Goal: Task Accomplishment & Management: Manage account settings

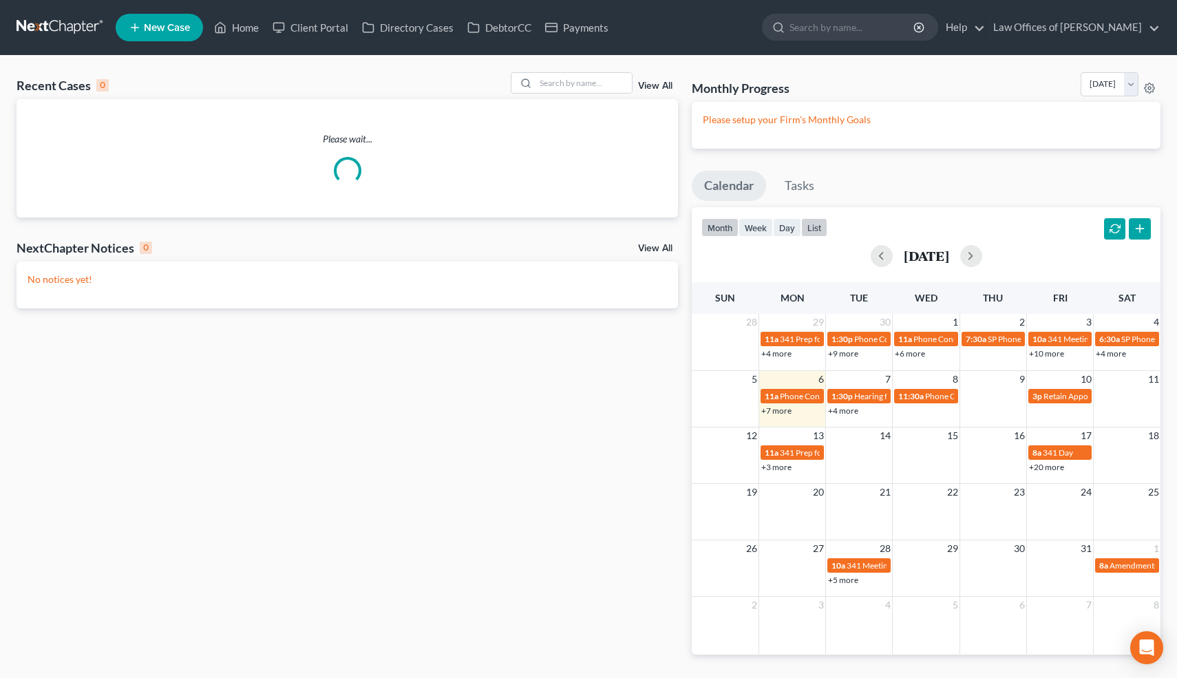
click at [827, 224] on button "list" at bounding box center [814, 227] width 26 height 19
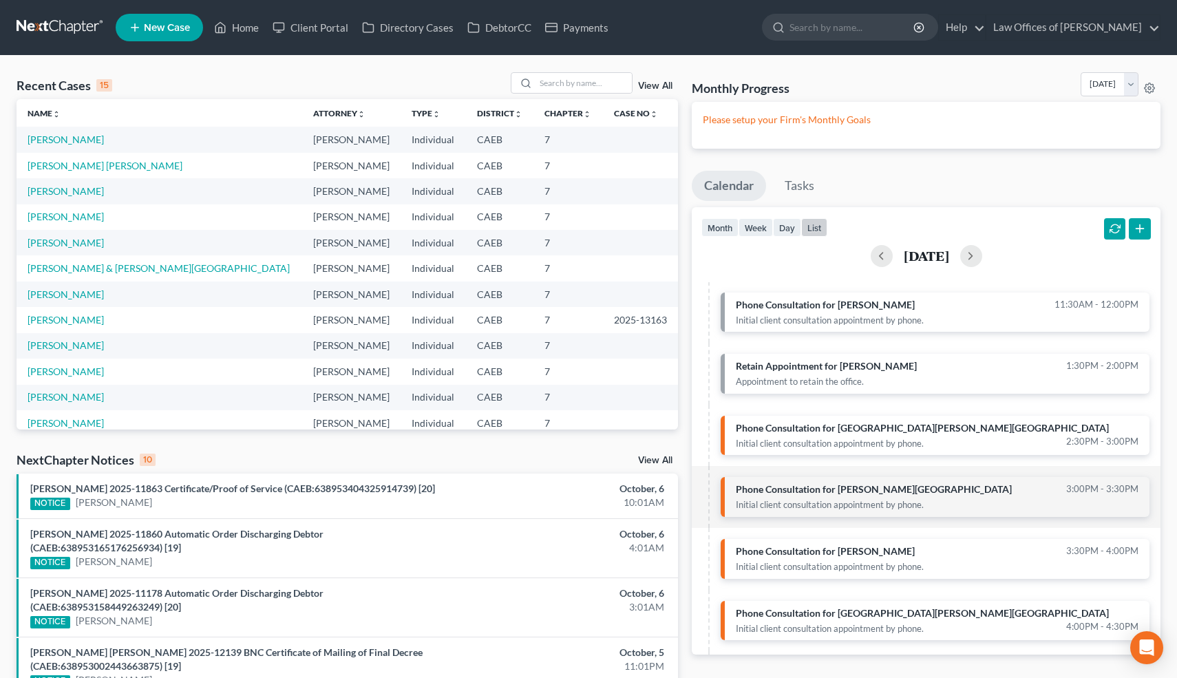
scroll to position [88, 0]
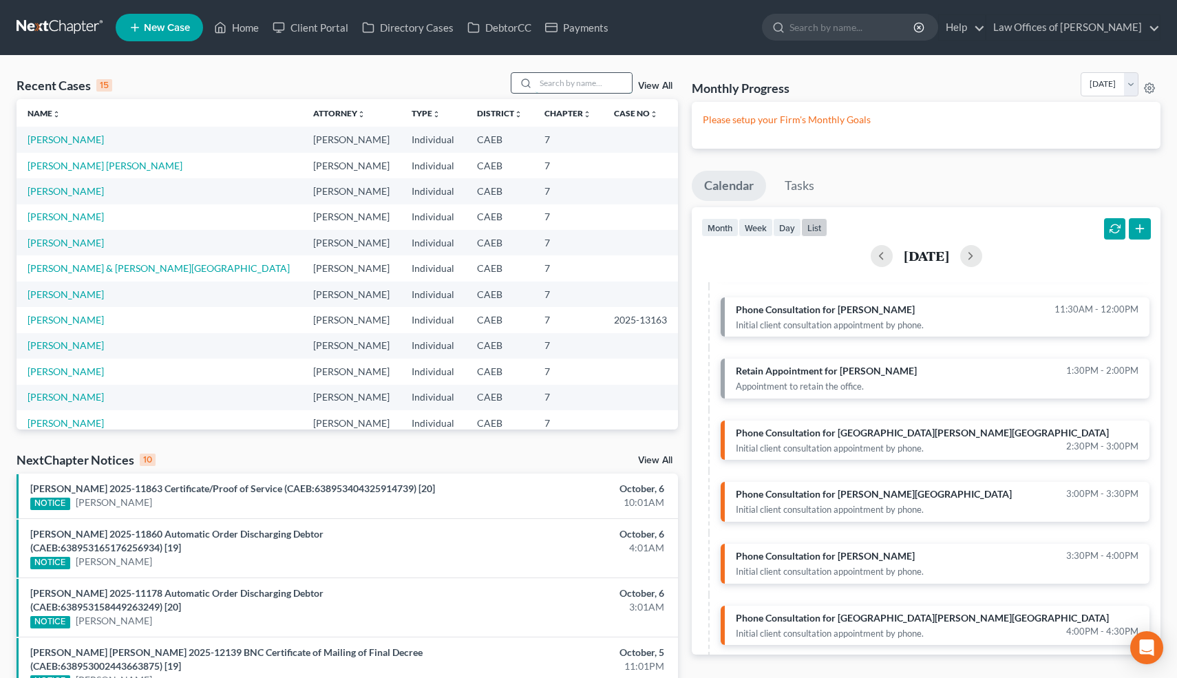
click at [584, 83] on input "search" at bounding box center [584, 83] width 96 height 20
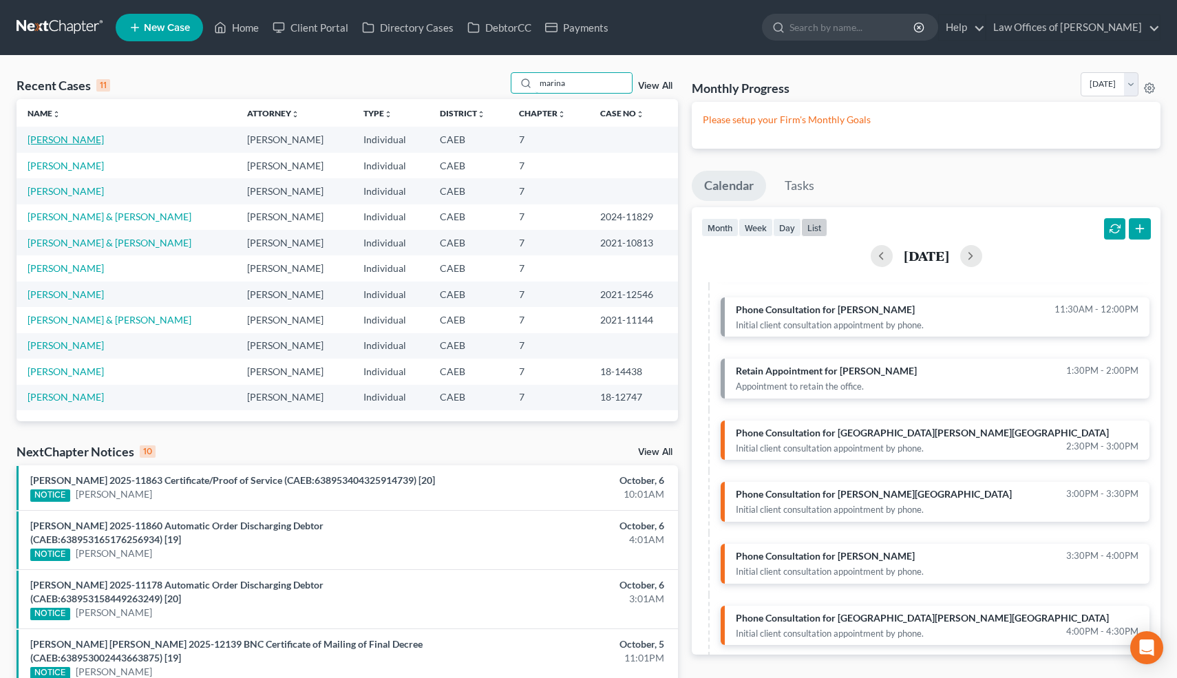
type input "marina"
click at [82, 139] on link "[PERSON_NAME]" at bounding box center [66, 140] width 76 height 12
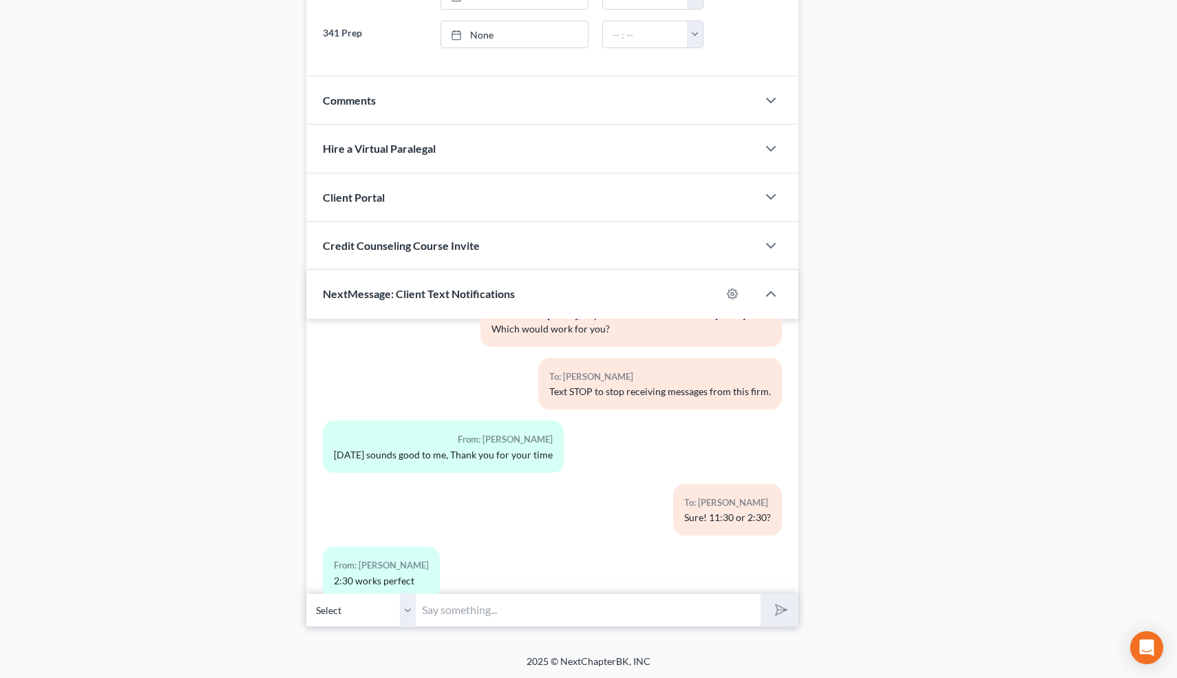
scroll to position [425, 0]
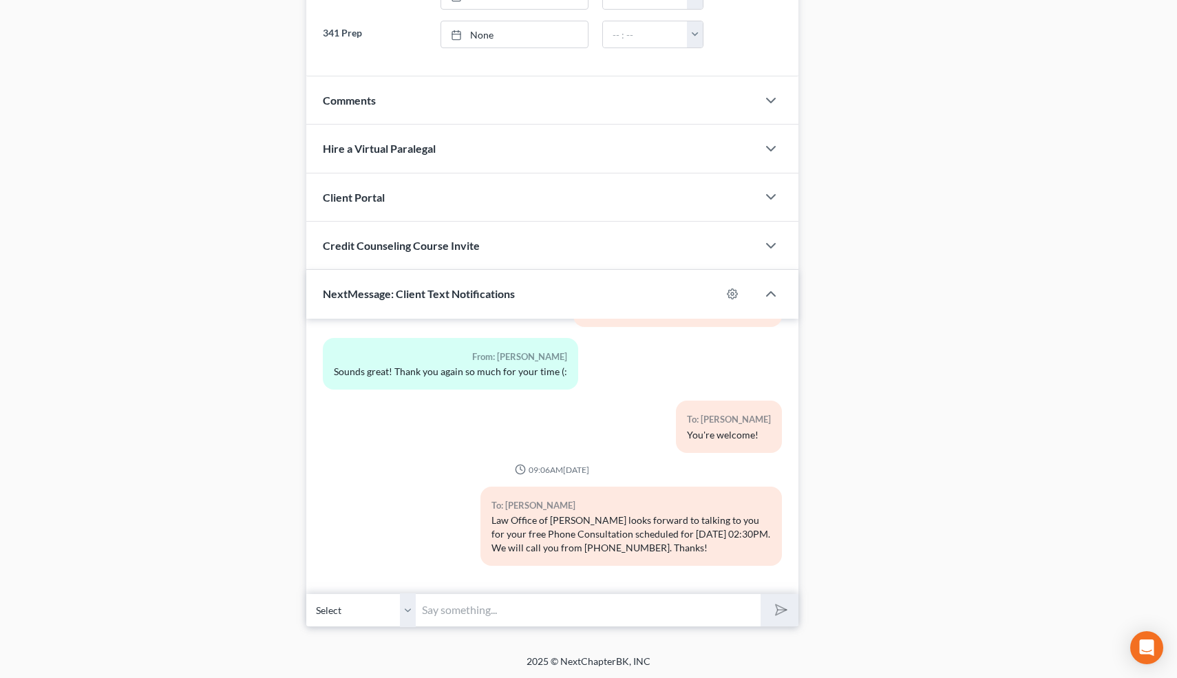
click at [514, 600] on input "text" at bounding box center [589, 610] width 345 height 34
type input "EDD. Never filed. Not married. Rent=1250. 2024 Toy Camry O=36k, P=622, retain. …"
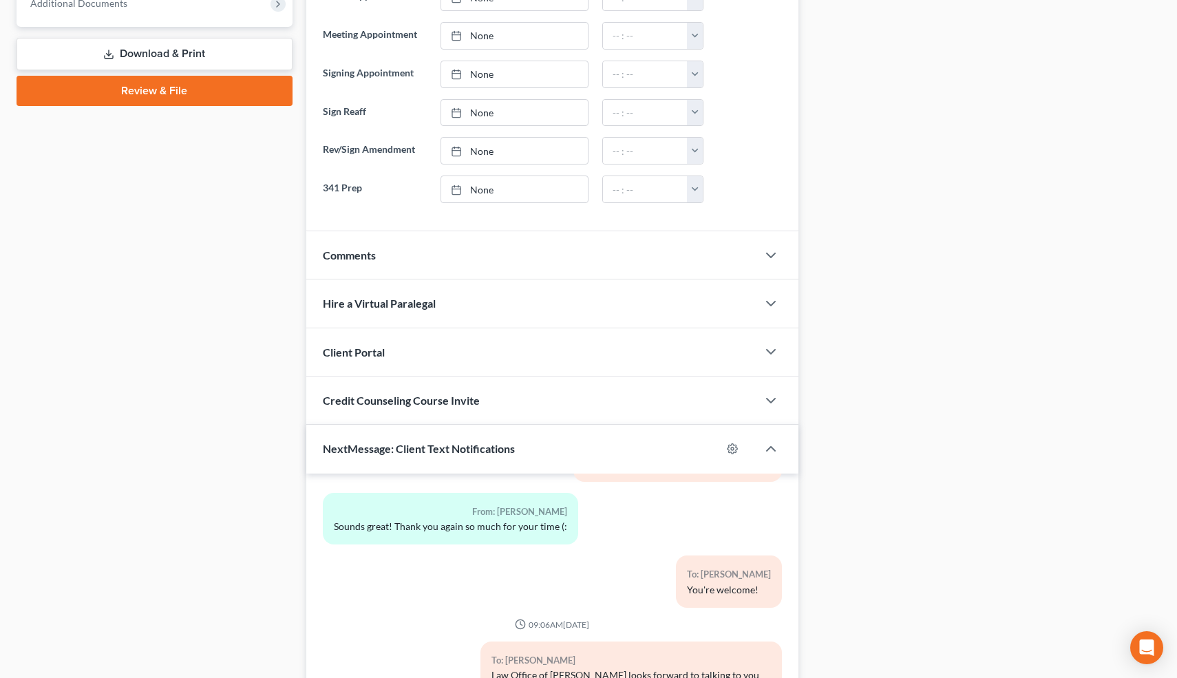
scroll to position [527, 0]
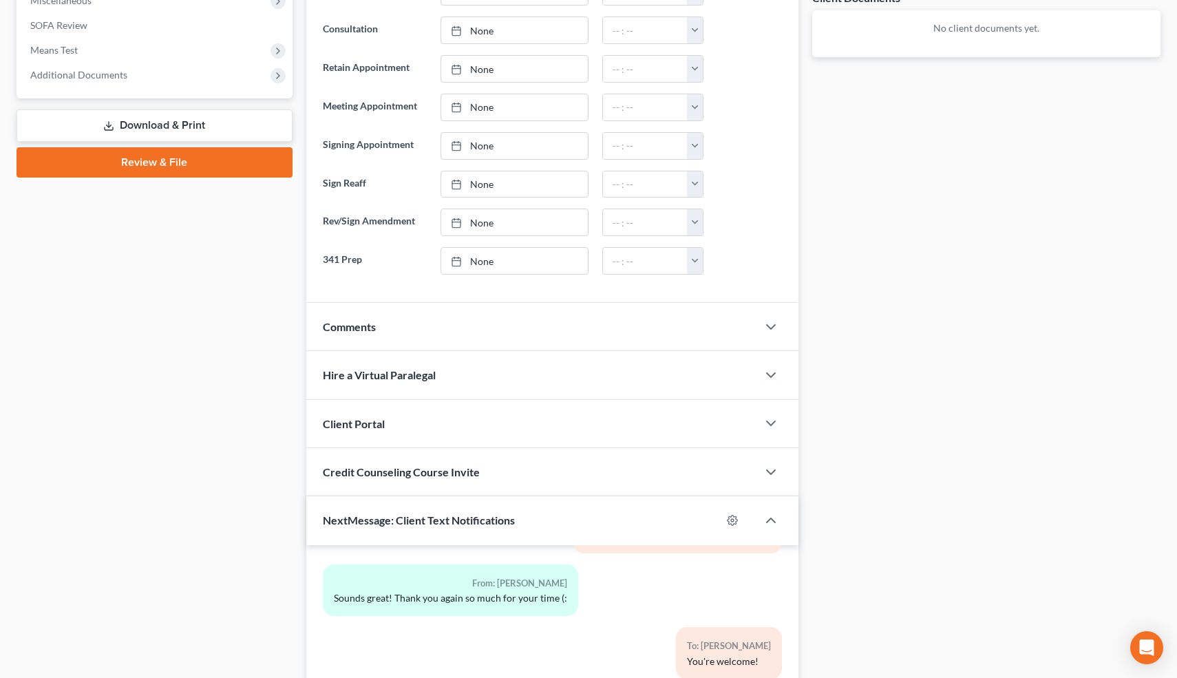
click at [477, 319] on div "Comments" at bounding box center [532, 327] width 452 height 48
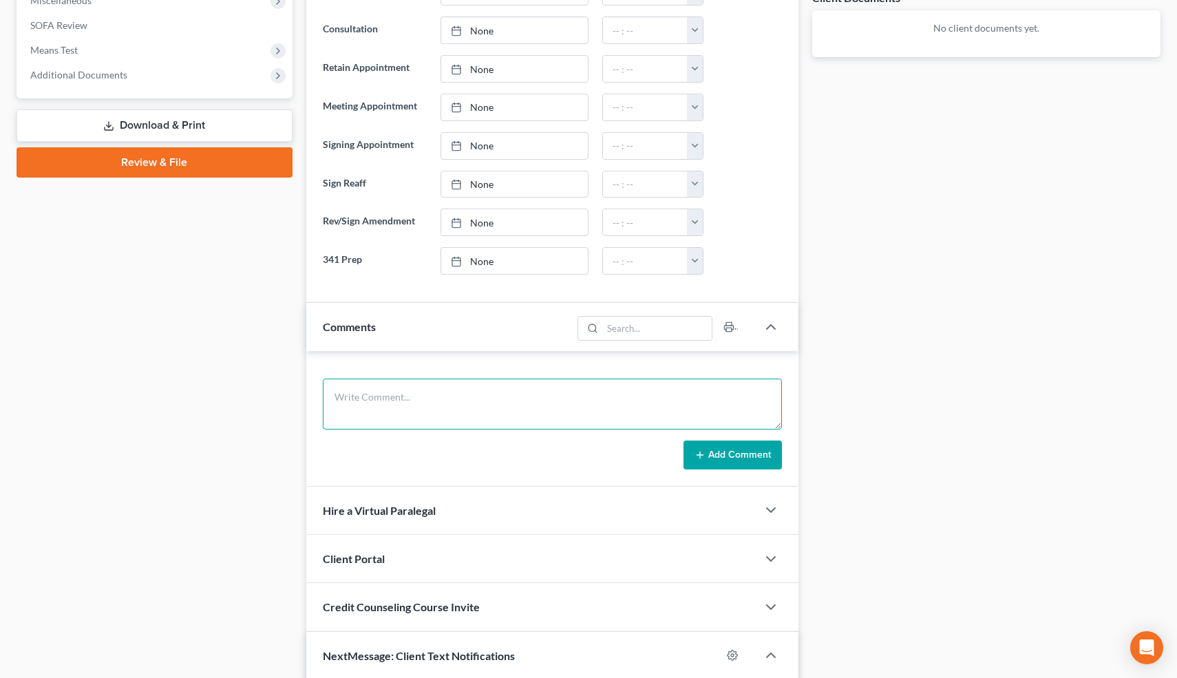
click at [416, 400] on textarea at bounding box center [553, 404] width 460 height 51
paste textarea "EDD. Never filed. Not married. Rent=1250. 2024 Toy Camry O=36k, P=622, retain. …"
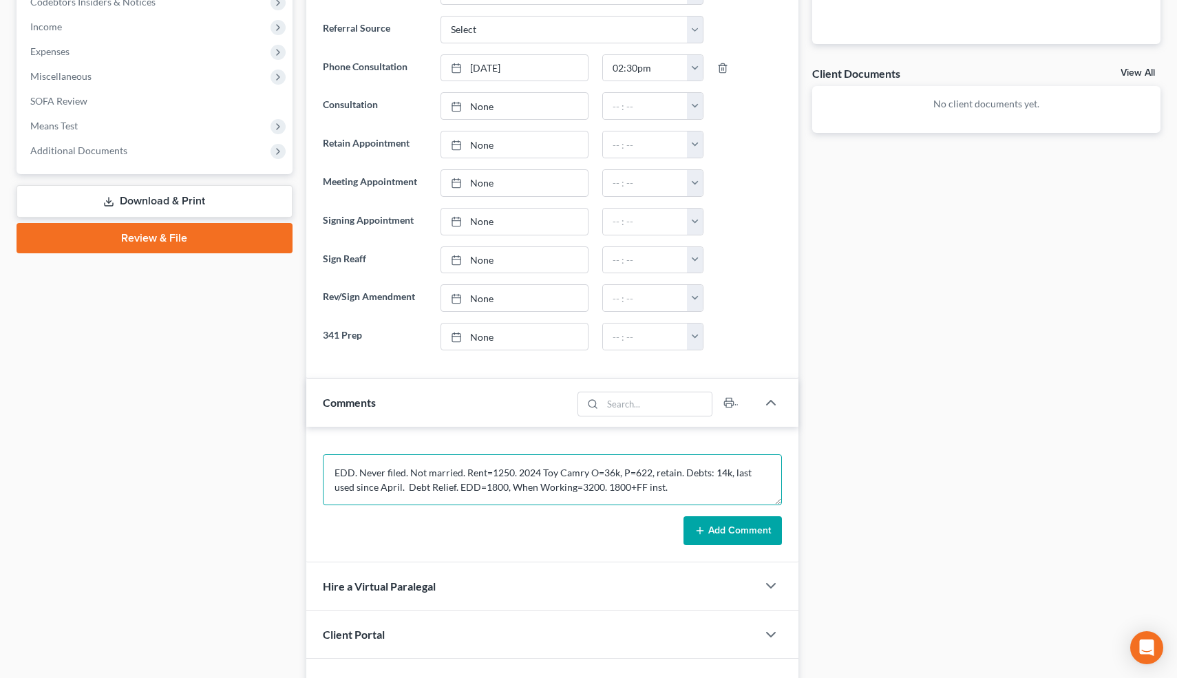
scroll to position [454, 0]
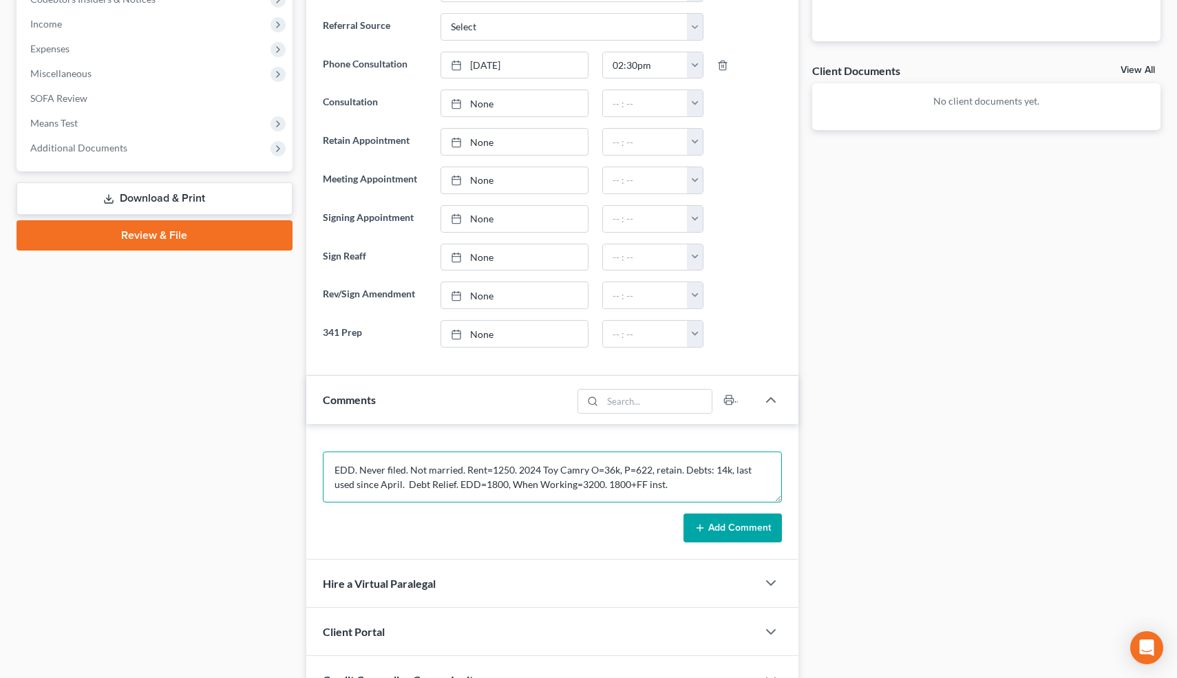
type textarea "EDD. Never filed. Not married. Rent=1250. 2024 Toy Camry O=36k, P=622, retain. …"
click at [755, 525] on button "Add Comment" at bounding box center [733, 528] width 98 height 29
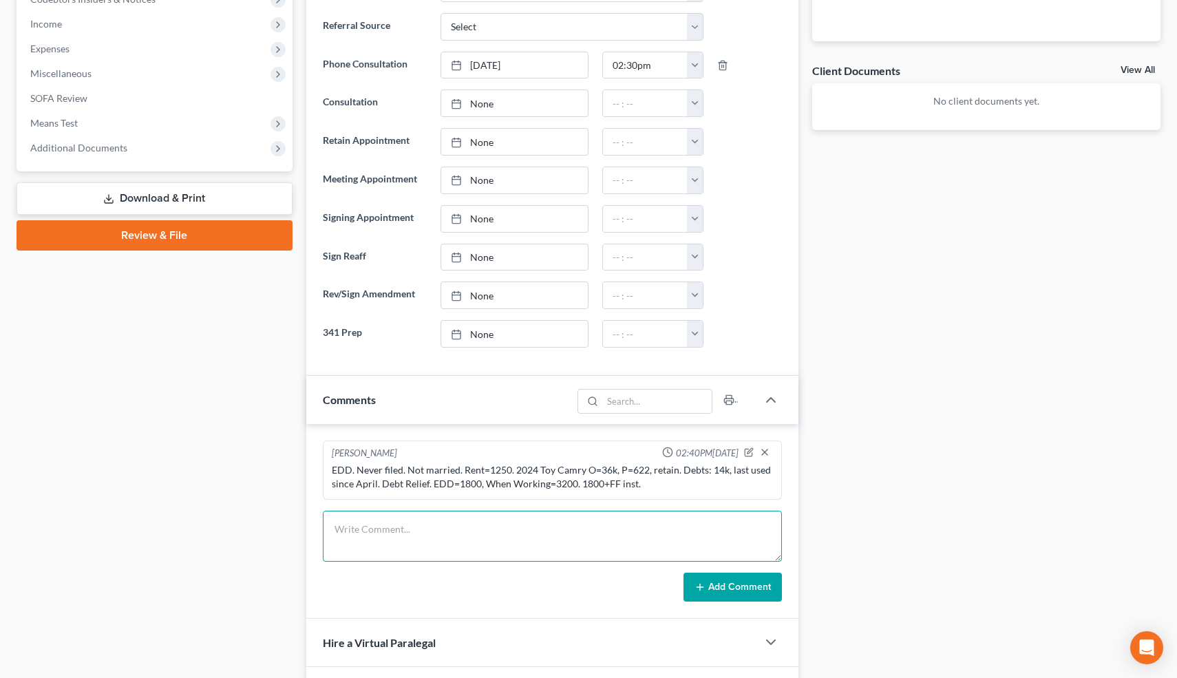
click at [729, 531] on textarea at bounding box center [553, 536] width 460 height 51
type textarea "$450 down, needs RP."
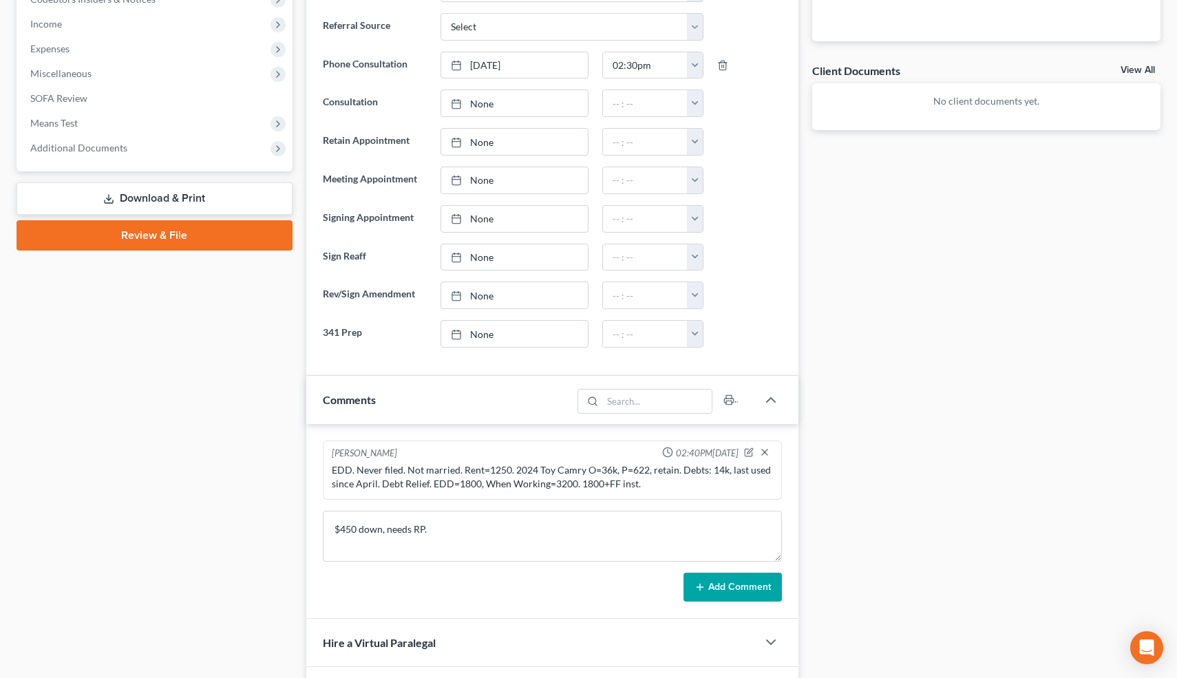
click at [757, 587] on button "Add Comment" at bounding box center [733, 587] width 98 height 29
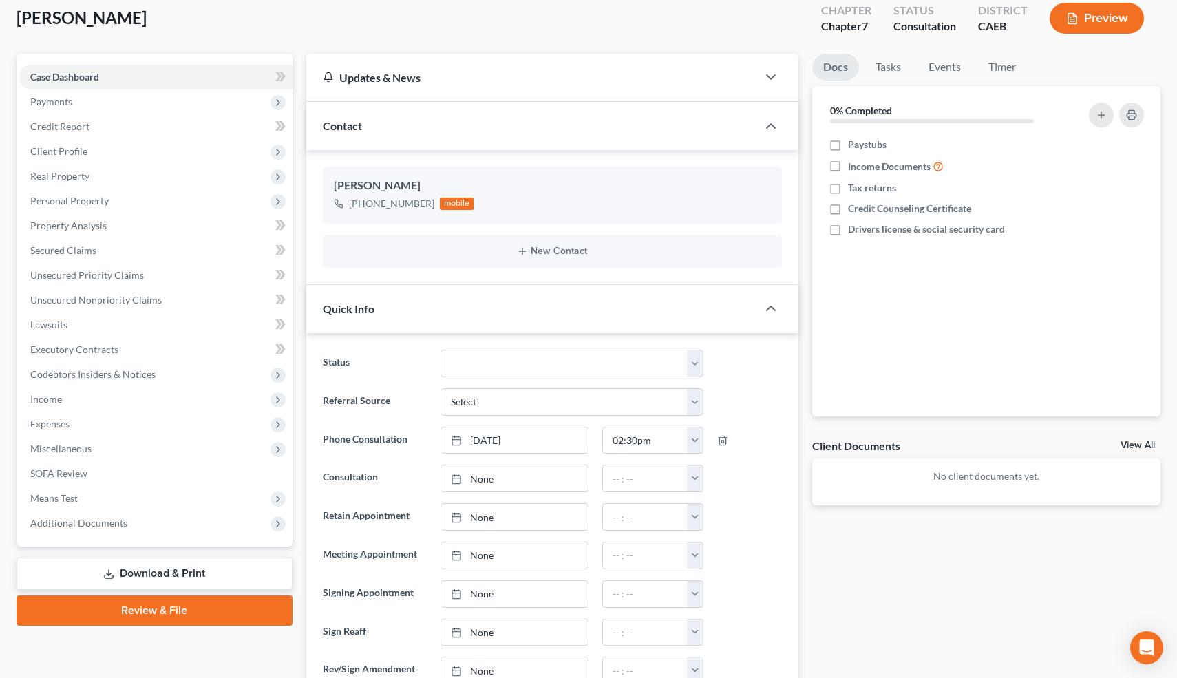
scroll to position [0, 0]
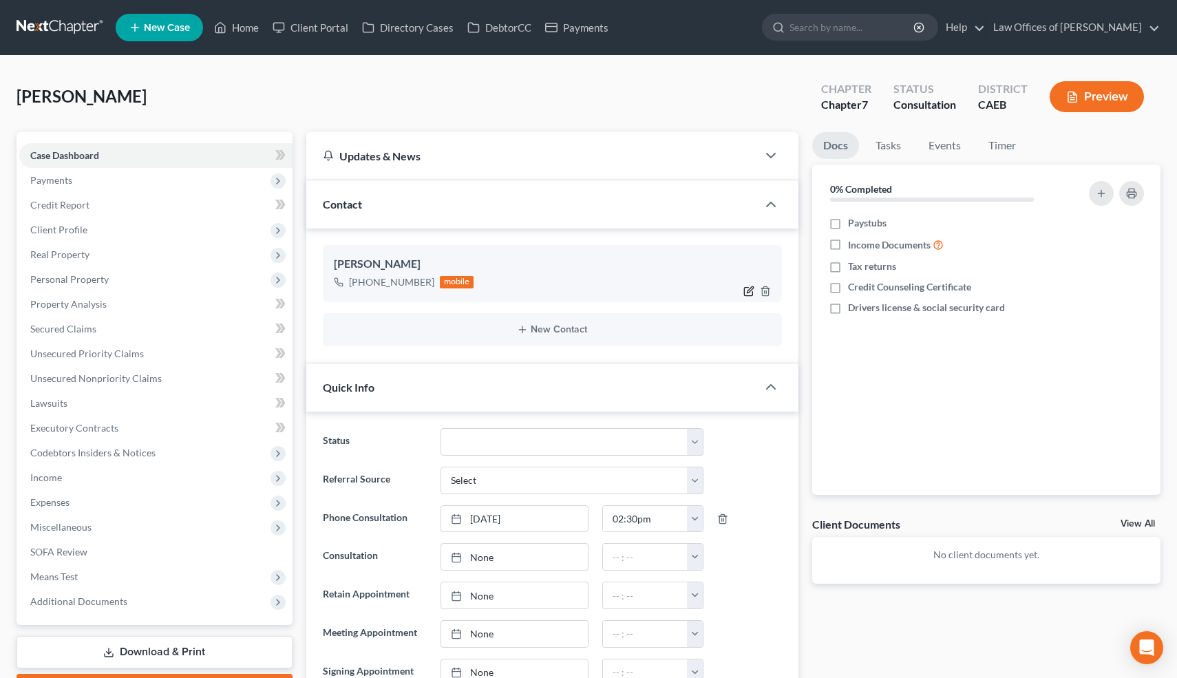
click at [748, 289] on icon "button" at bounding box center [751, 289] width 6 height 6
select select "0"
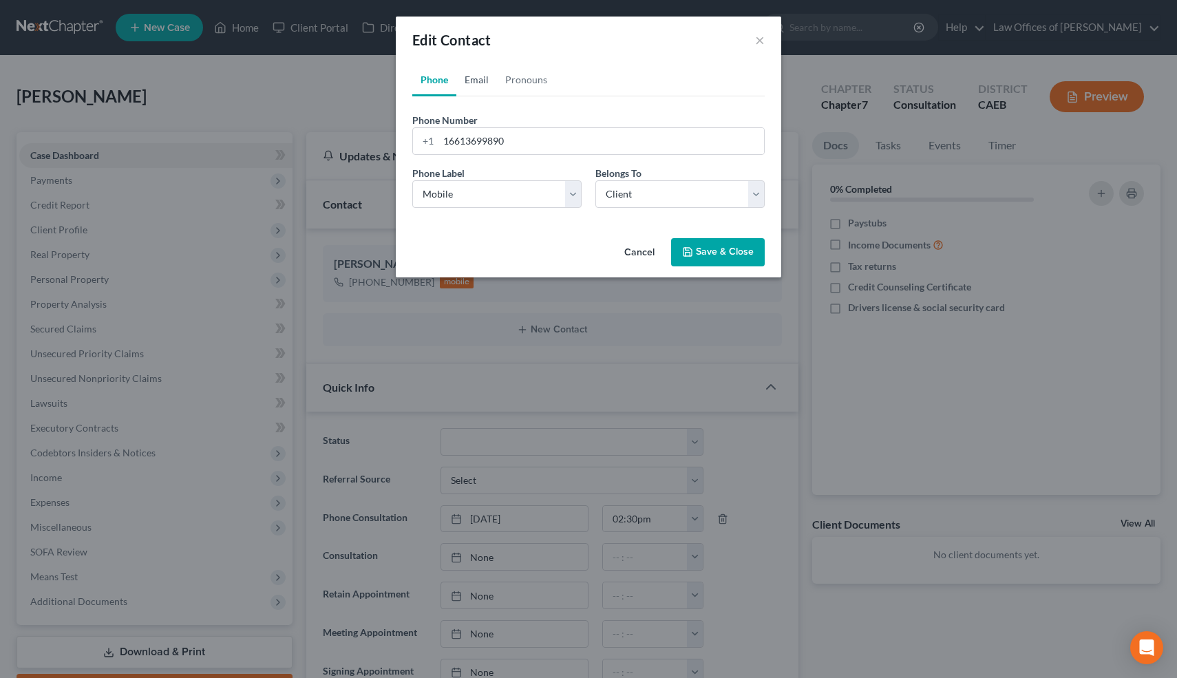
click at [485, 78] on link "Email" at bounding box center [476, 79] width 41 height 33
click at [483, 139] on input "email" at bounding box center [602, 141] width 326 height 26
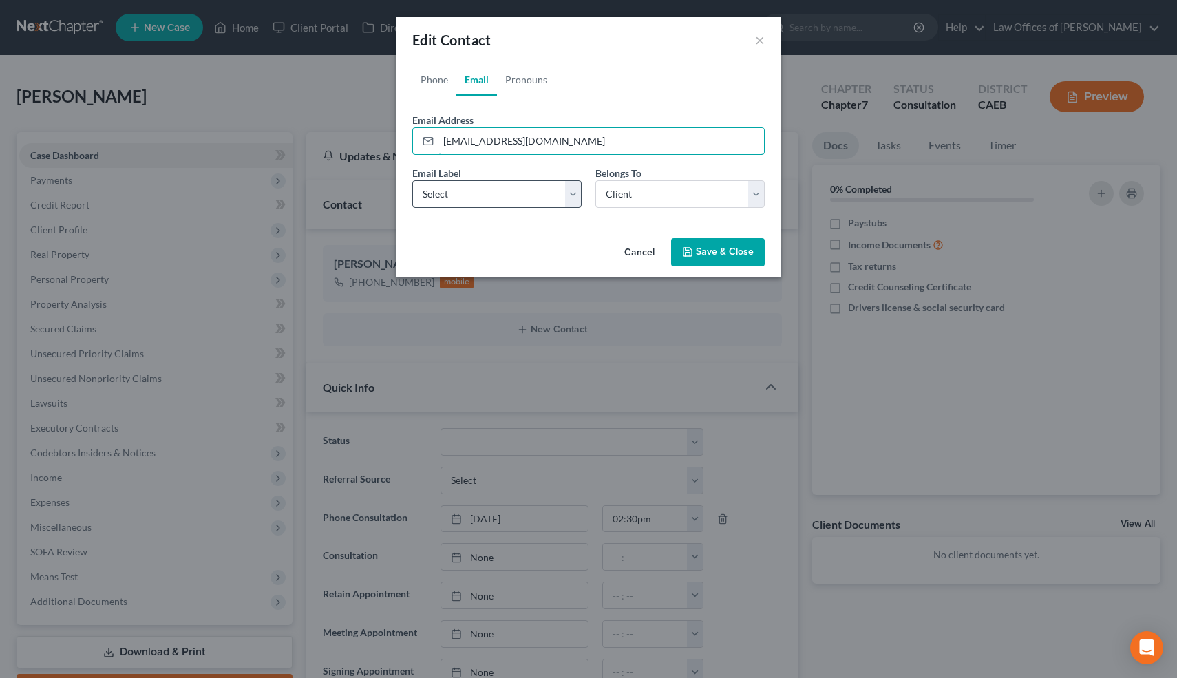
type input "[EMAIL_ADDRESS][DOMAIN_NAME]"
click at [536, 195] on select "Select Home Work Other" at bounding box center [496, 194] width 169 height 28
select select "0"
click at [412, 180] on select "Select Home Work Other" at bounding box center [496, 194] width 169 height 28
click at [724, 254] on button "Save & Close" at bounding box center [718, 252] width 94 height 29
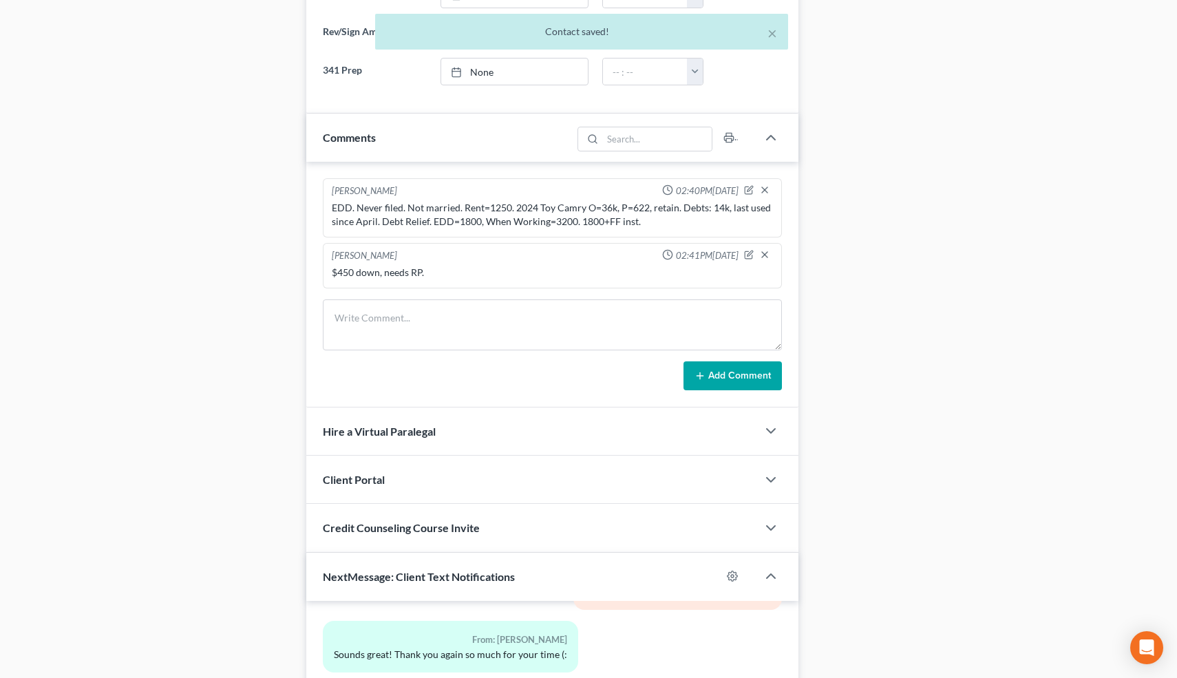
scroll to position [768, 0]
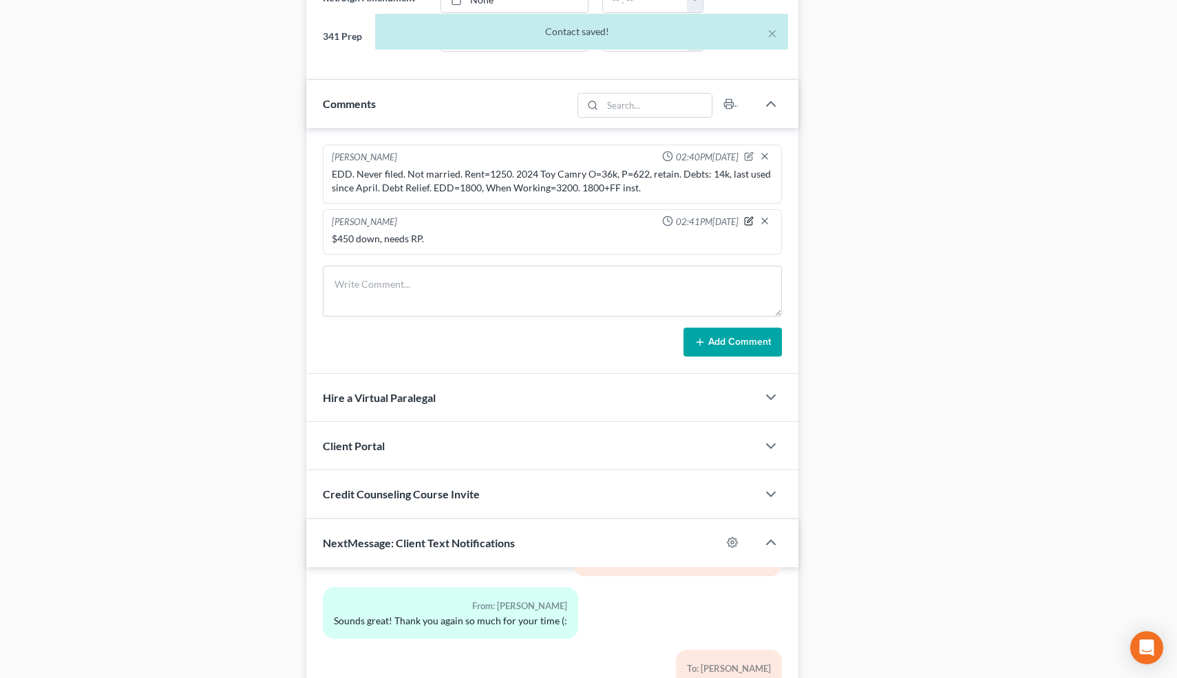
click at [750, 219] on icon "button" at bounding box center [751, 220] width 6 height 6
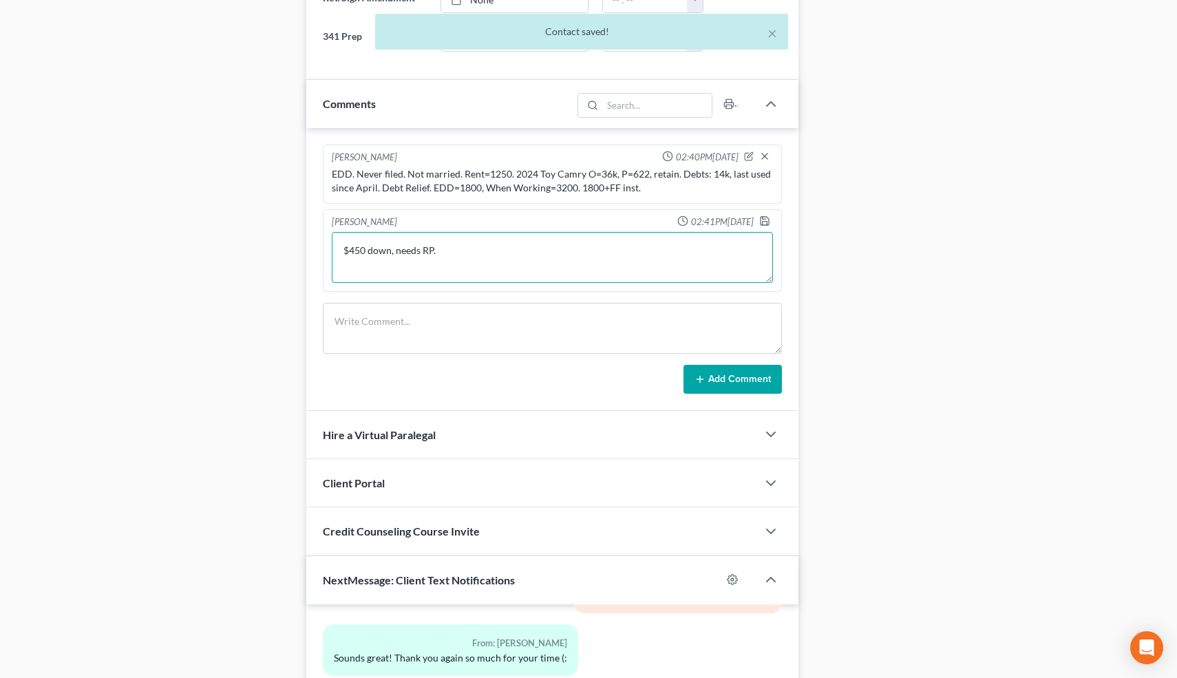
click at [361, 252] on textarea "$450 down, needs RP." at bounding box center [553, 257] width 442 height 51
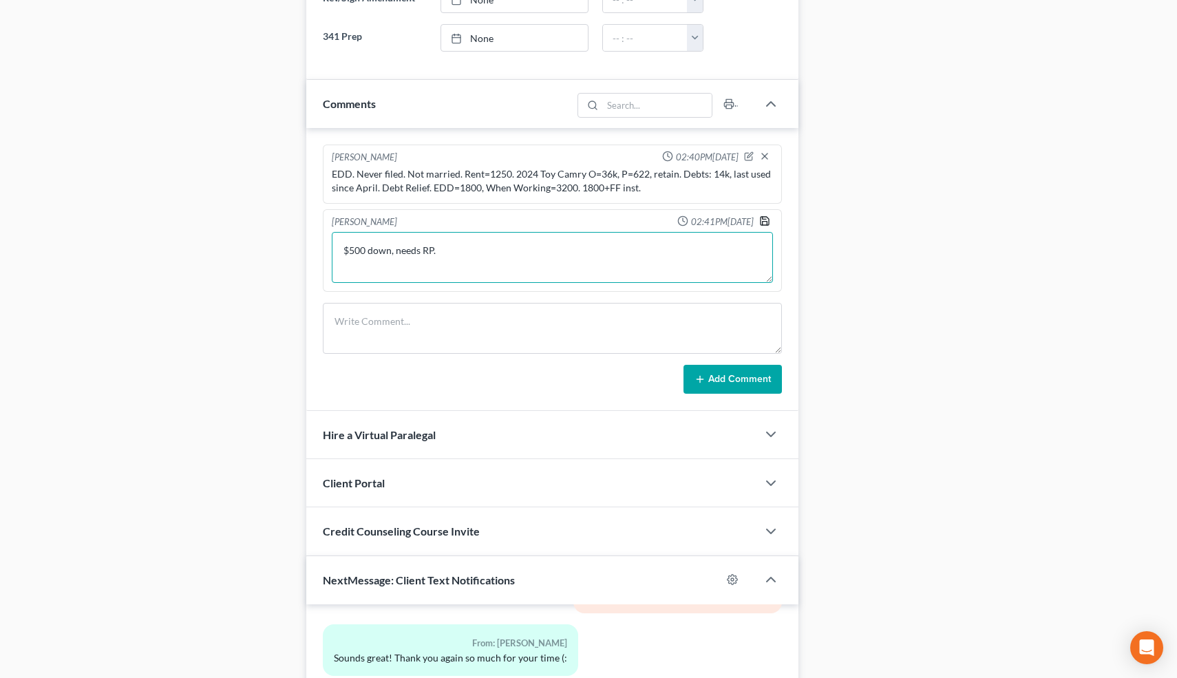
type textarea "$500 down, needs RP."
click at [766, 224] on icon "button" at bounding box center [765, 221] width 8 height 8
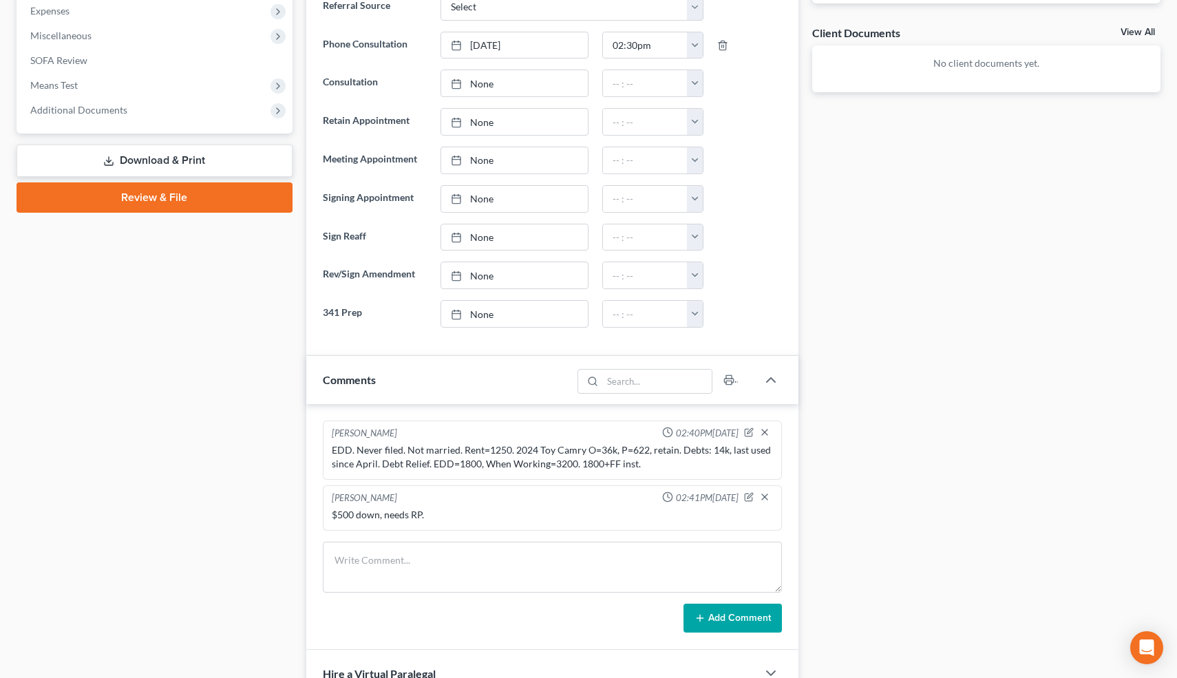
scroll to position [0, 0]
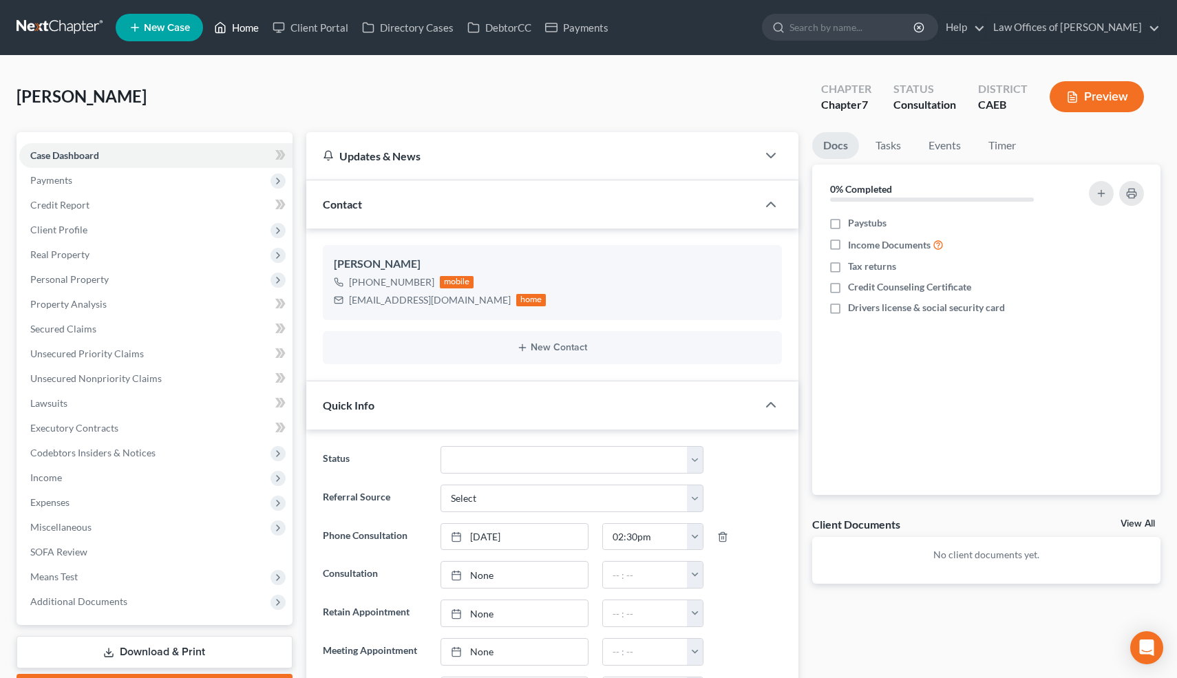
click at [250, 28] on link "Home" at bounding box center [236, 27] width 59 height 25
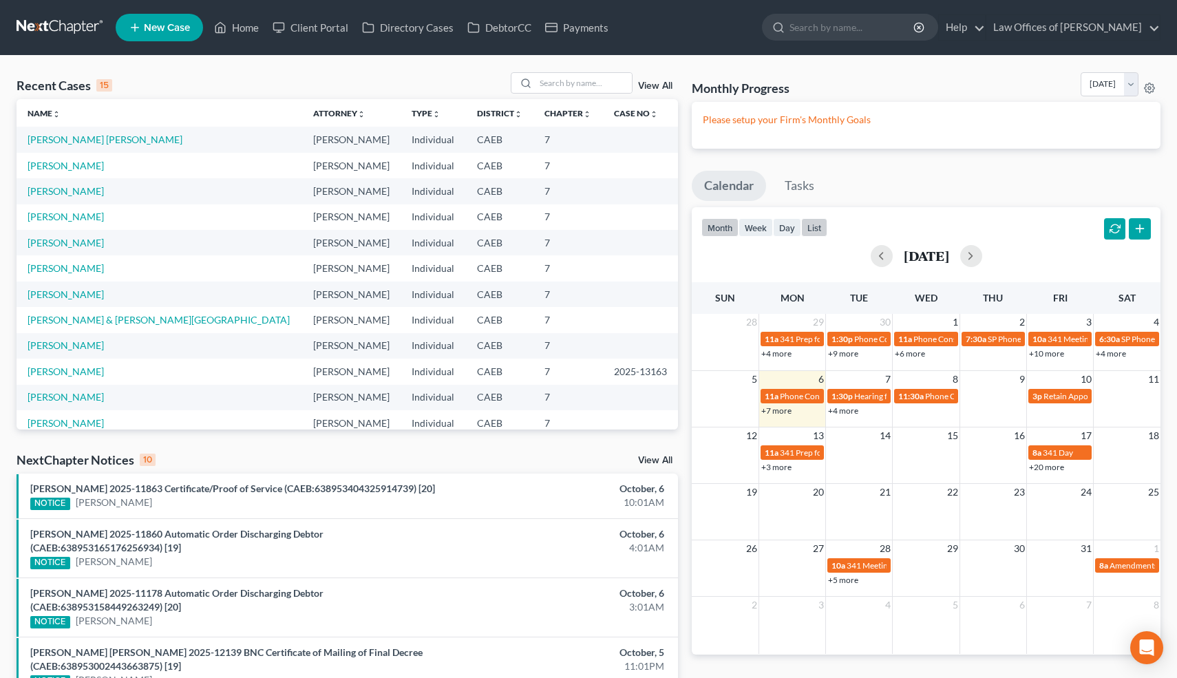
click at [819, 229] on button "list" at bounding box center [814, 227] width 26 height 19
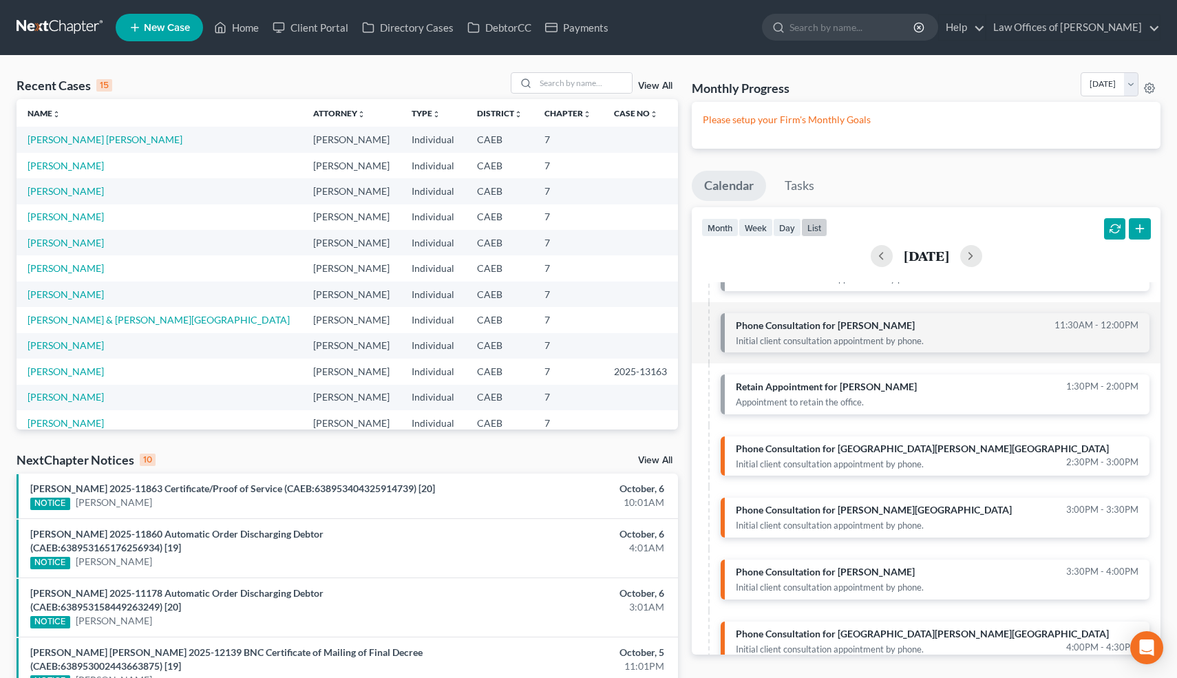
scroll to position [78, 0]
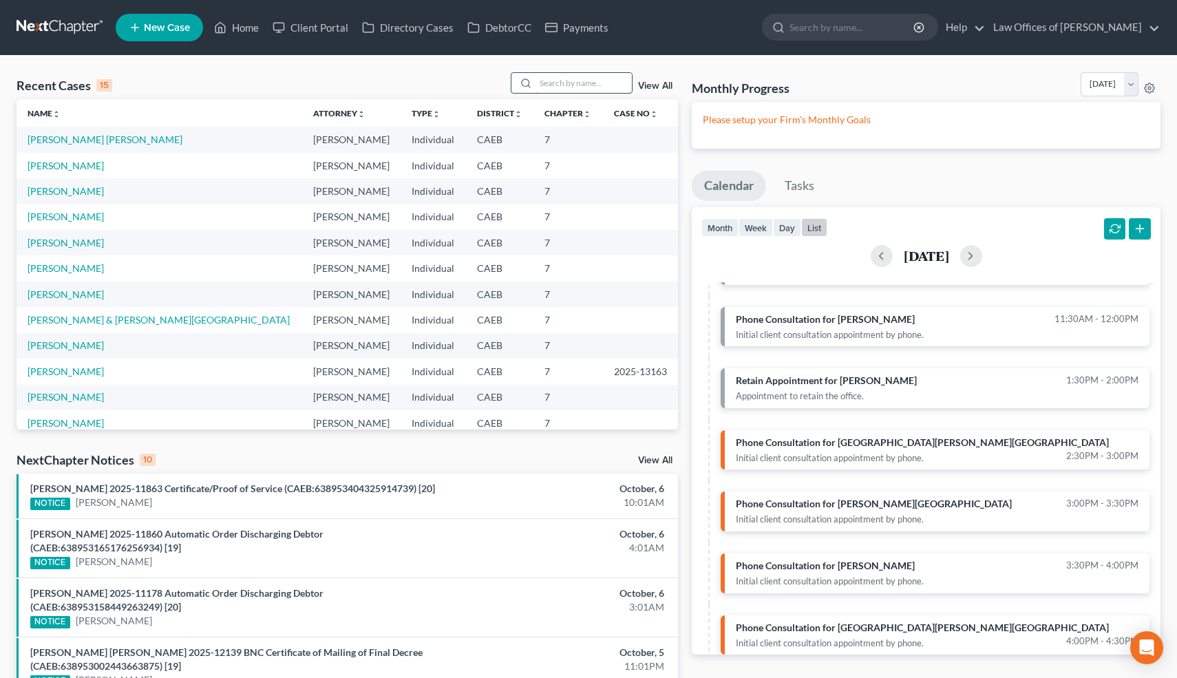
click at [601, 82] on input "search" at bounding box center [584, 83] width 96 height 20
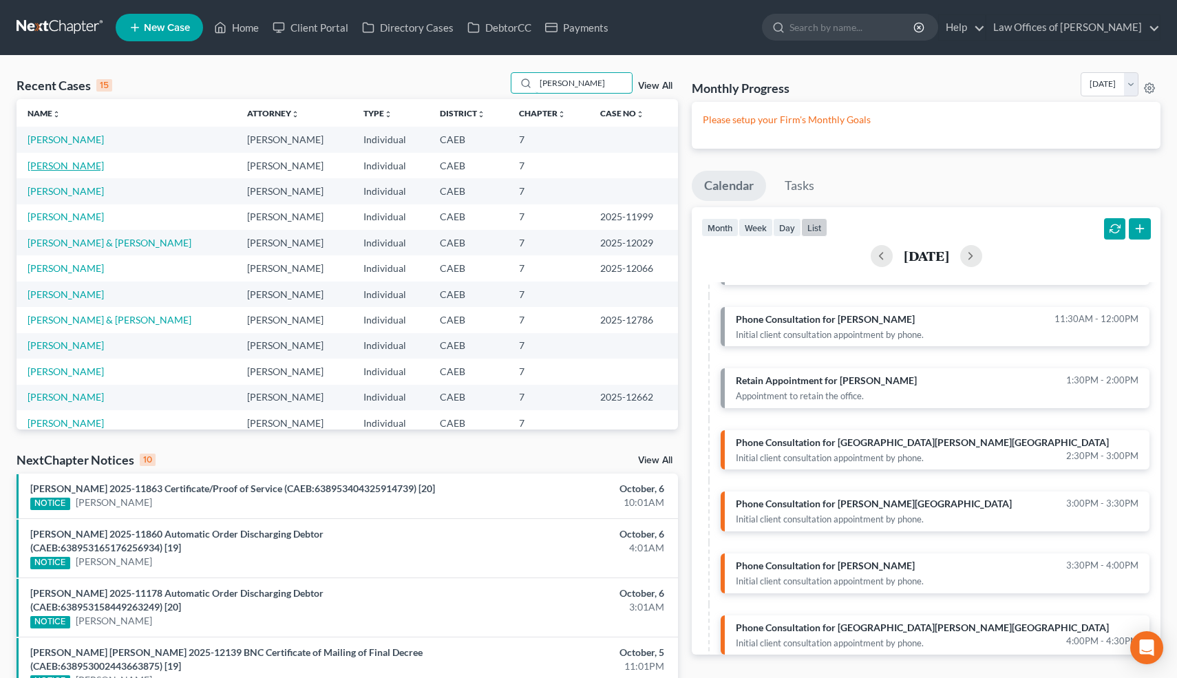
type input "[PERSON_NAME]"
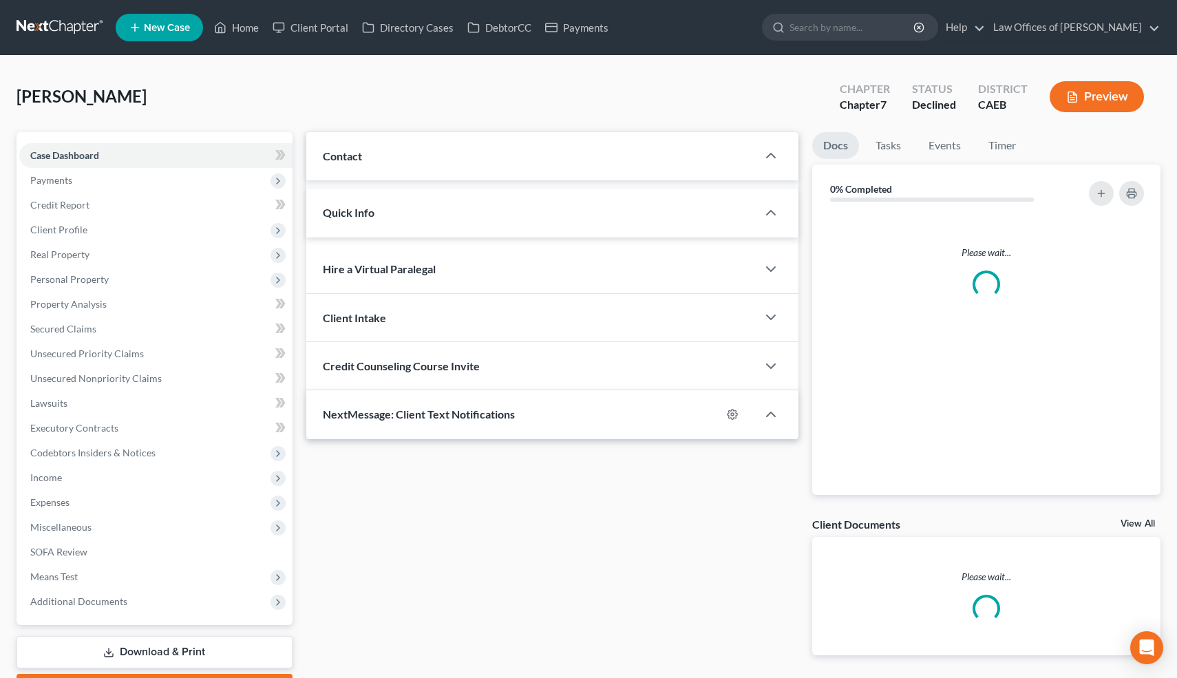
click at [87, 128] on div "[PERSON_NAME] Upgraded Chapter Chapter 7 Status Declined District CAEB Preview" at bounding box center [589, 102] width 1144 height 60
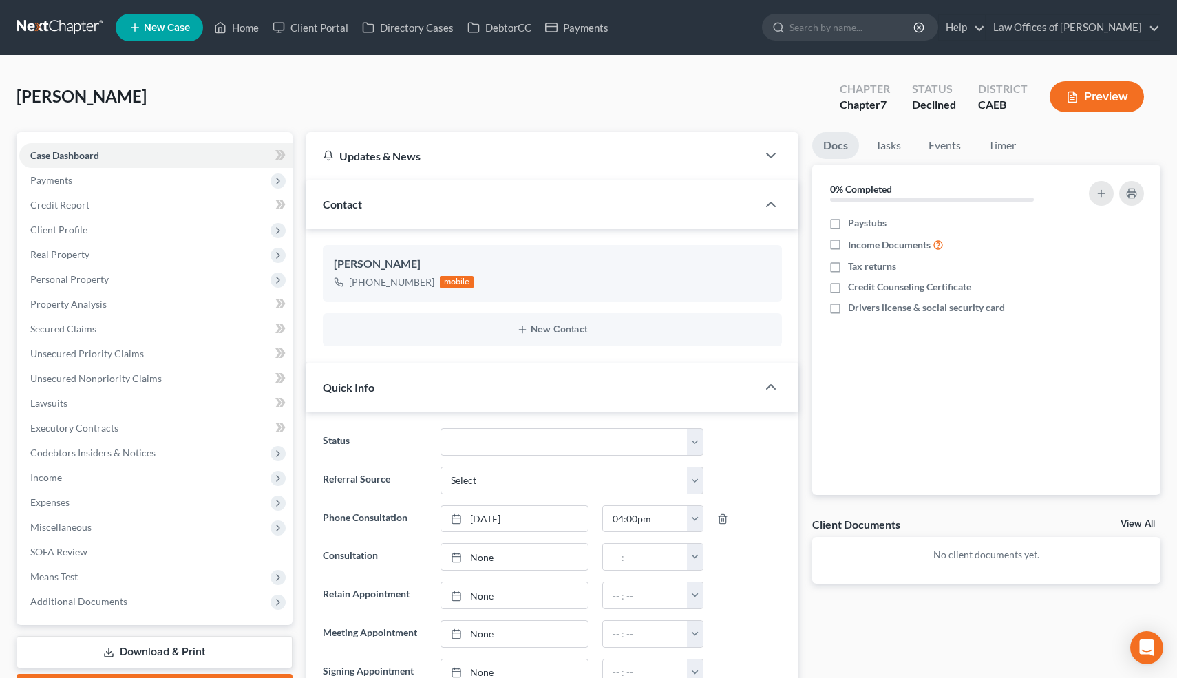
click at [191, 34] on link "New Case" at bounding box center [159, 28] width 87 height 28
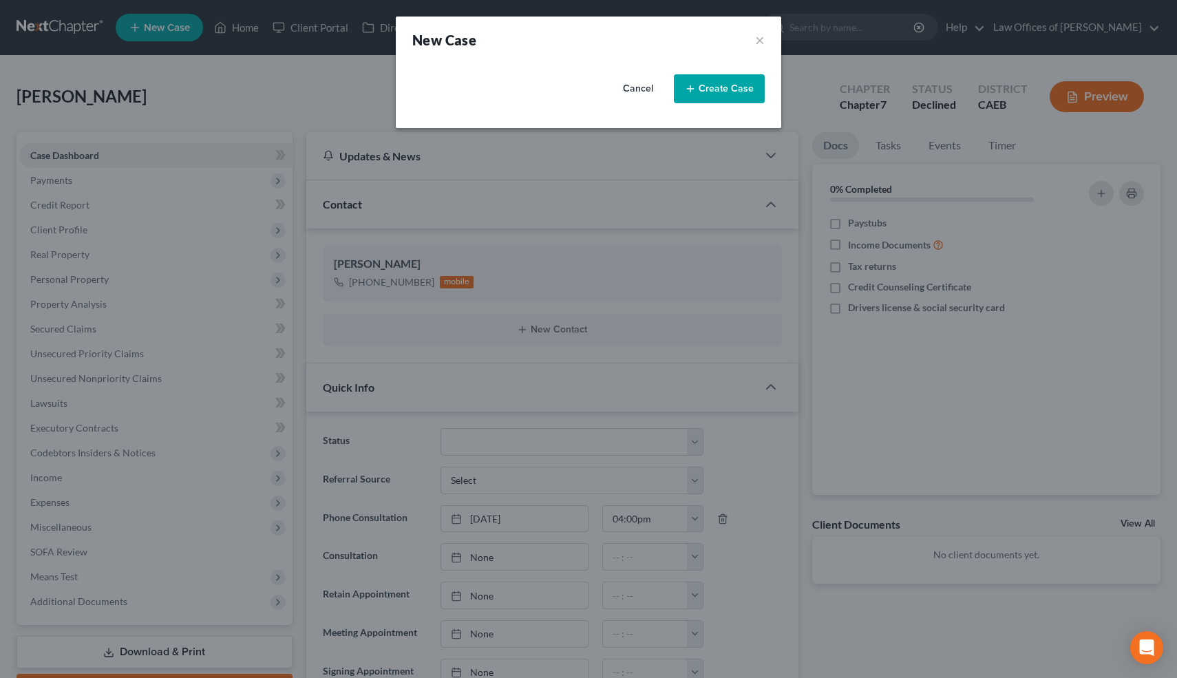
select select "8"
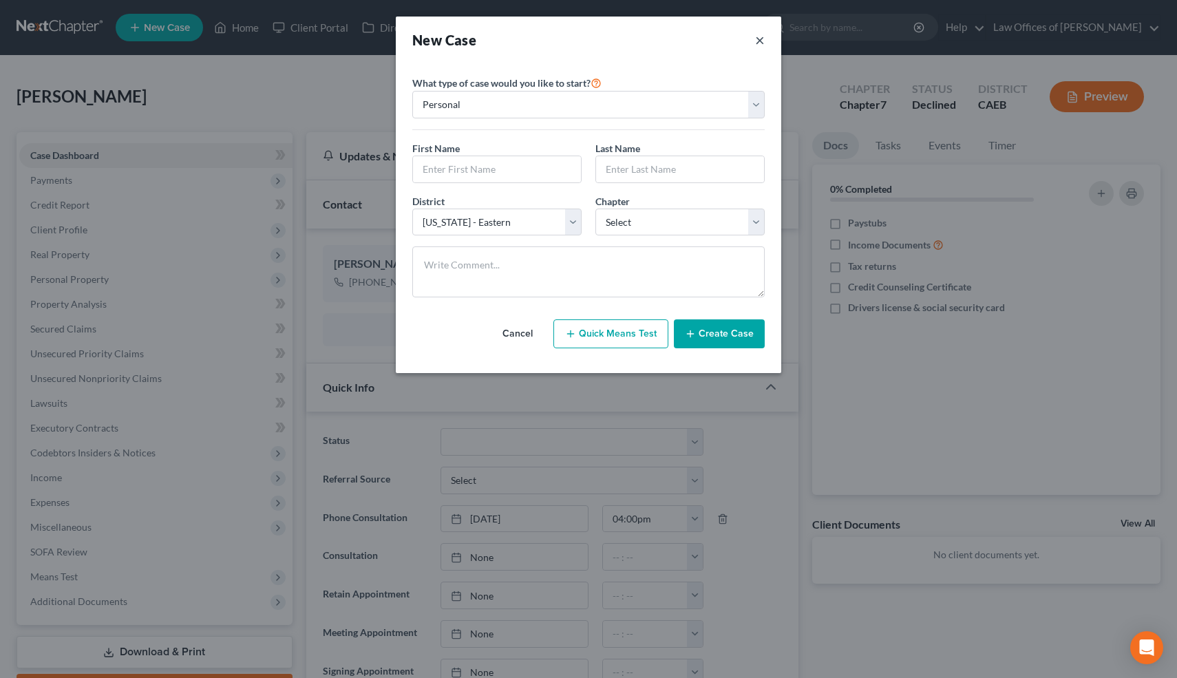
click at [761, 48] on button "×" at bounding box center [760, 39] width 10 height 19
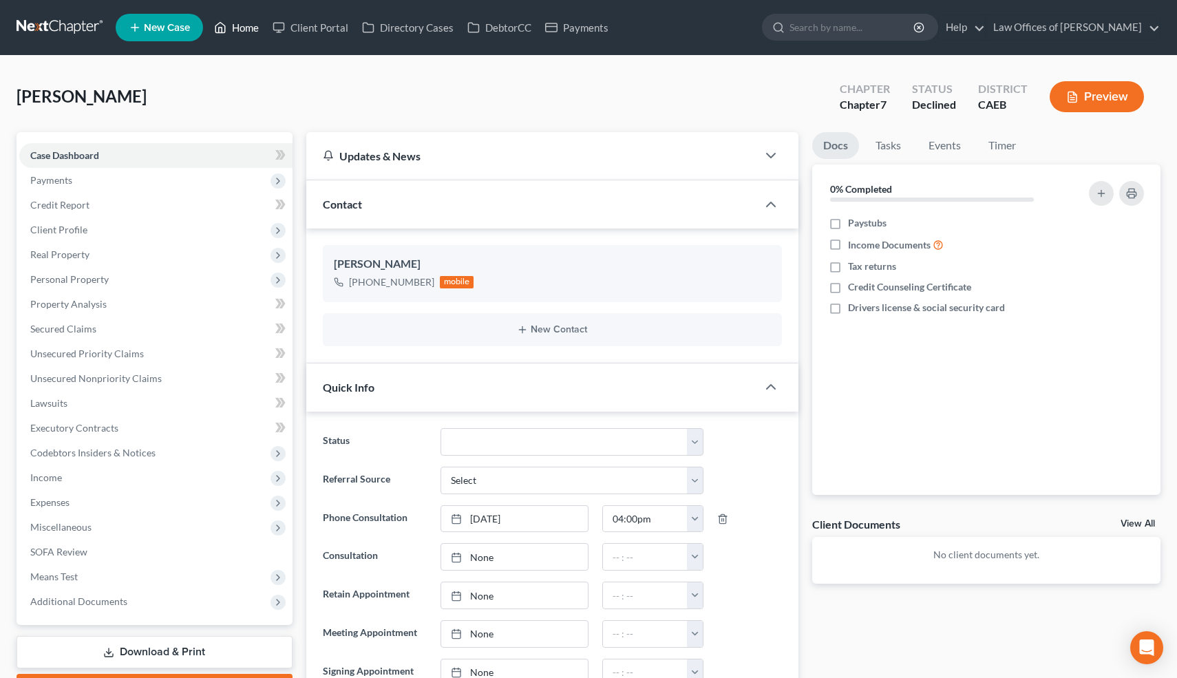
click at [244, 31] on link "Home" at bounding box center [236, 27] width 59 height 25
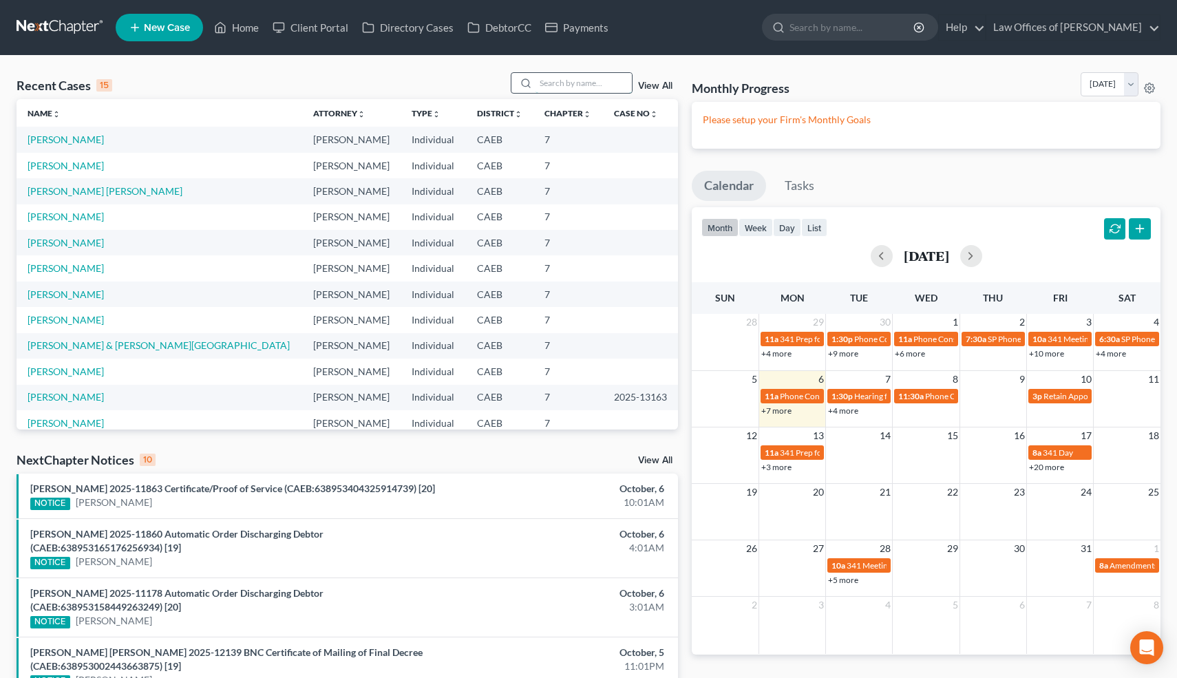
click at [580, 89] on input "search" at bounding box center [584, 83] width 96 height 20
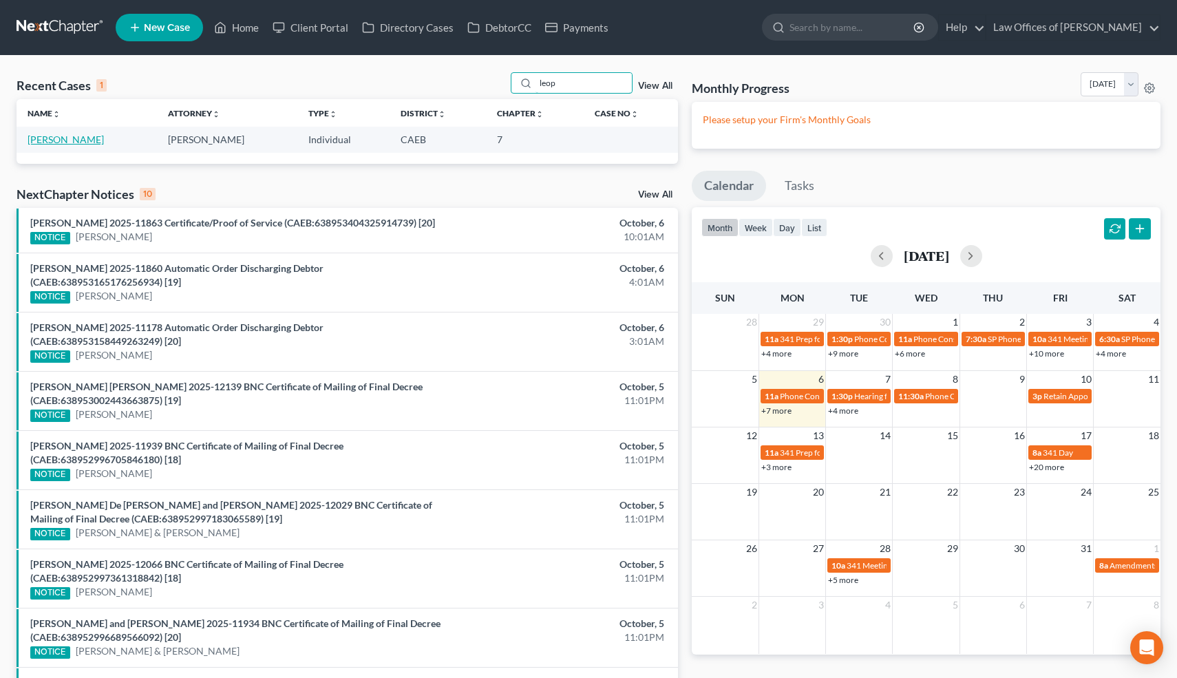
type input "leop"
click at [84, 138] on link "[PERSON_NAME]" at bounding box center [66, 140] width 76 height 12
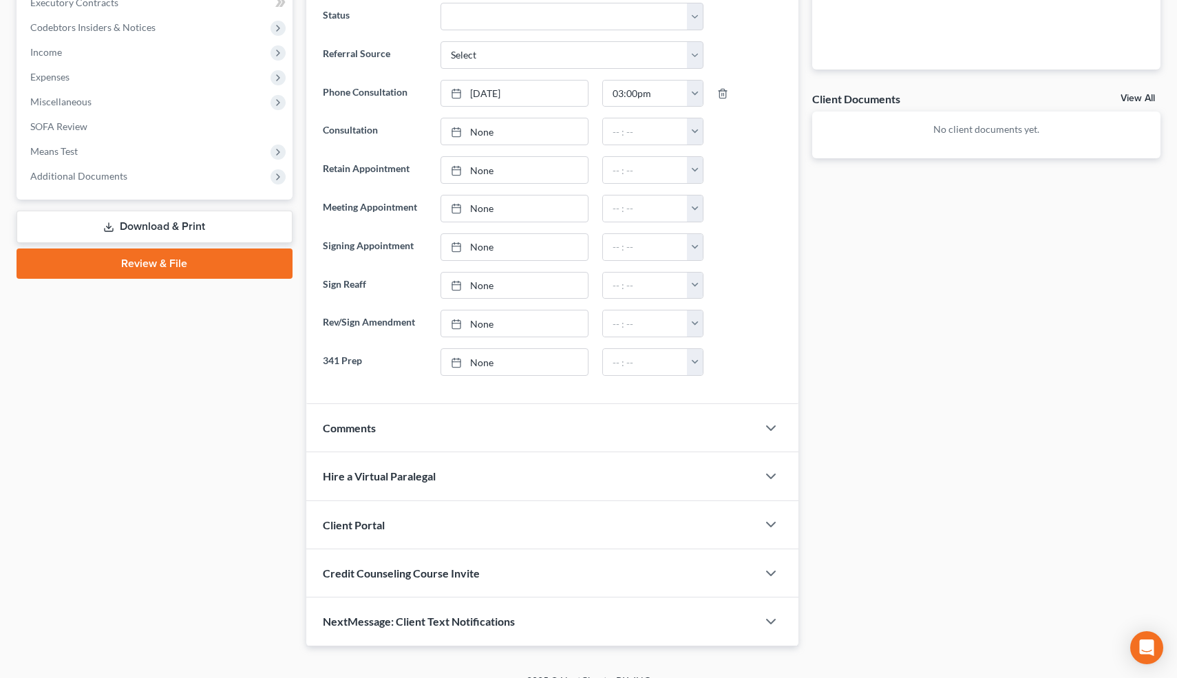
scroll to position [445, 0]
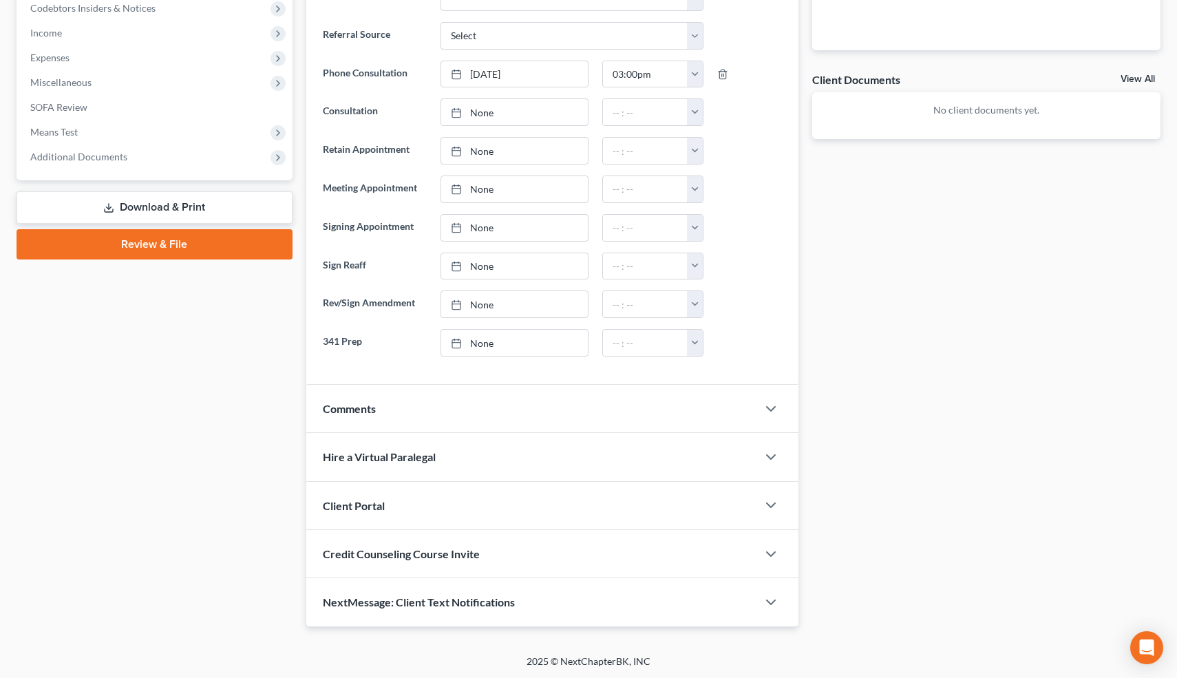
click at [445, 409] on div "Comments" at bounding box center [532, 409] width 452 height 48
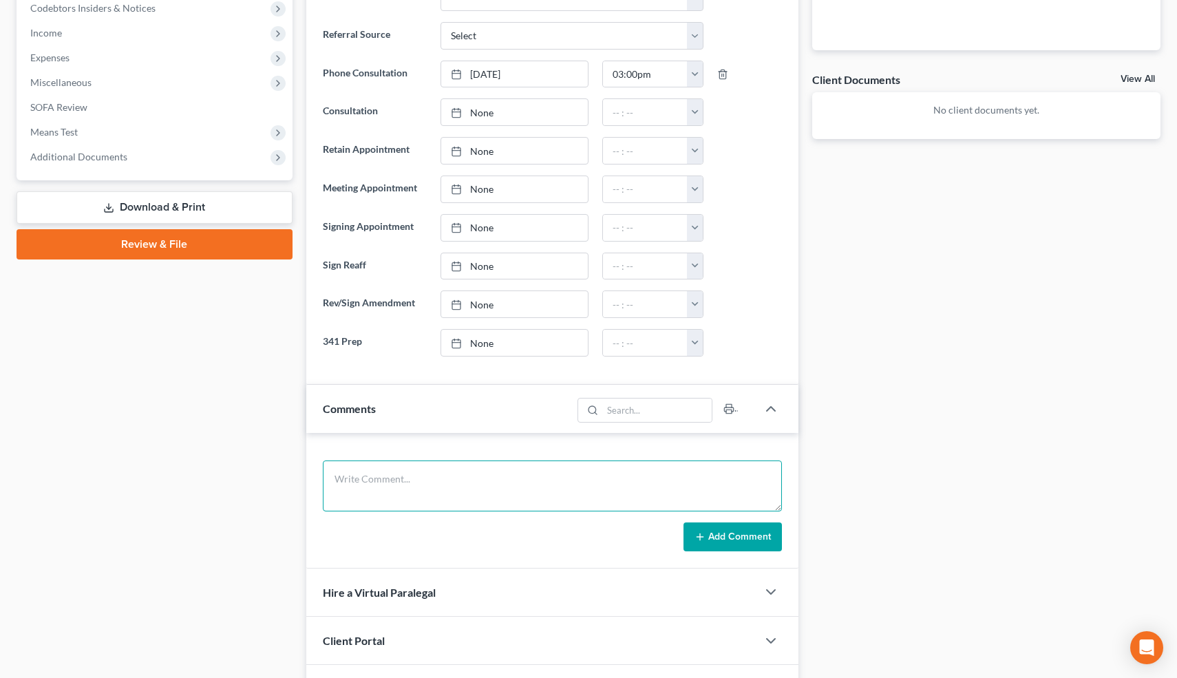
click at [355, 474] on textarea at bounding box center [553, 486] width 460 height 51
click at [637, 479] on textarea "Debts=27k. Never filed. Single-engaged, Rent=2350. 2013 Chev Malibu 1995 Nissan…" at bounding box center [553, 486] width 460 height 51
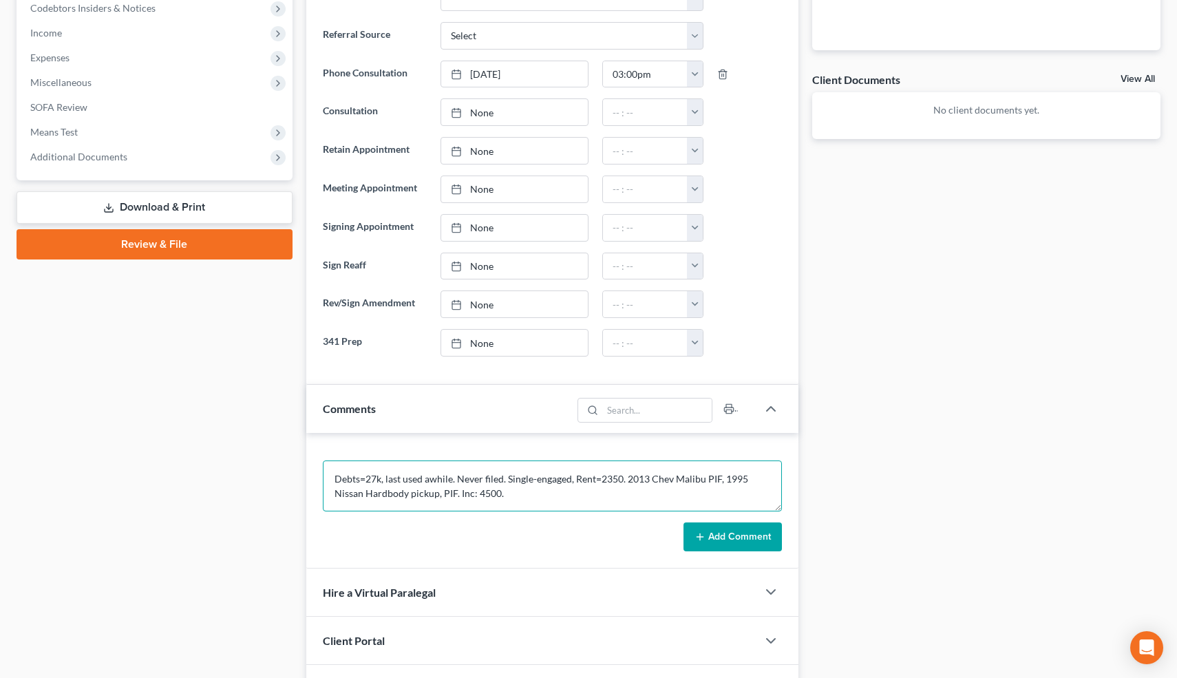
click at [554, 490] on textarea "Debts=27k, last used awhile. Never filed. Single-engaged, Rent=2350. 2013 Chev …" at bounding box center [553, 486] width 460 height 51
type textarea "Debts=27k, last used awhile. Never filed. Single-engaged, Rent=2350. 2013 Chev …"
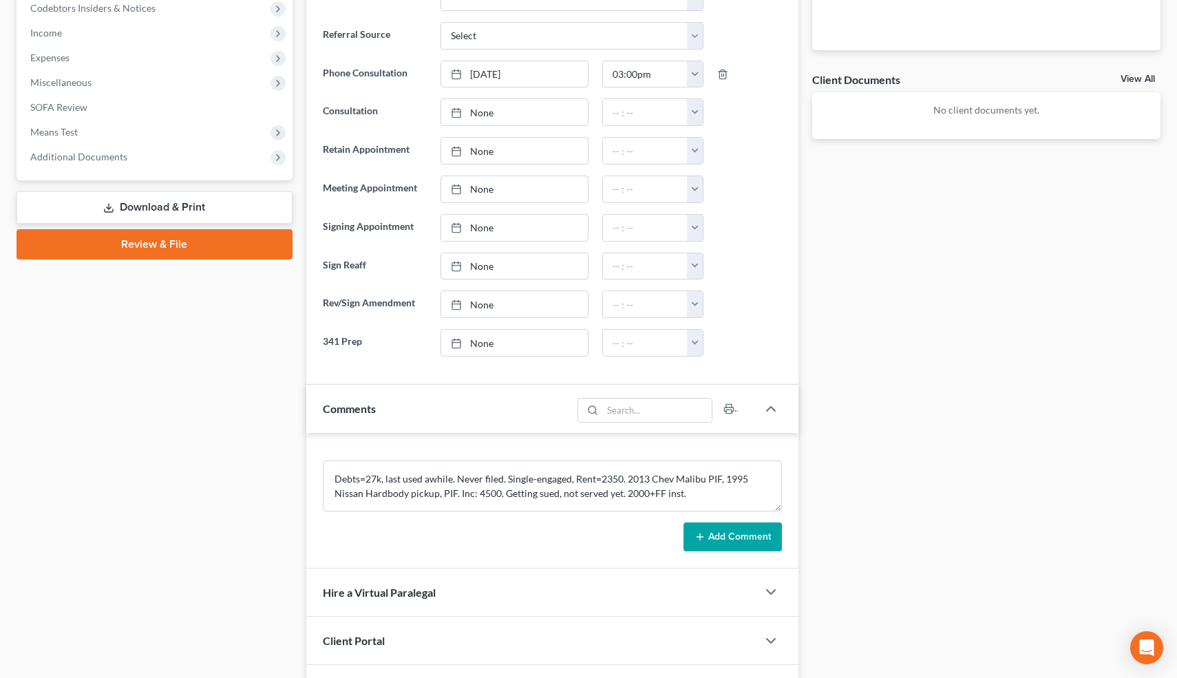
click at [737, 534] on button "Add Comment" at bounding box center [733, 537] width 98 height 29
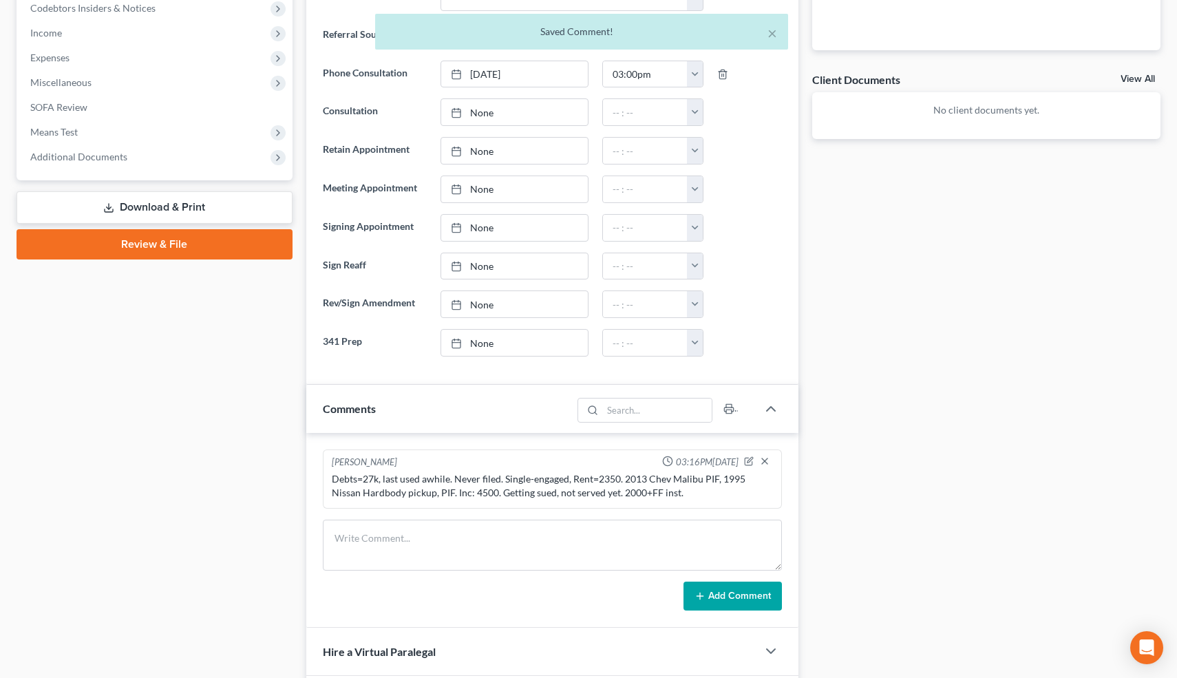
scroll to position [640, 0]
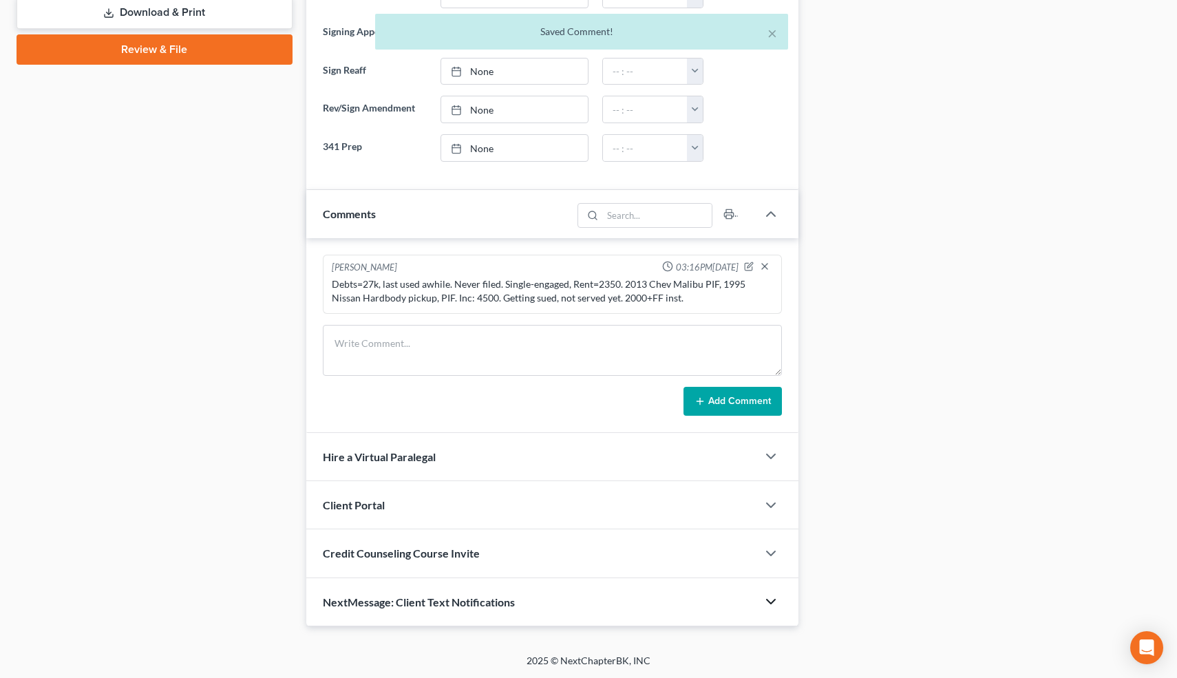
click at [770, 599] on icon "button" at bounding box center [771, 601] width 17 height 17
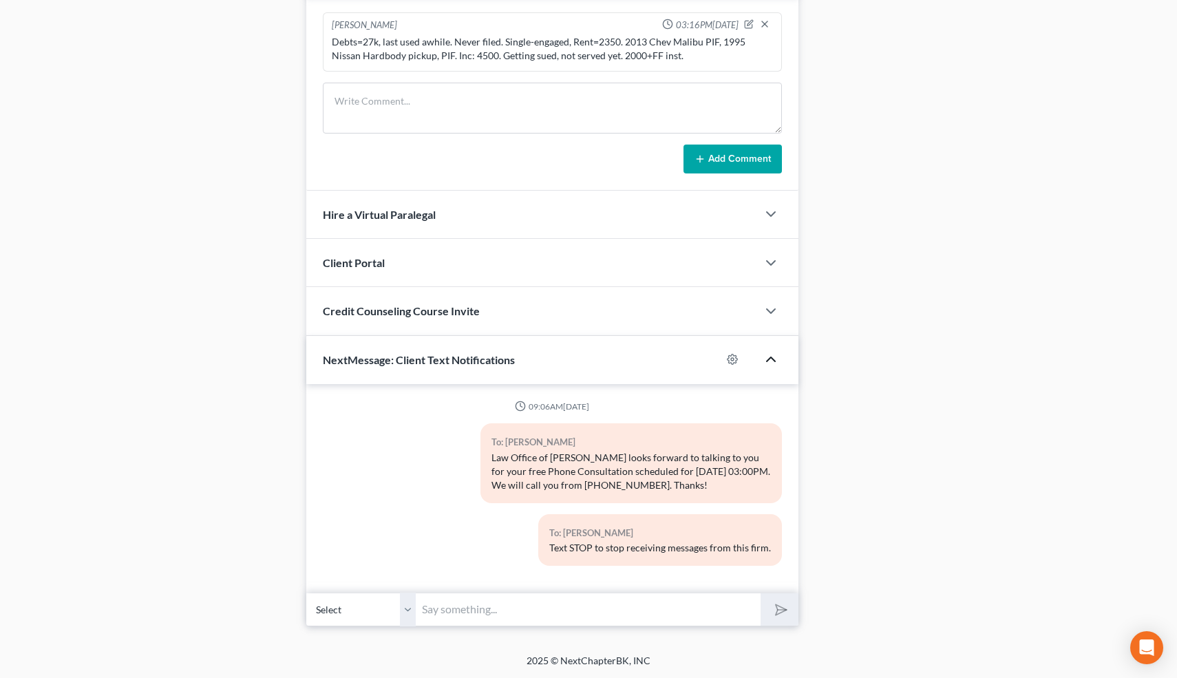
click at [616, 613] on input "text" at bounding box center [589, 610] width 345 height 34
type input "Nice talking to you! Like I said, just reply here if you have any questions or …"
click at [782, 615] on icon "submit" at bounding box center [778, 609] width 19 height 19
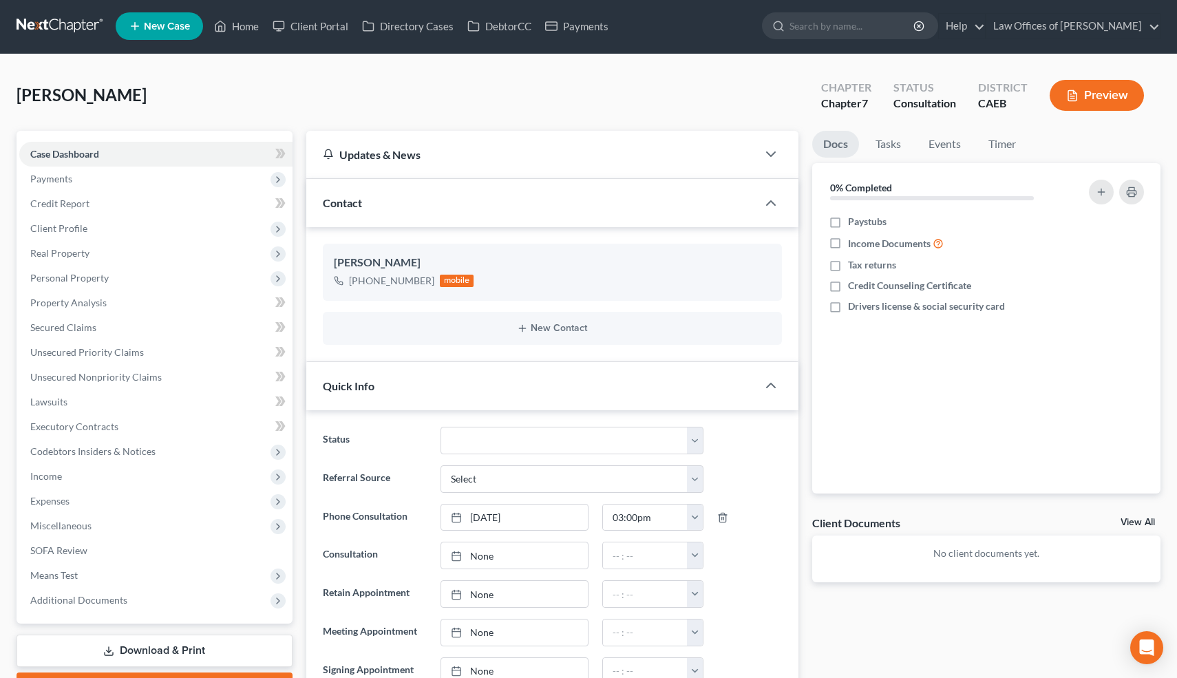
scroll to position [0, 0]
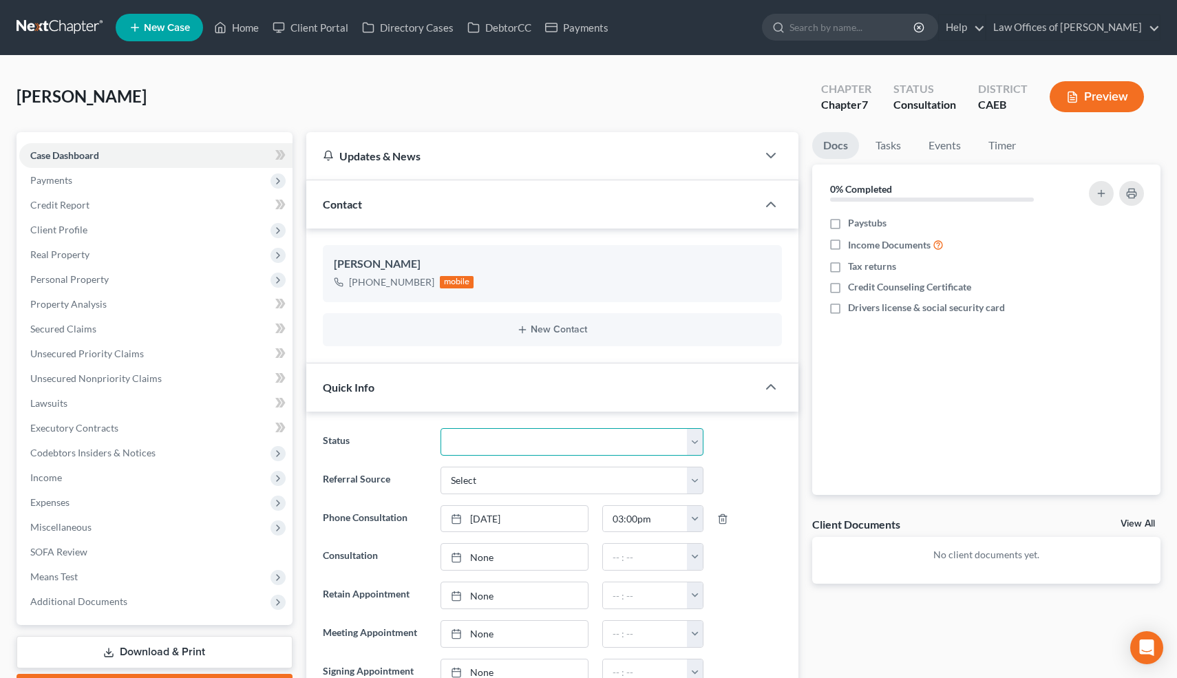
click at [469, 430] on select "Cancelled/Refund Closed Consultation Declined Discharged Filed Income Check In …" at bounding box center [572, 442] width 262 height 28
select select "10"
click at [441, 428] on select "Cancelled/Refund Closed Consultation Declined Discharged Filed Income Check In …" at bounding box center [572, 442] width 262 height 28
click at [244, 27] on link "Home" at bounding box center [236, 27] width 59 height 25
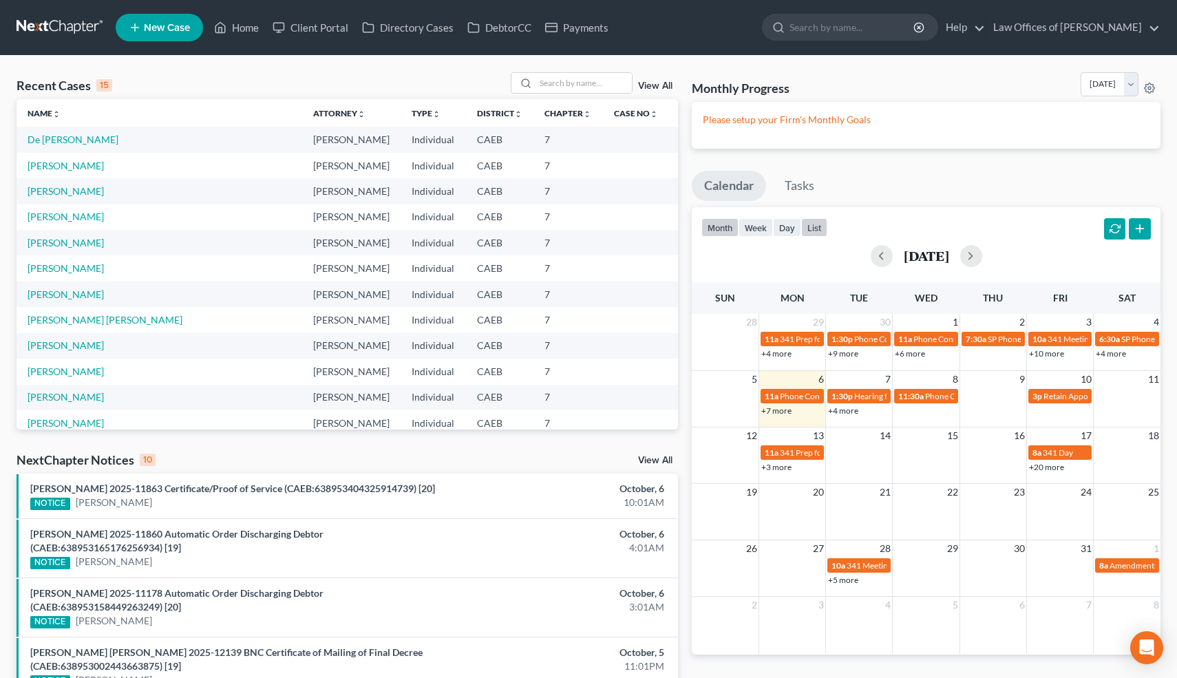
click at [814, 231] on button "list" at bounding box center [814, 227] width 26 height 19
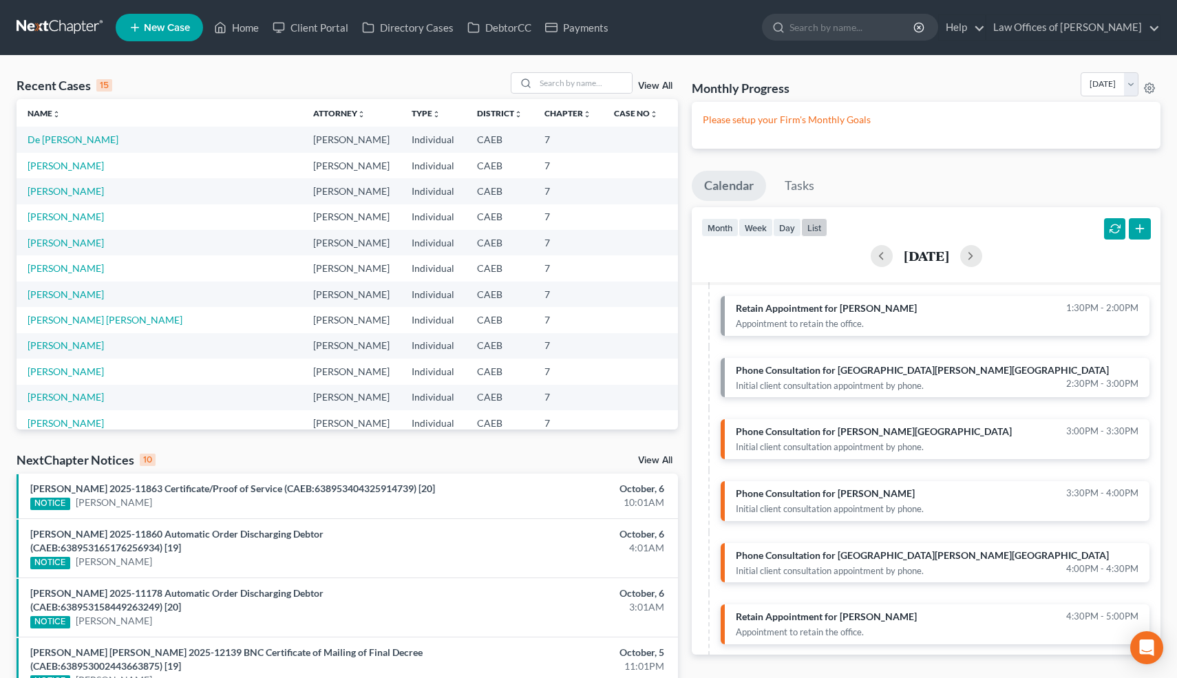
scroll to position [151, 0]
click at [591, 84] on input "search" at bounding box center [584, 83] width 96 height 20
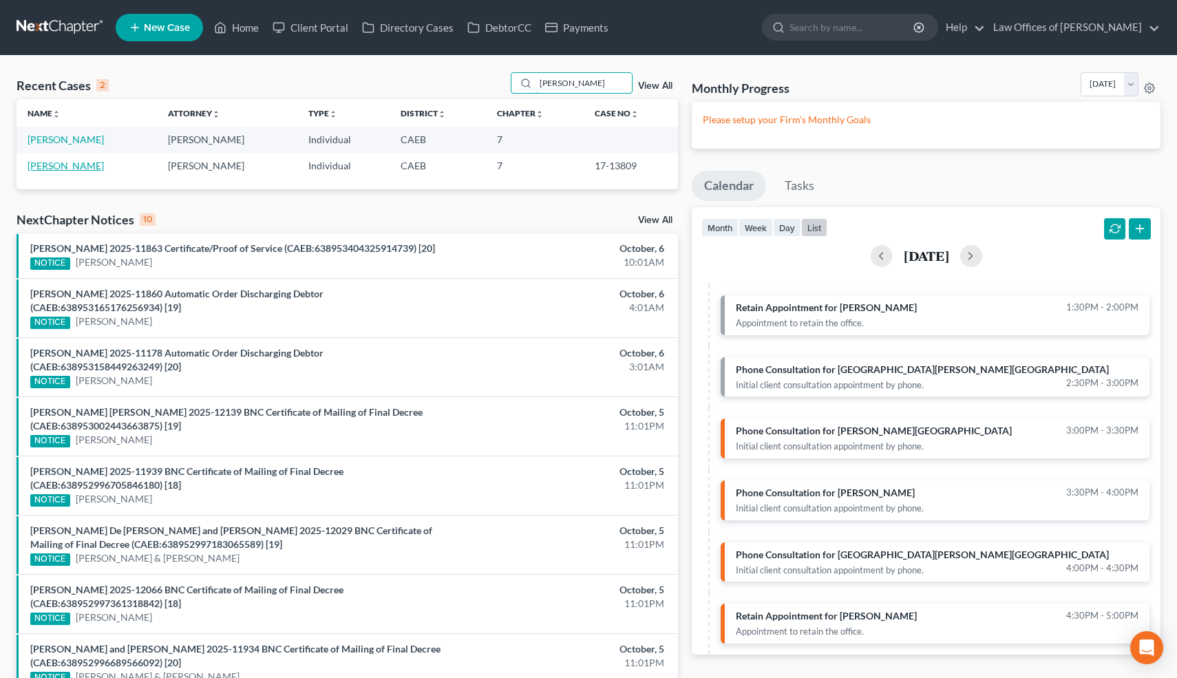
type input "[PERSON_NAME]"
click at [85, 167] on link "[PERSON_NAME]" at bounding box center [66, 166] width 76 height 12
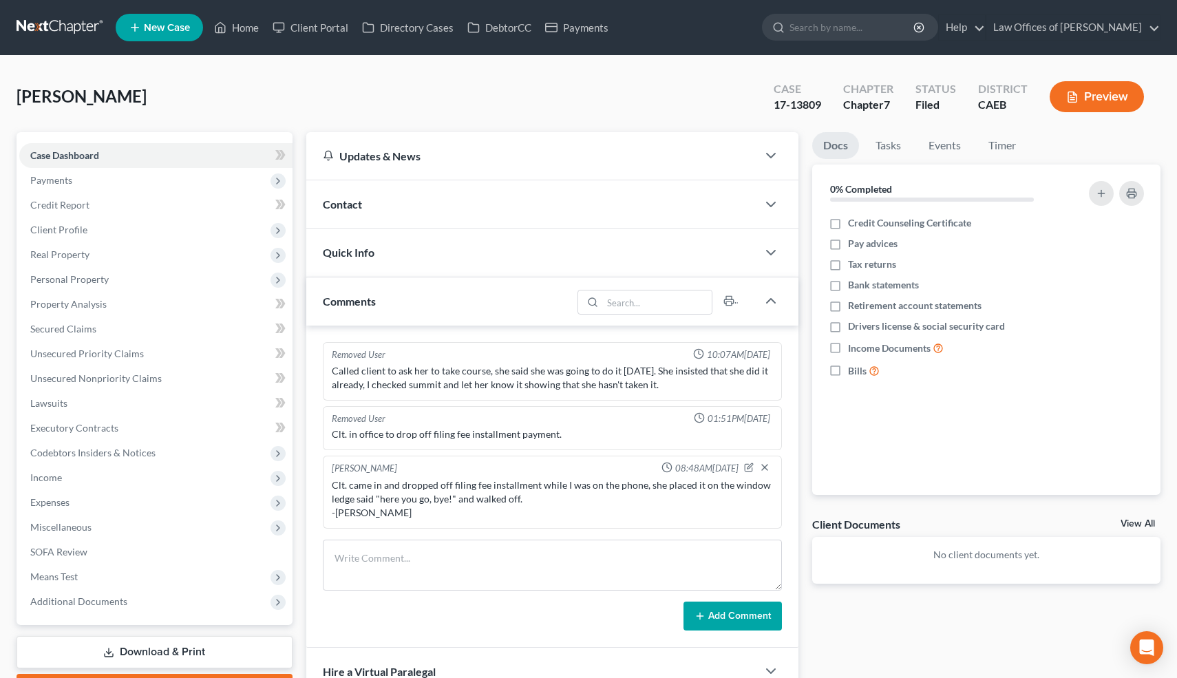
click at [243, 41] on ul "New Case Home Client Portal Directory Cases DebtorCC Payments - No Result - See…" at bounding box center [638, 28] width 1045 height 36
click at [245, 30] on link "Home" at bounding box center [236, 27] width 59 height 25
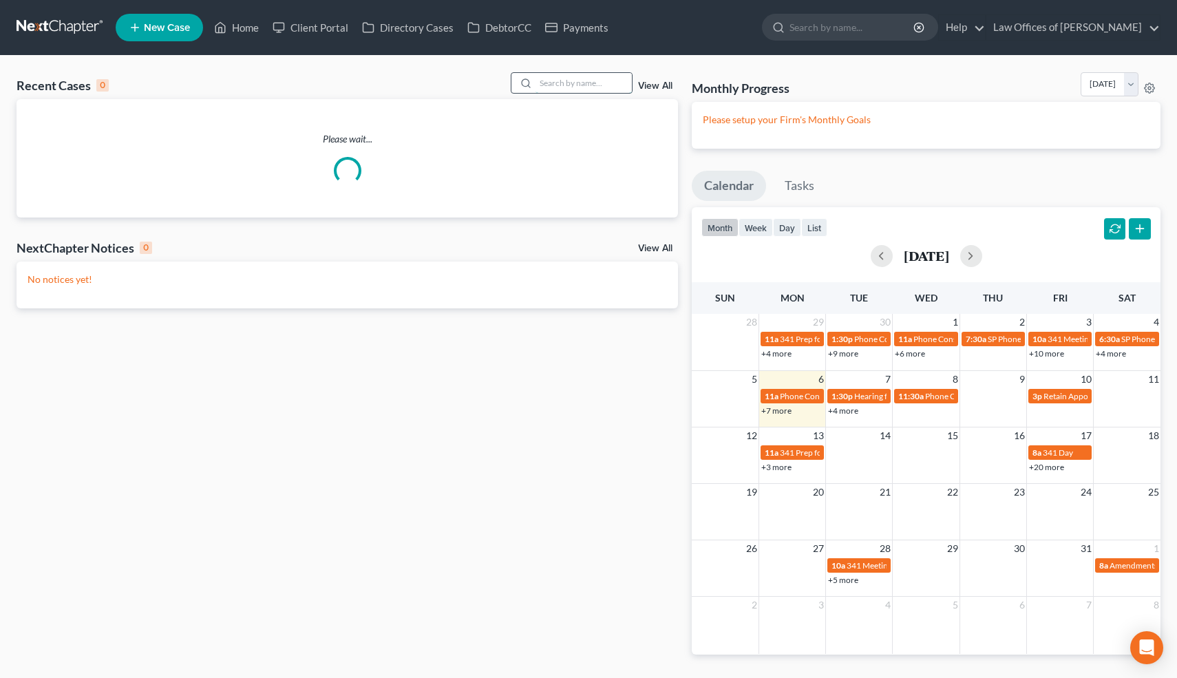
click at [607, 85] on input "search" at bounding box center [584, 83] width 96 height 20
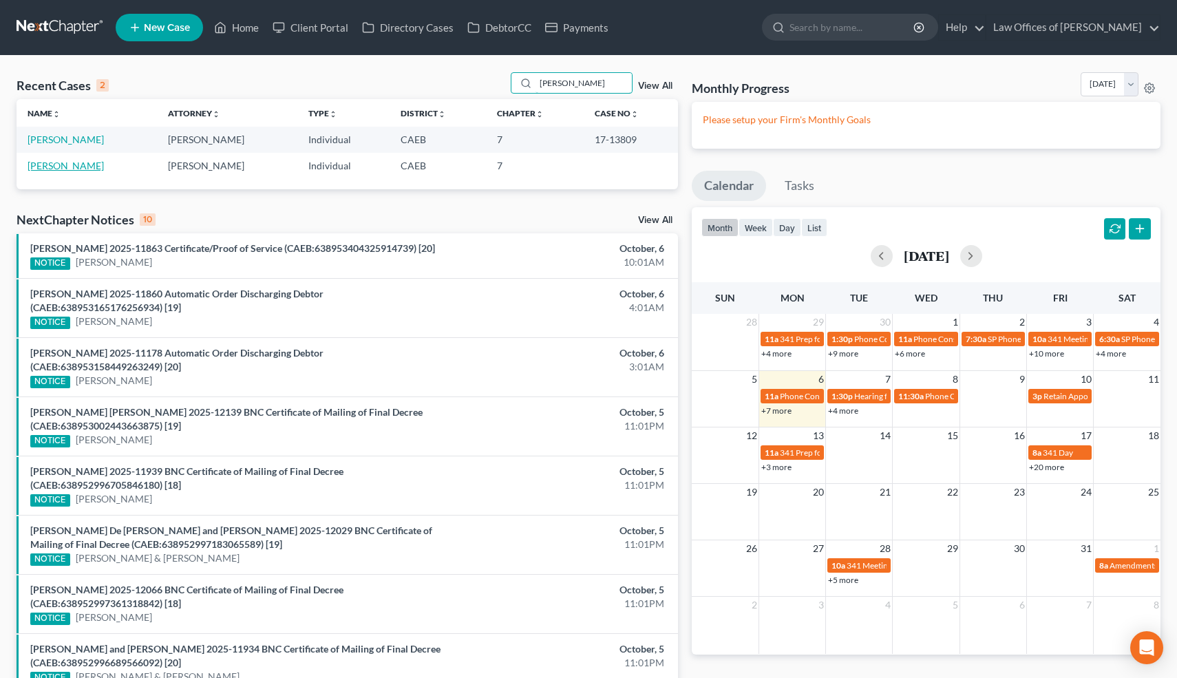
type input "[PERSON_NAME]"
click at [79, 165] on link "[PERSON_NAME]" at bounding box center [66, 166] width 76 height 12
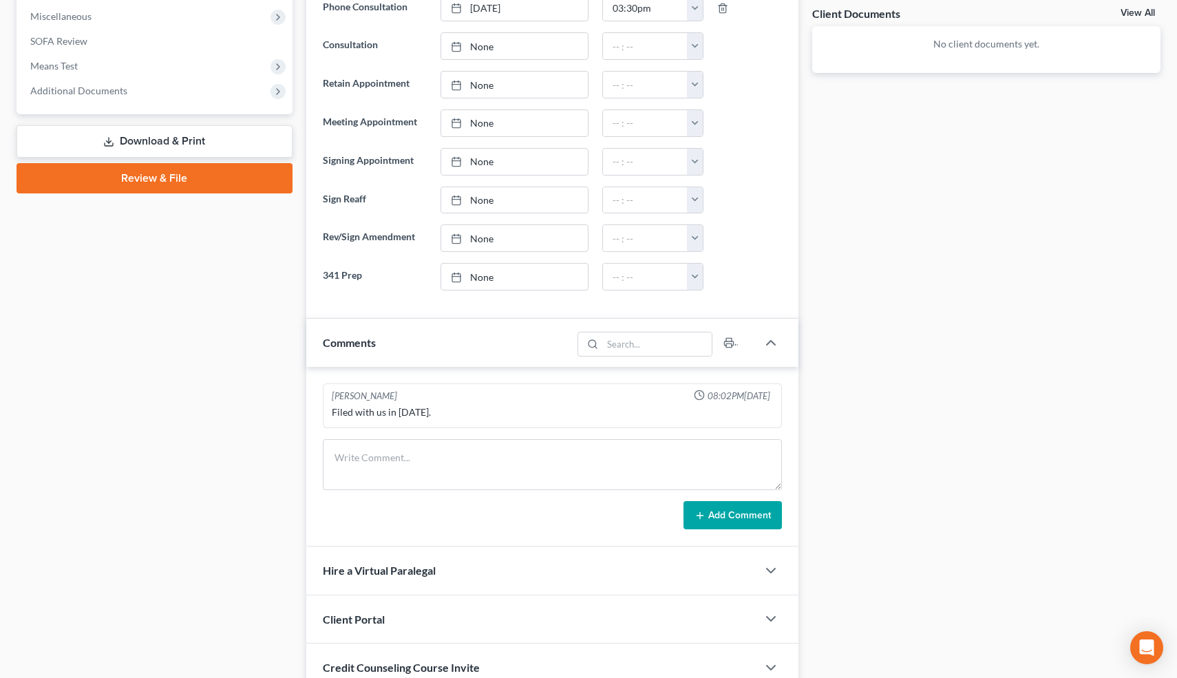
scroll to position [561, 0]
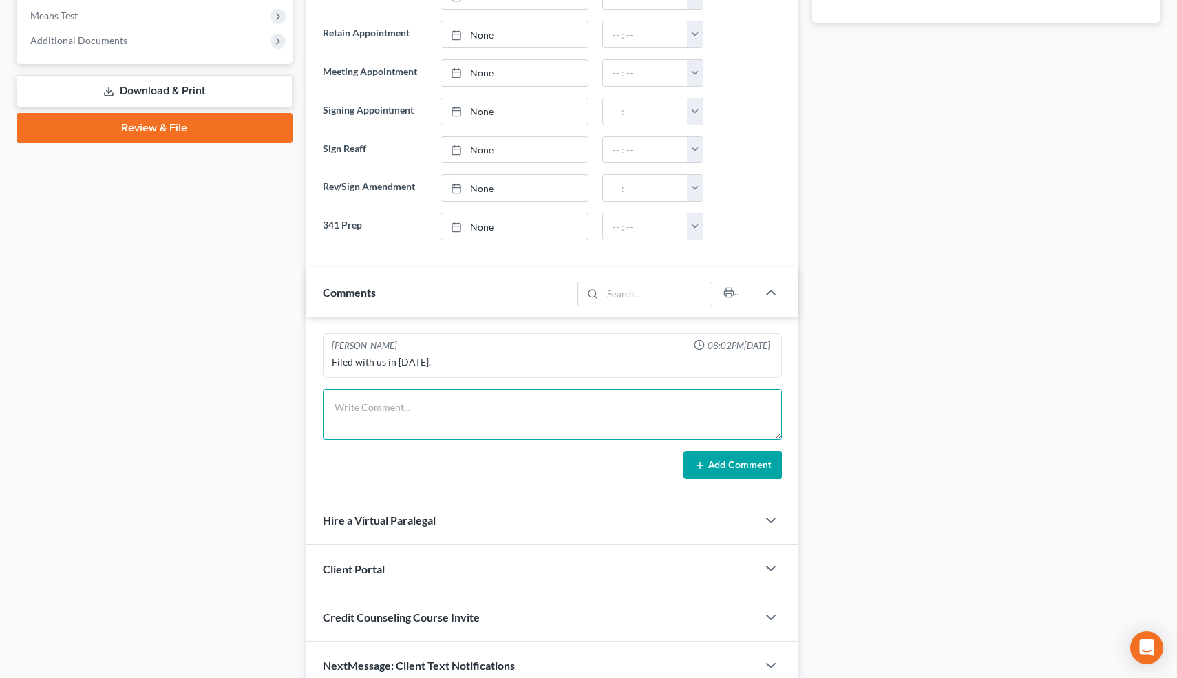
click at [408, 425] on textarea at bounding box center [553, 414] width 460 height 51
click at [546, 408] on textarea "Buying. 2000 truck. Will call Next month to retaub. 1800+FF inst." at bounding box center [553, 414] width 460 height 51
type textarea "Buying. 2000 truck. Will call Next month to retain. 1800+FF inst."
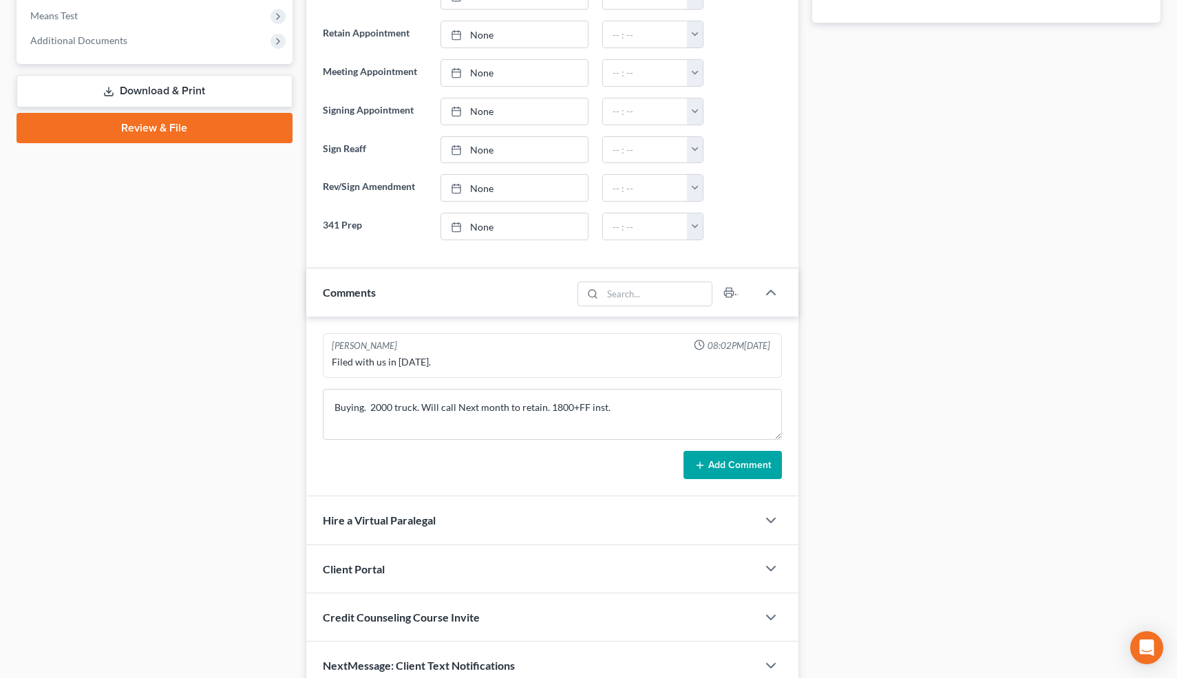
click at [706, 465] on icon at bounding box center [700, 465] width 11 height 11
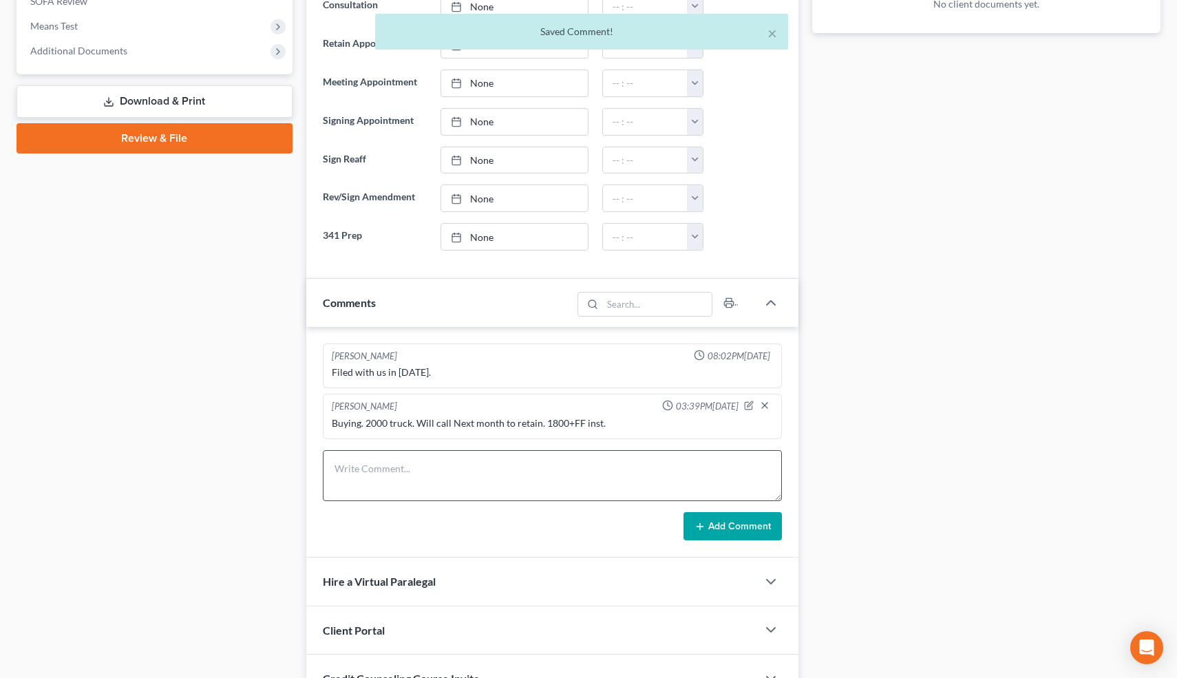
scroll to position [676, 0]
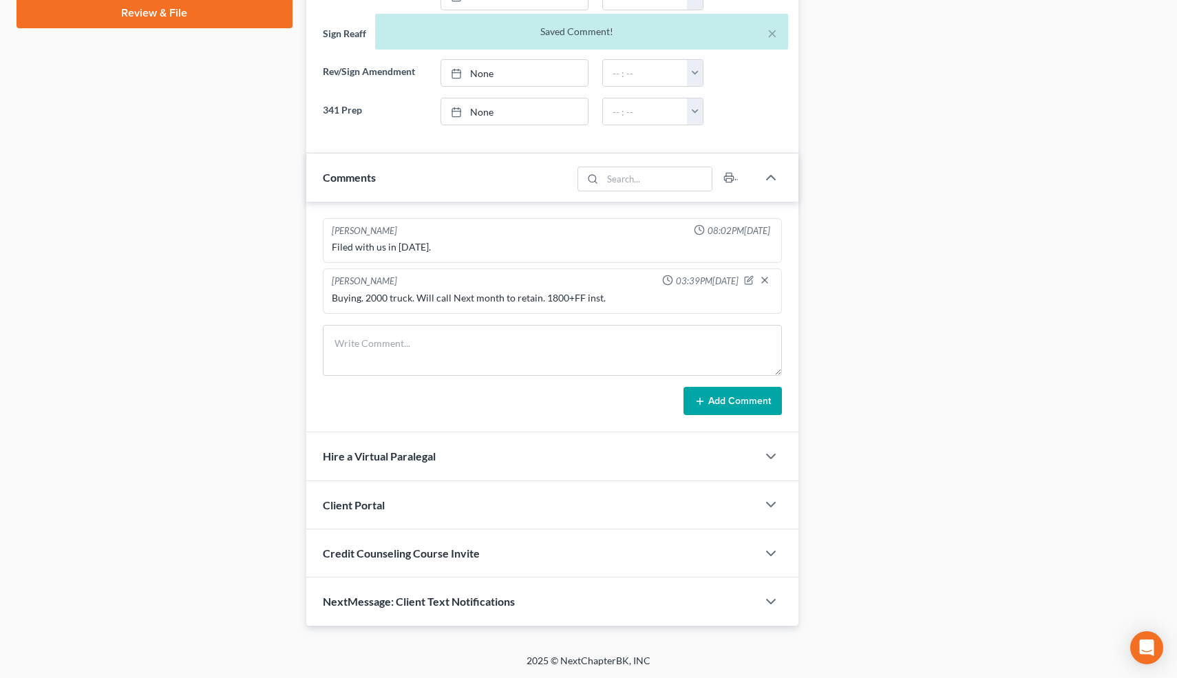
click at [649, 606] on div "NextMessage: Client Text Notifications" at bounding box center [532, 602] width 452 height 48
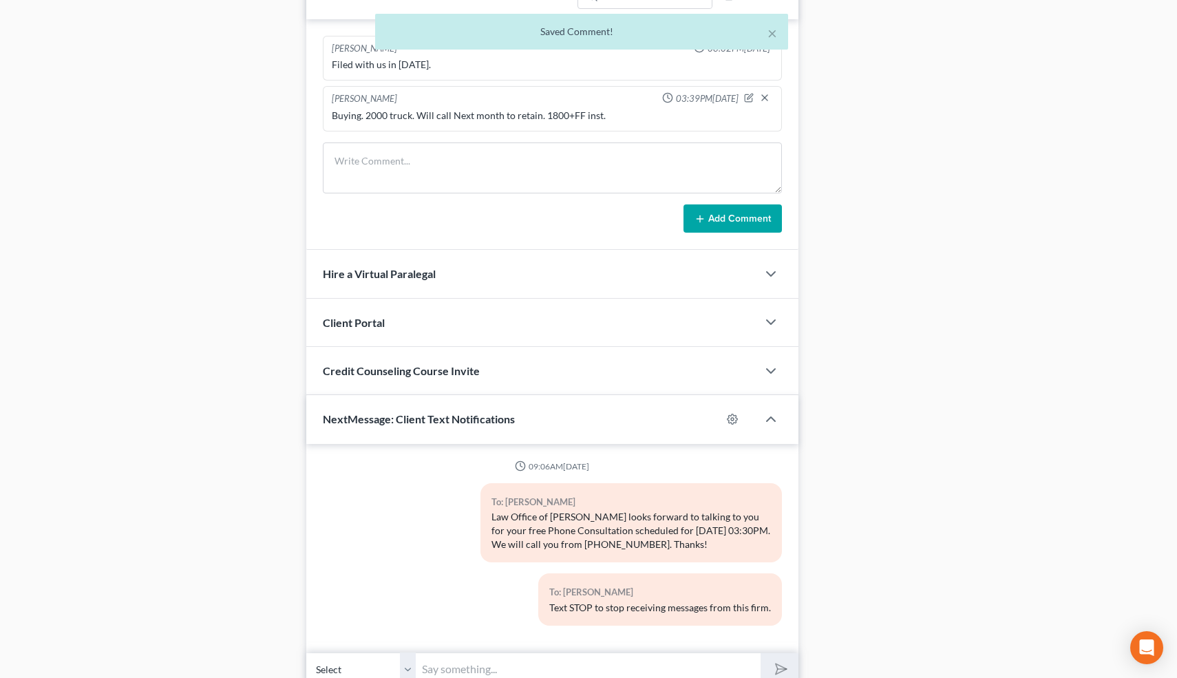
scroll to position [918, 0]
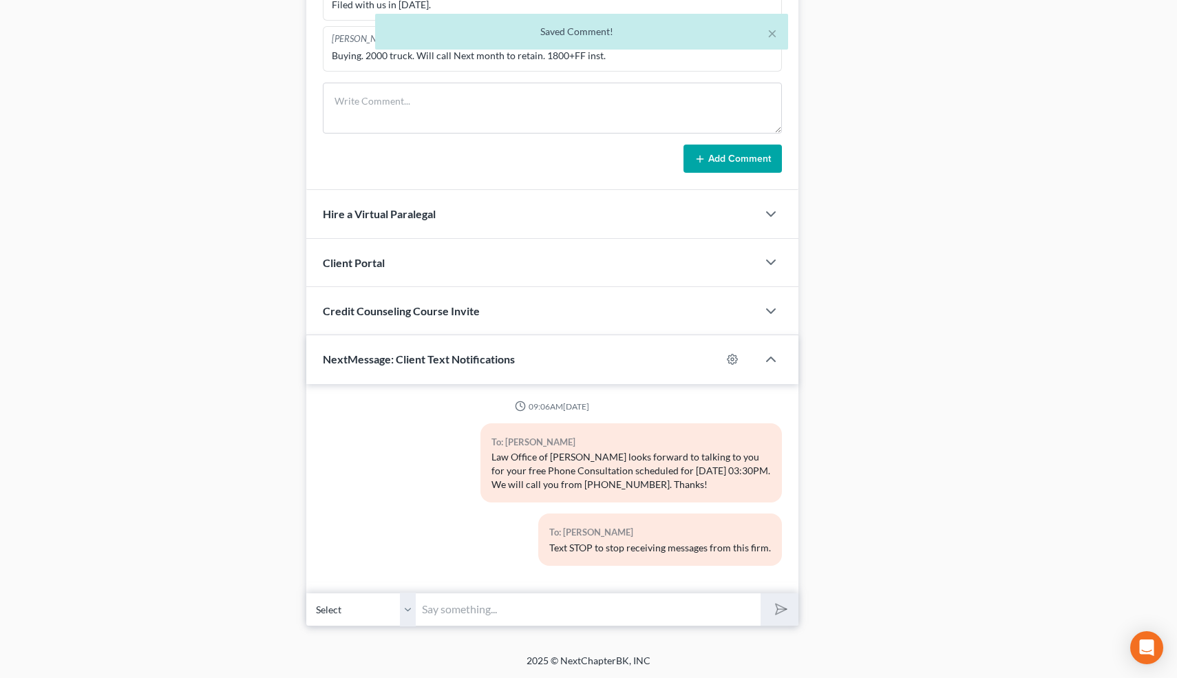
click at [616, 607] on input "text" at bounding box center [589, 610] width 345 height 34
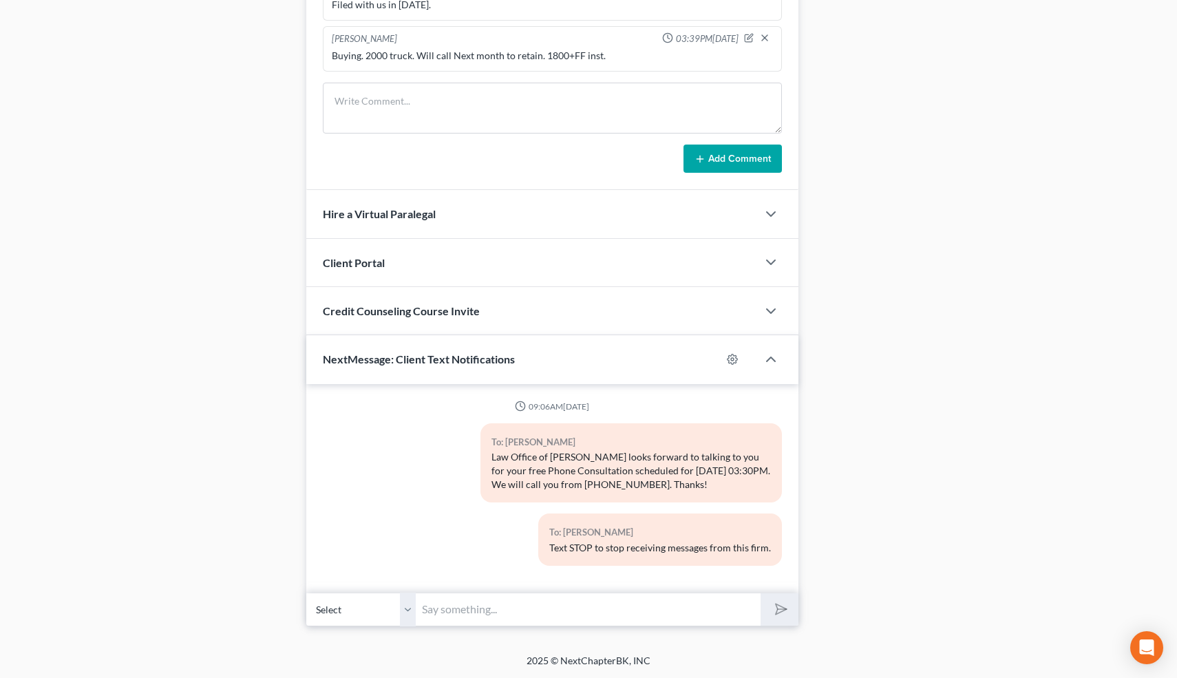
type input "Nice talking to you! Like I said, just reply here if you have any questions or …"
click at [781, 609] on line "submit" at bounding box center [782, 609] width 9 height 9
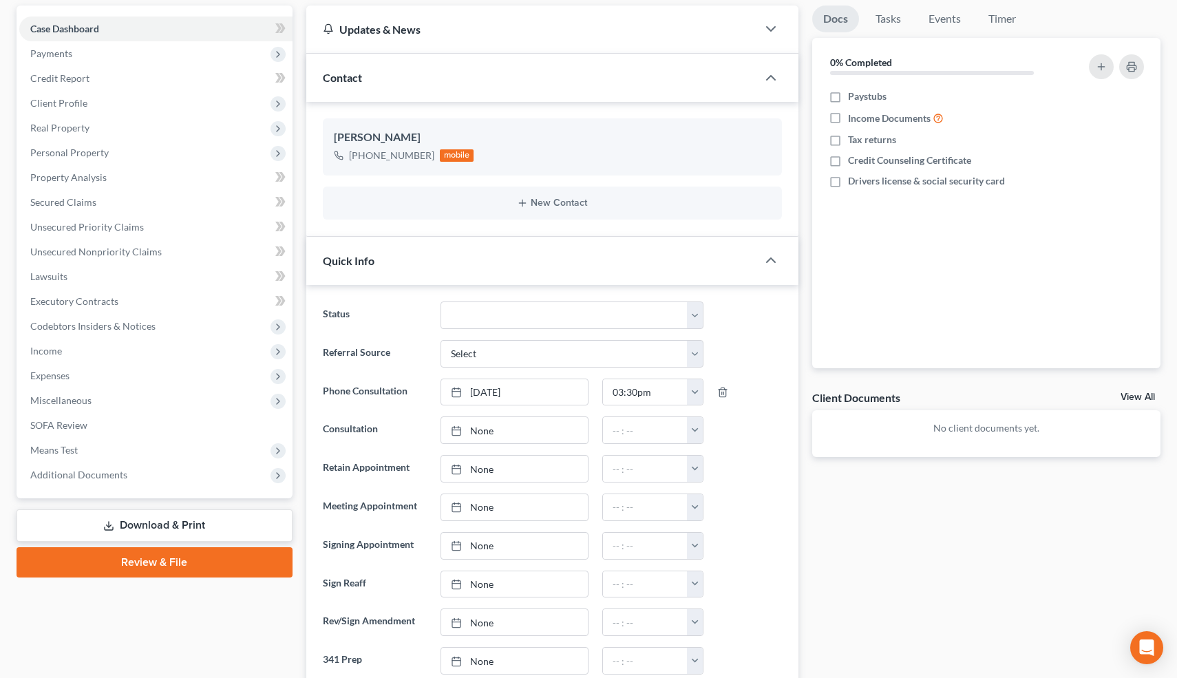
scroll to position [0, 0]
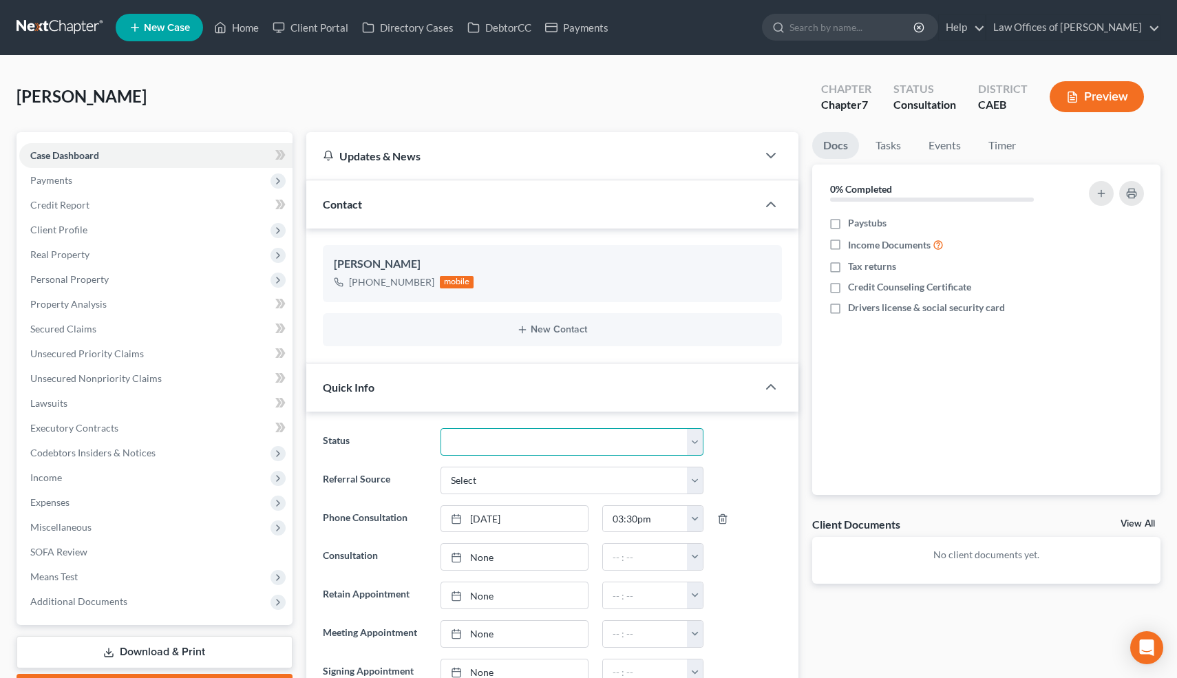
click at [479, 437] on select "Cancelled/Refund Closed Consultation Declined Discharged Filed Income Check In …" at bounding box center [572, 442] width 262 height 28
select select "10"
click at [441, 428] on select "Cancelled/Refund Closed Consultation Declined Discharged Filed Income Check In …" at bounding box center [572, 442] width 262 height 28
click at [251, 24] on link "Home" at bounding box center [236, 27] width 59 height 25
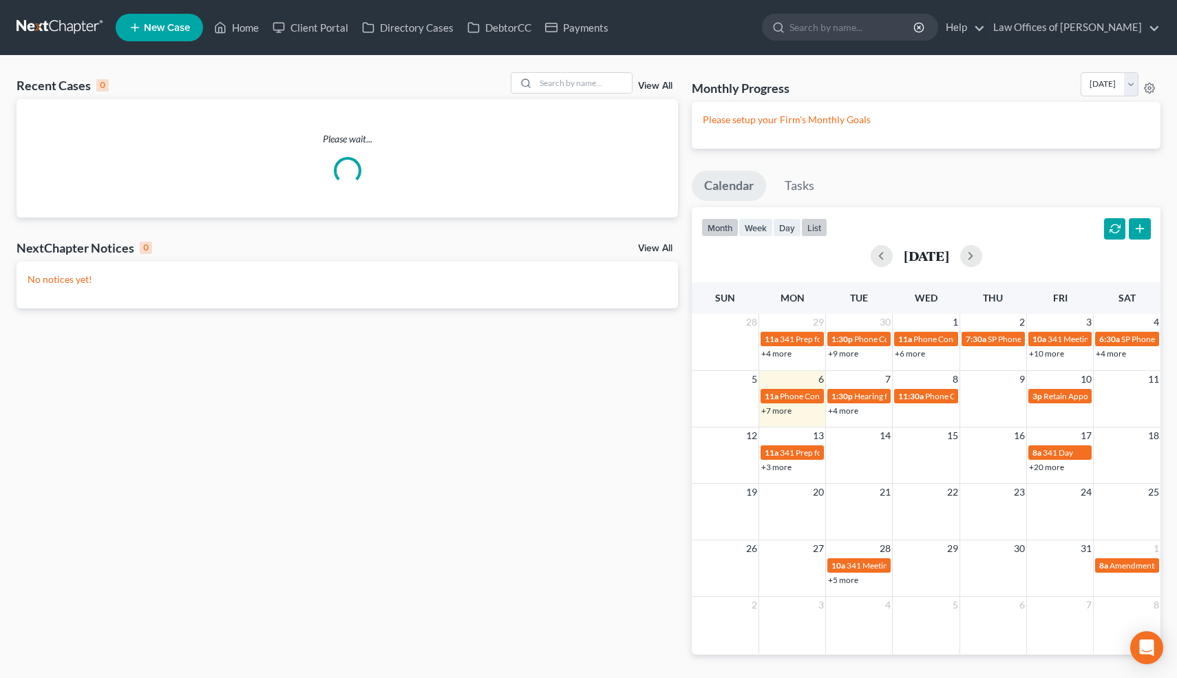
click at [818, 224] on button "list" at bounding box center [814, 227] width 26 height 19
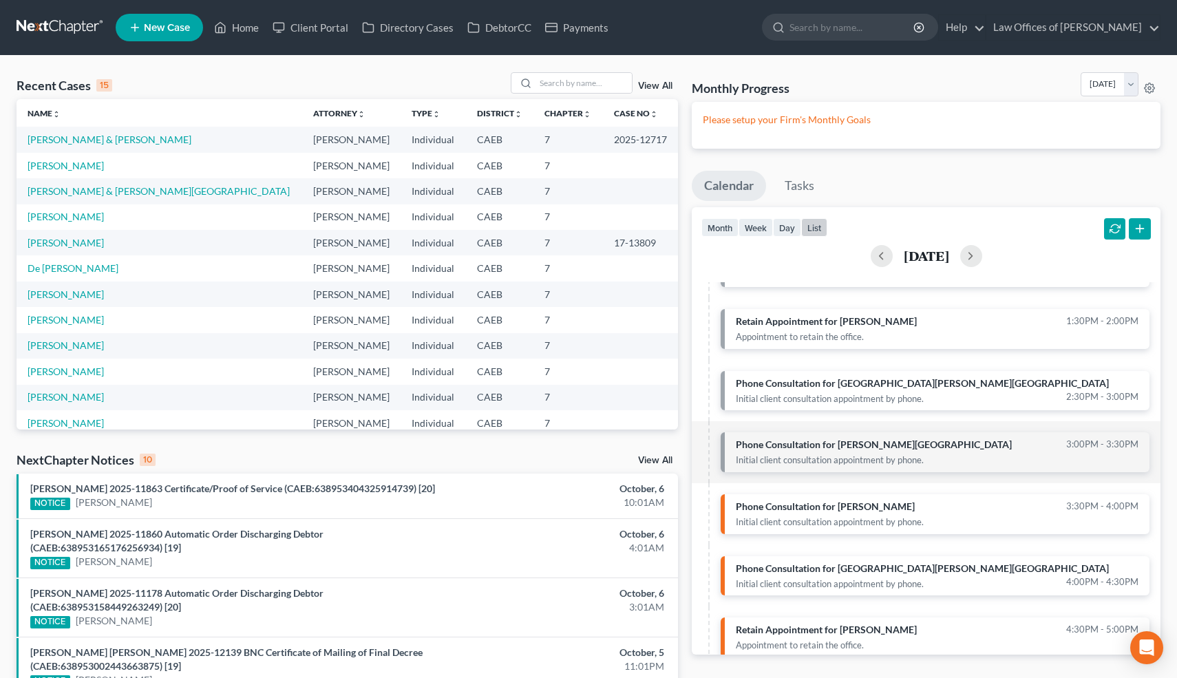
scroll to position [151, 0]
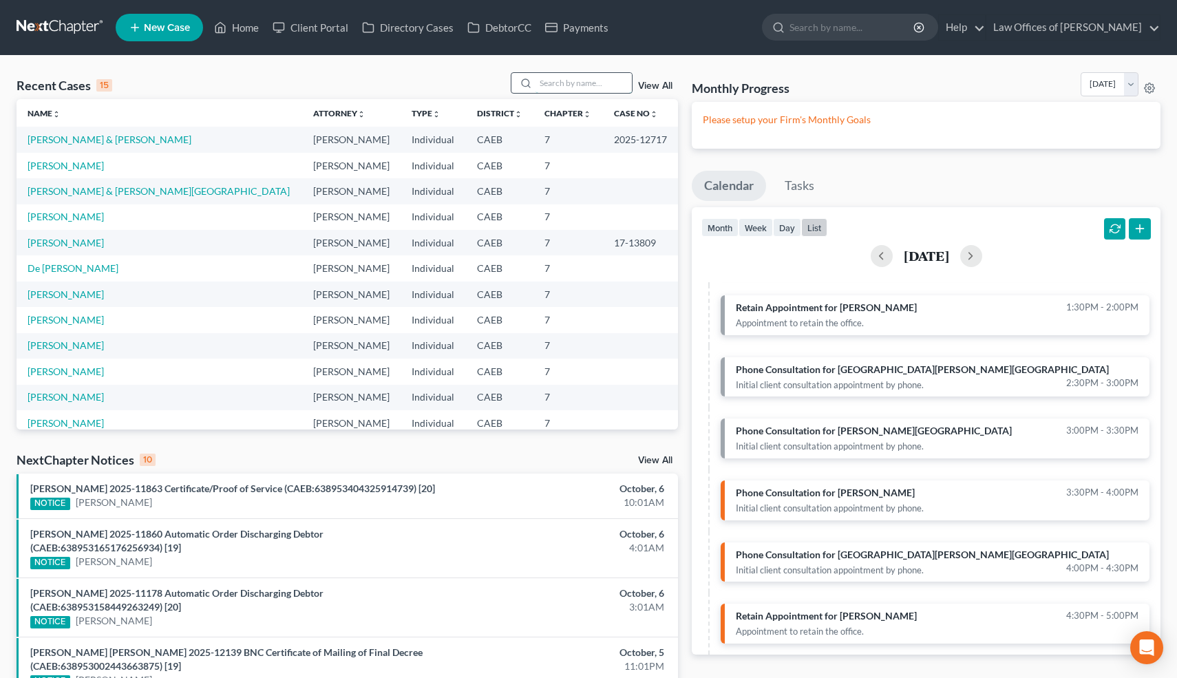
click at [592, 73] on input "search" at bounding box center [584, 83] width 96 height 20
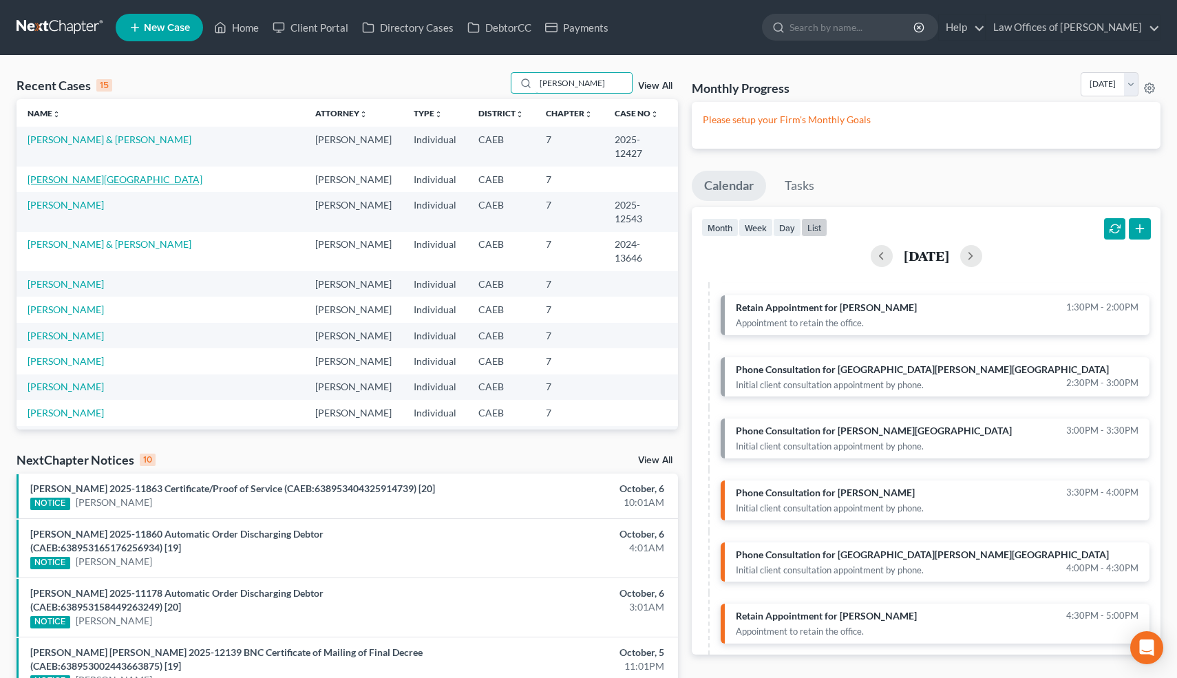
type input "[PERSON_NAME]"
click at [102, 174] on link "[PERSON_NAME][GEOGRAPHIC_DATA]" at bounding box center [115, 180] width 175 height 12
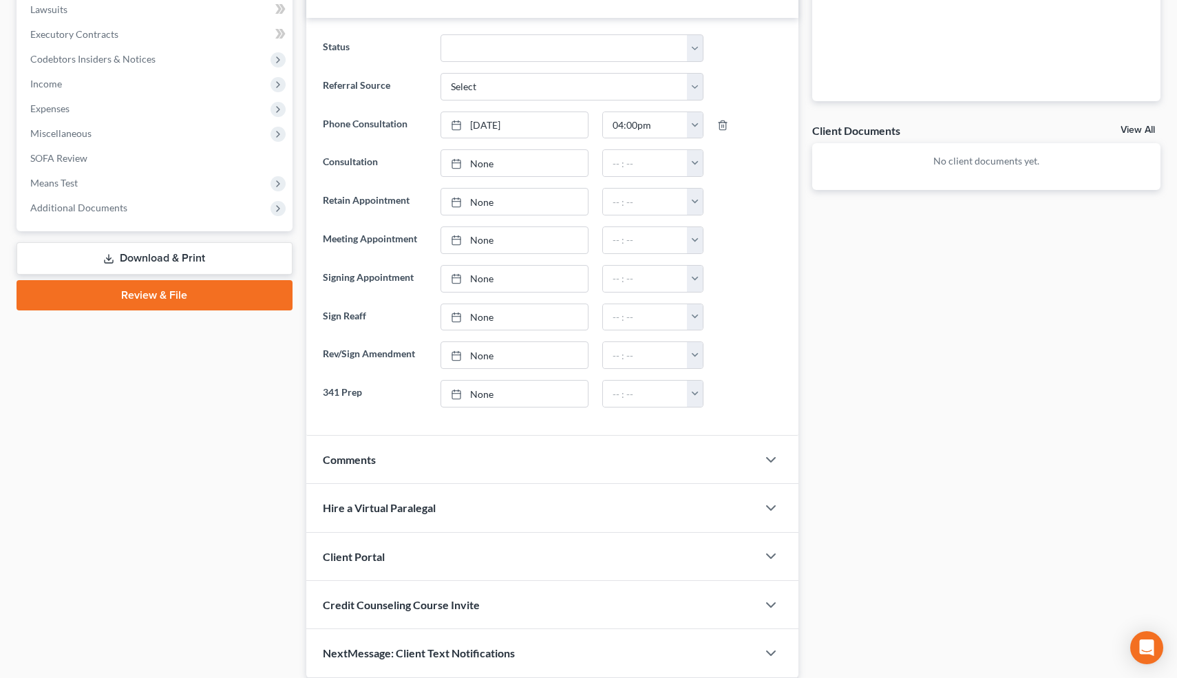
scroll to position [445, 0]
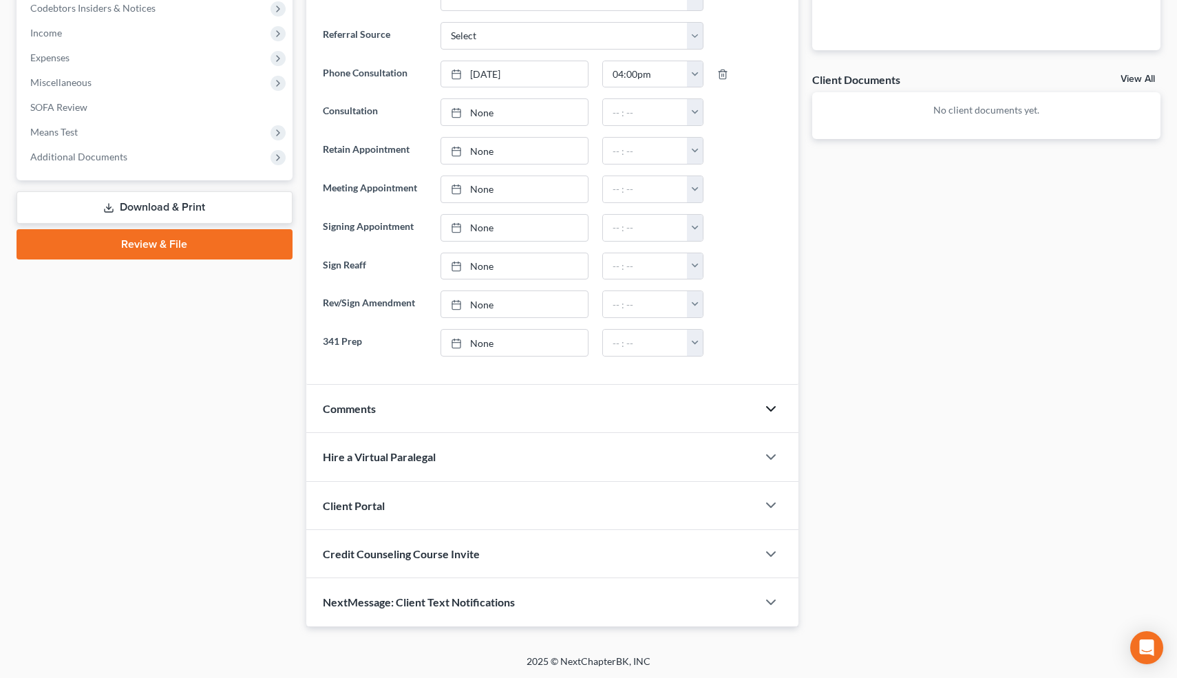
click at [773, 409] on icon "button" at bounding box center [771, 409] width 17 height 17
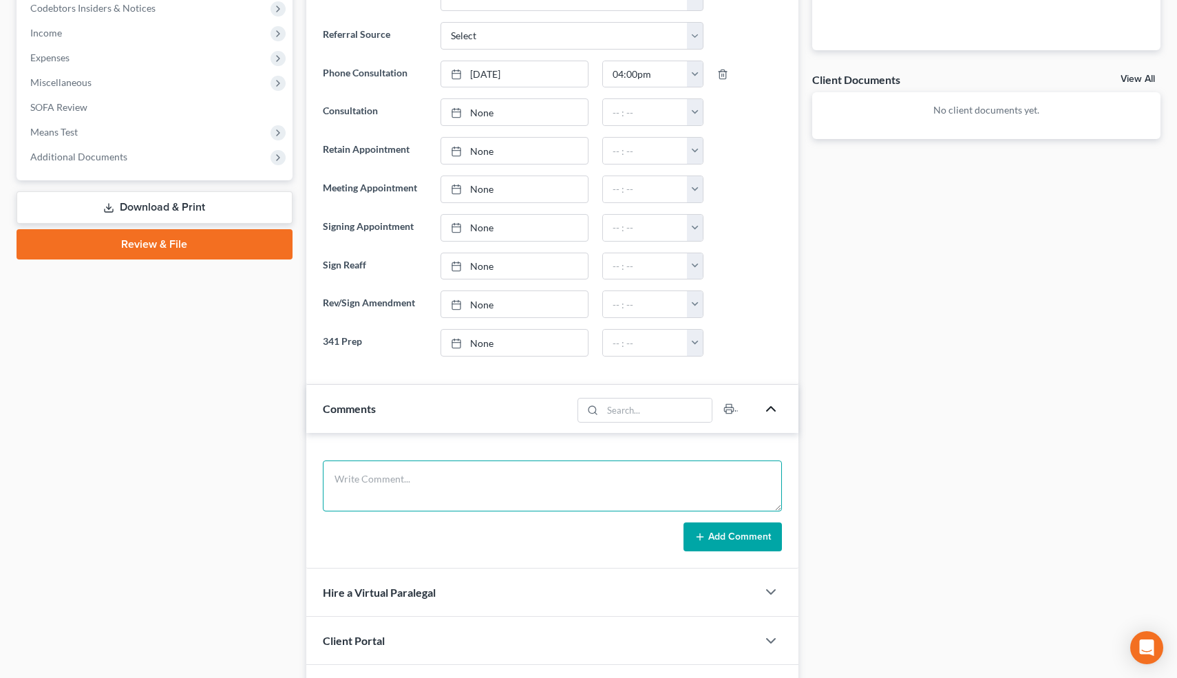
click at [523, 486] on textarea at bounding box center [553, 486] width 460 height 51
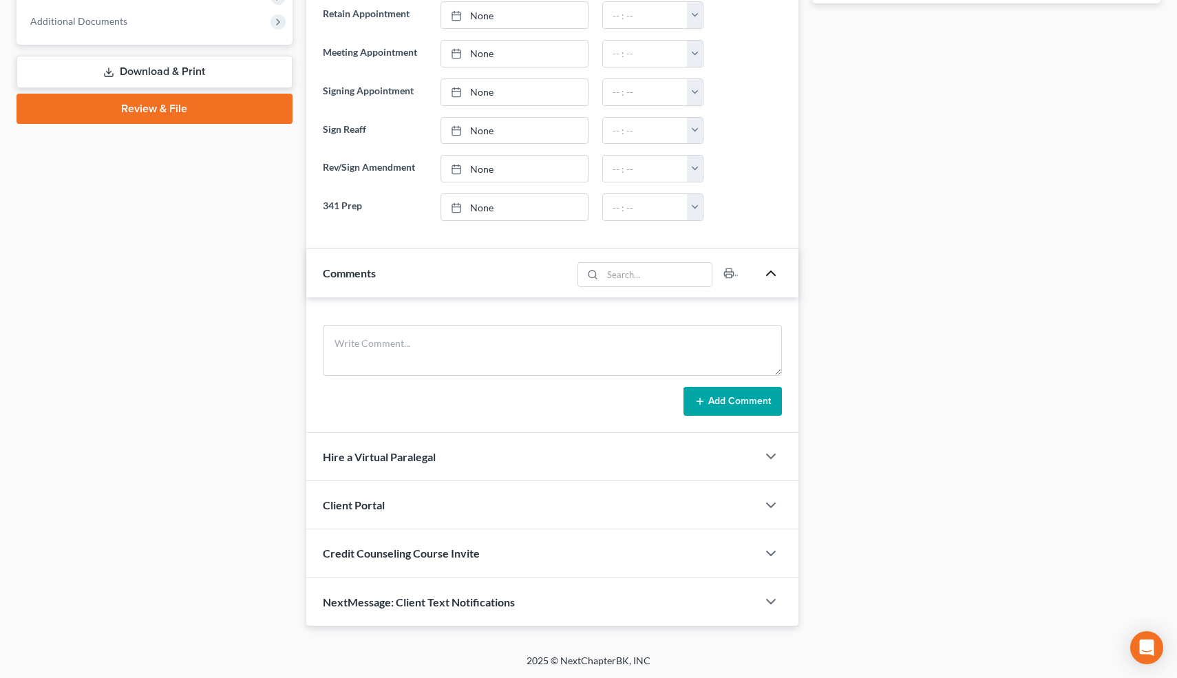
click at [639, 596] on div "NextMessage: Client Text Notifications" at bounding box center [532, 602] width 452 height 48
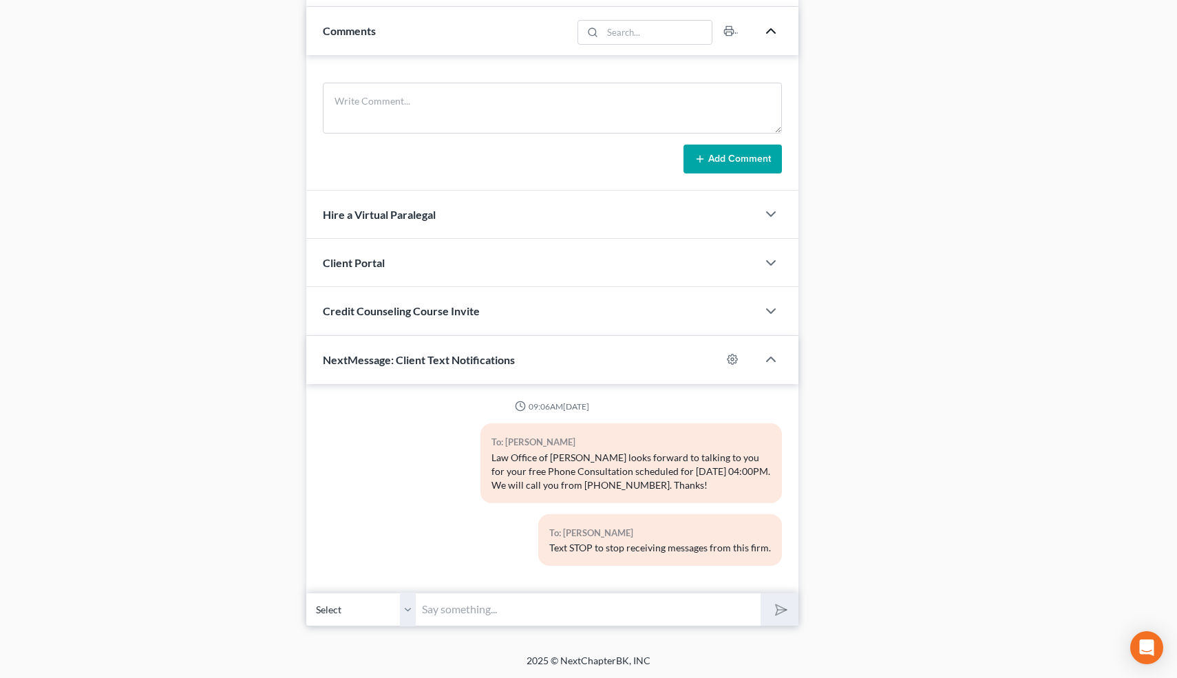
click at [467, 611] on input "text" at bounding box center [589, 610] width 345 height 34
type input "[PERSON_NAME] [PHONE_NUMBER]"
click at [781, 611] on polygon "submit" at bounding box center [778, 610] width 17 height 17
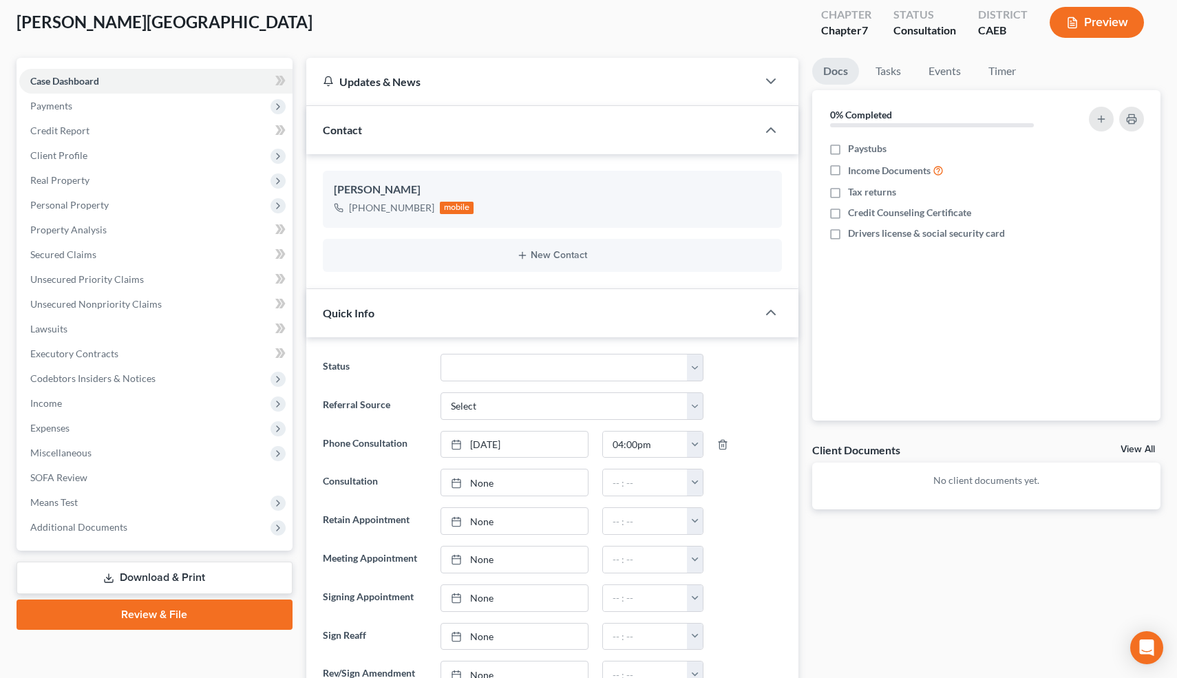
scroll to position [0, 0]
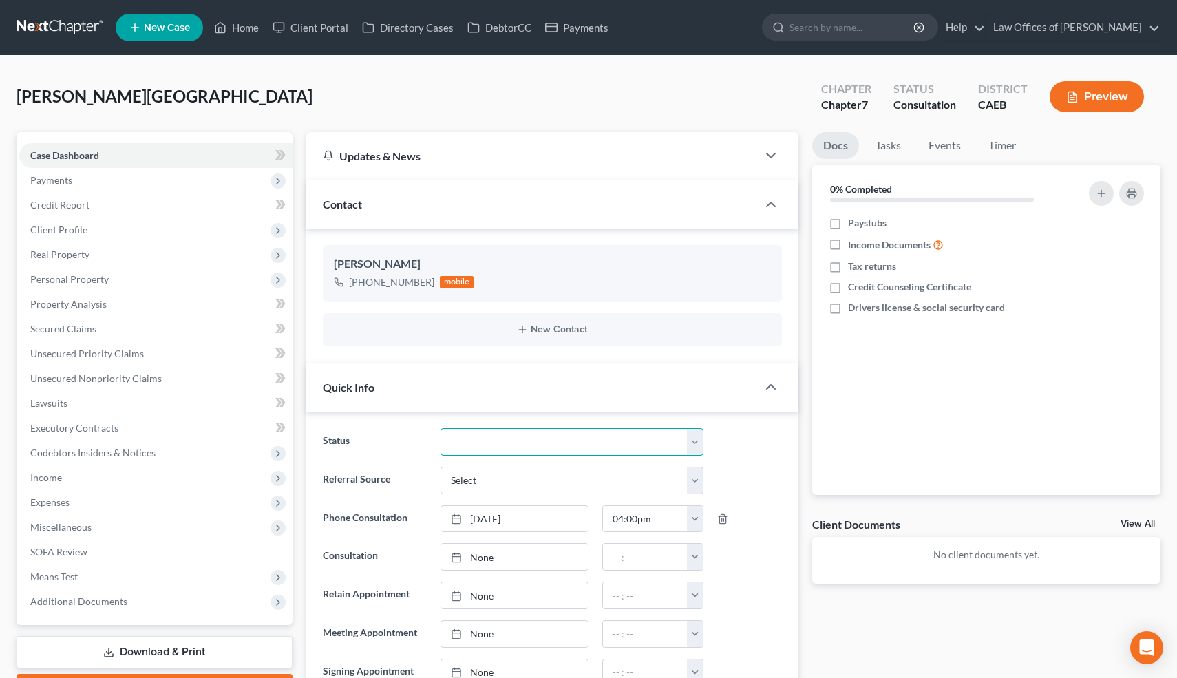
click at [555, 447] on select "Cancelled/Refund Closed Consultation Declined Discharged Filed Income Check In …" at bounding box center [572, 442] width 262 height 28
select select "3"
click at [441, 428] on select "Cancelled/Refund Closed Consultation Declined Discharged Filed Income Check In …" at bounding box center [572, 442] width 262 height 28
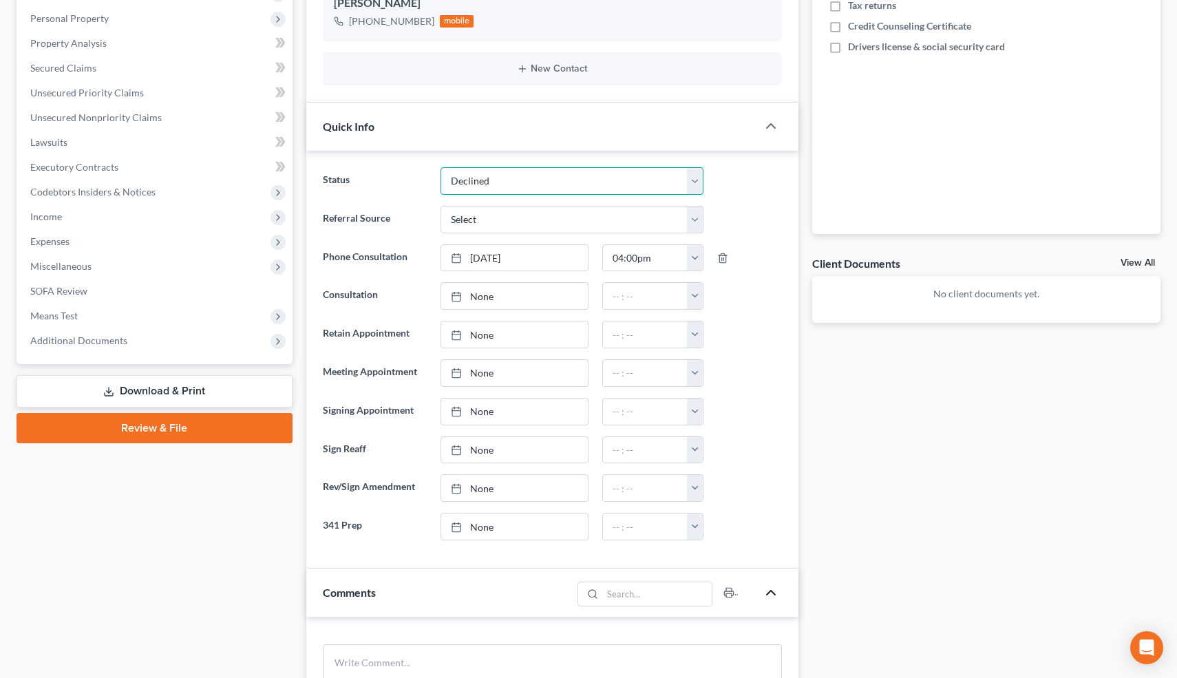
scroll to position [383, 0]
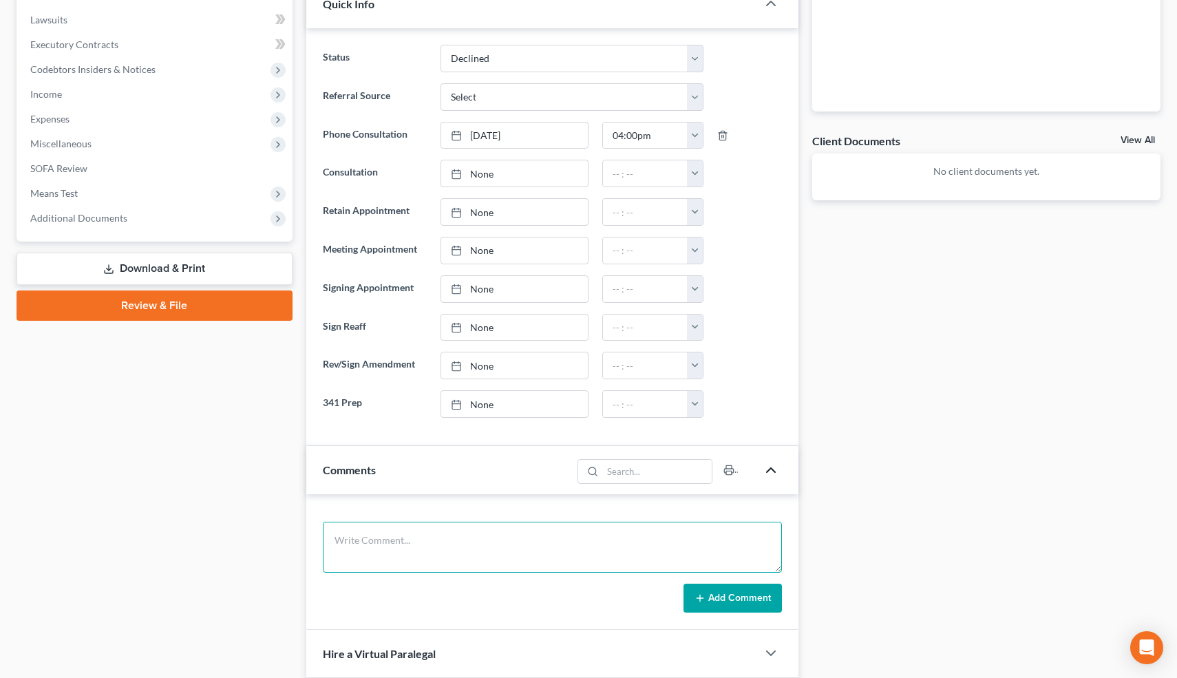
click at [392, 567] on textarea at bounding box center [553, 547] width 460 height 51
type textarea "Trucking compny with 2 trucks/trailers, SBA loan, house. Referred out."
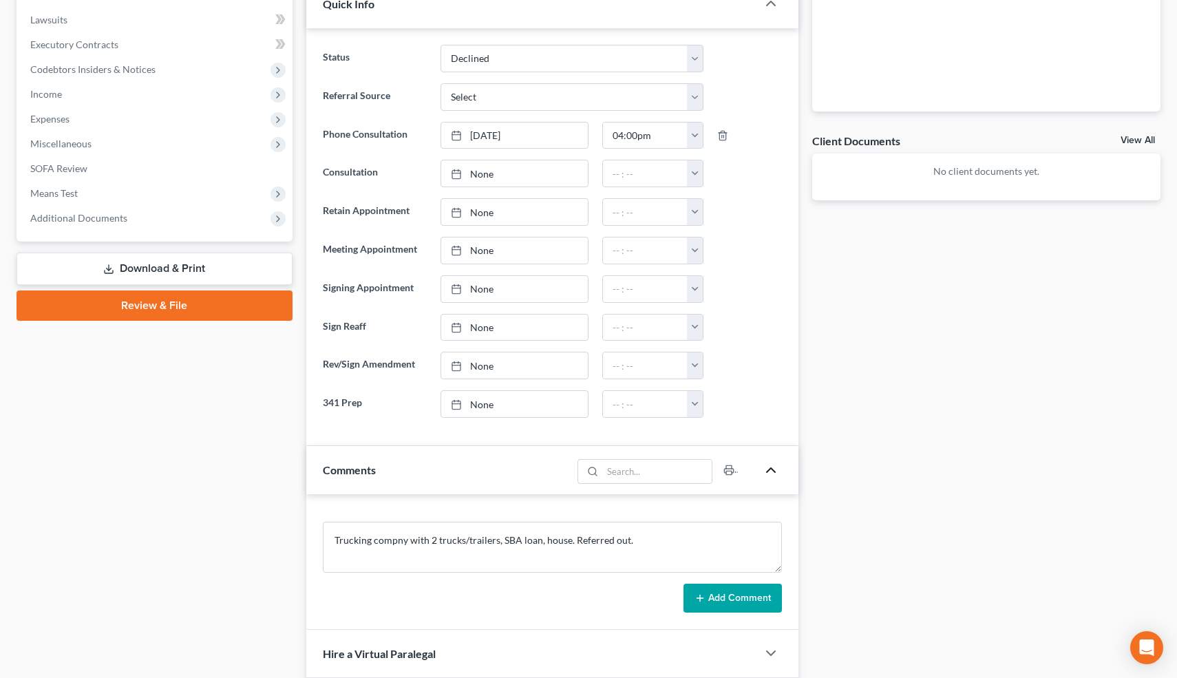
click at [700, 591] on button "Add Comment" at bounding box center [733, 598] width 98 height 29
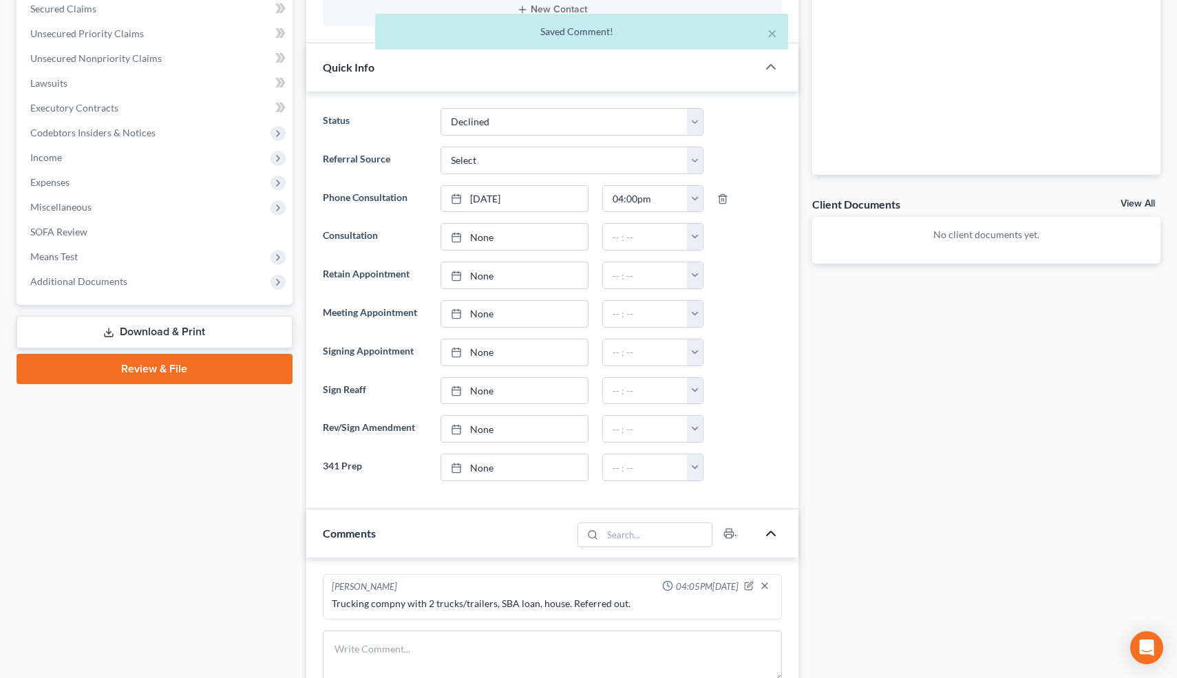
scroll to position [313, 0]
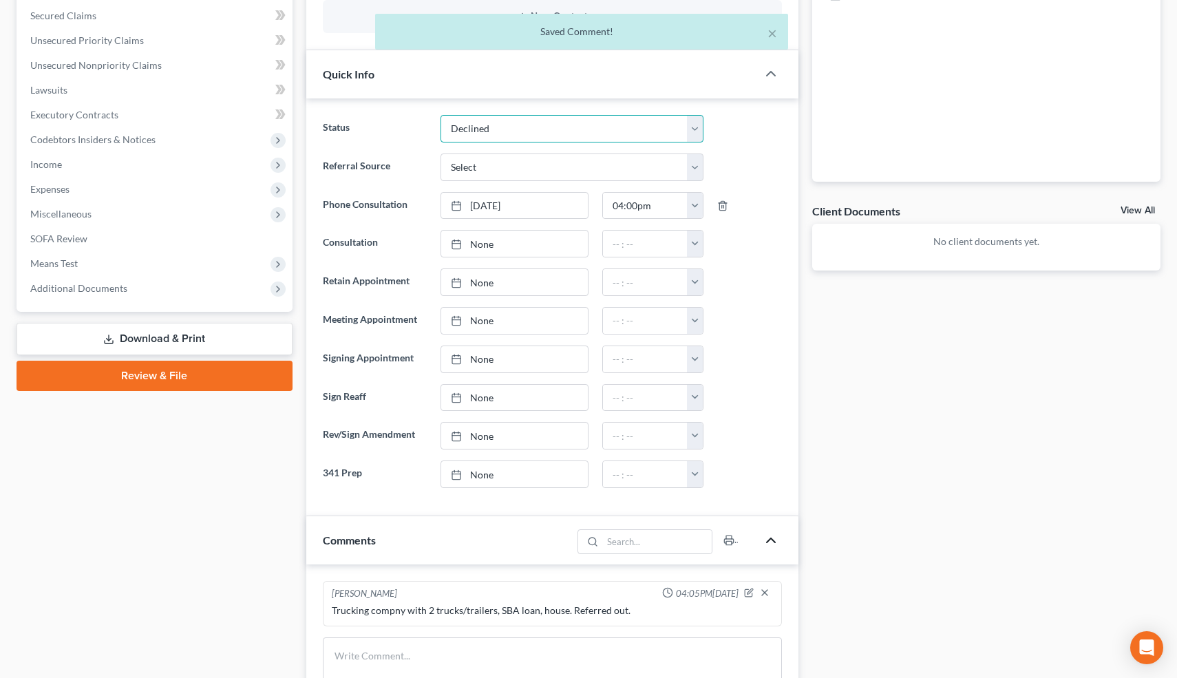
click at [529, 132] on select "Cancelled/Refund Closed Consultation Declined Discharged Filed Income Check In …" at bounding box center [572, 129] width 262 height 28
select select "13"
click at [441, 115] on select "Cancelled/Refund Closed Consultation Declined Discharged Filed Income Check In …" at bounding box center [572, 129] width 262 height 28
click at [775, 32] on button "×" at bounding box center [773, 33] width 10 height 17
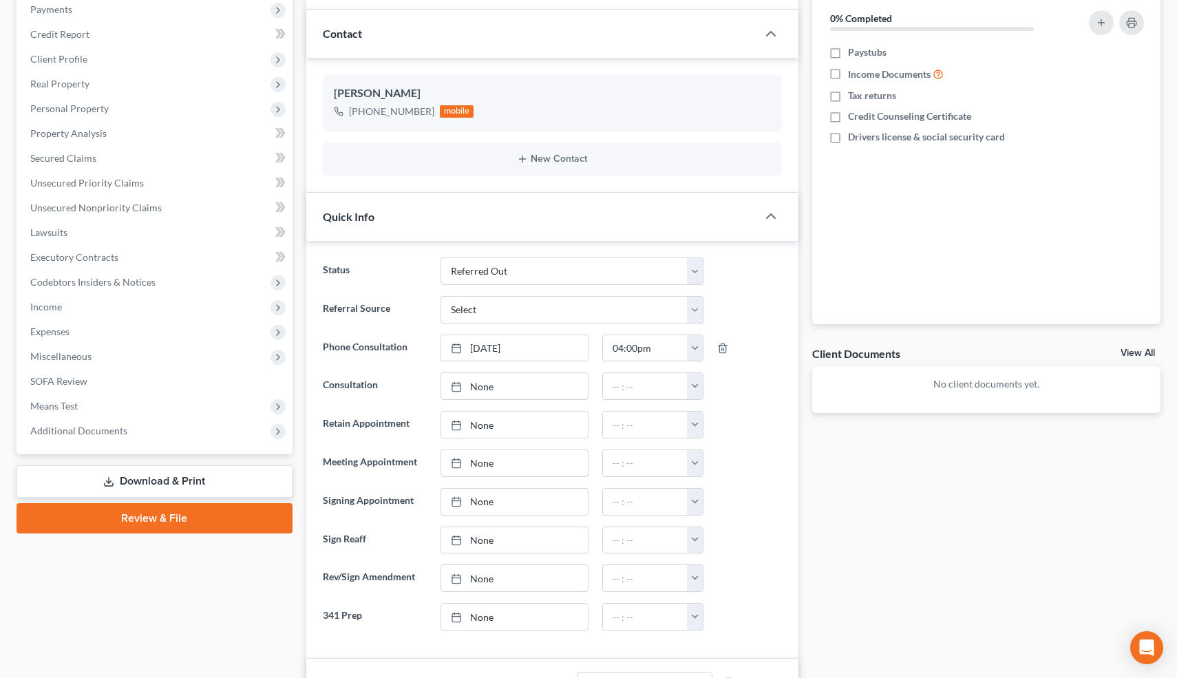
scroll to position [0, 0]
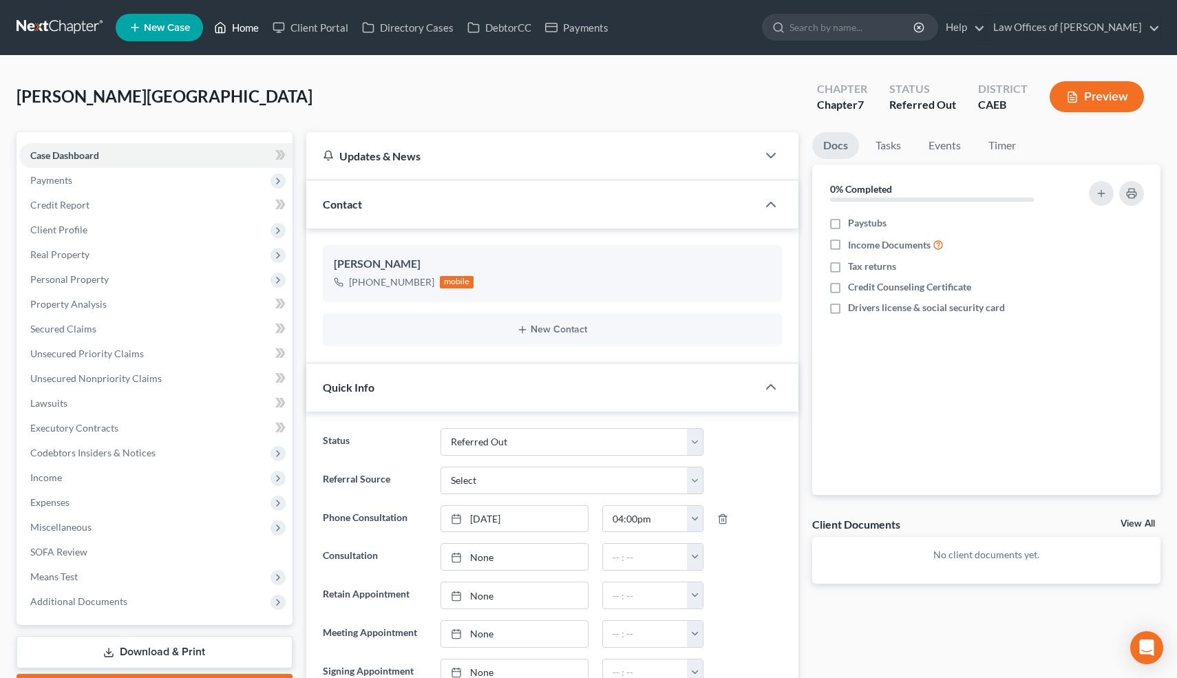
click at [245, 27] on link "Home" at bounding box center [236, 27] width 59 height 25
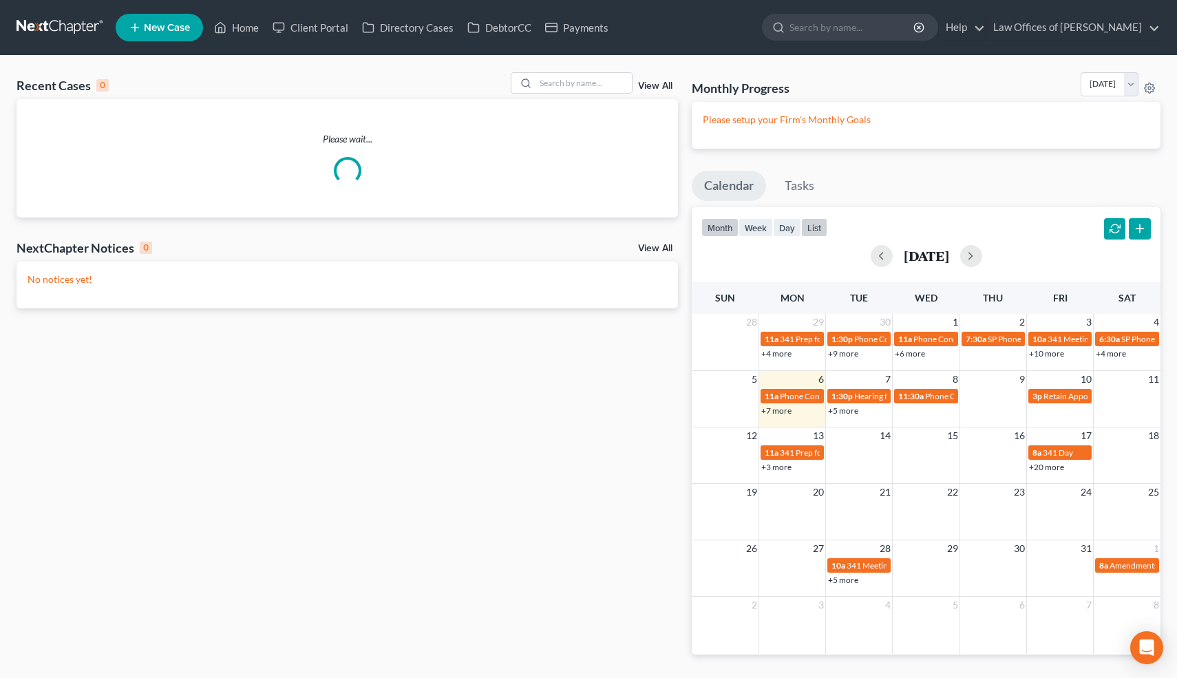
click at [820, 224] on button "list" at bounding box center [814, 227] width 26 height 19
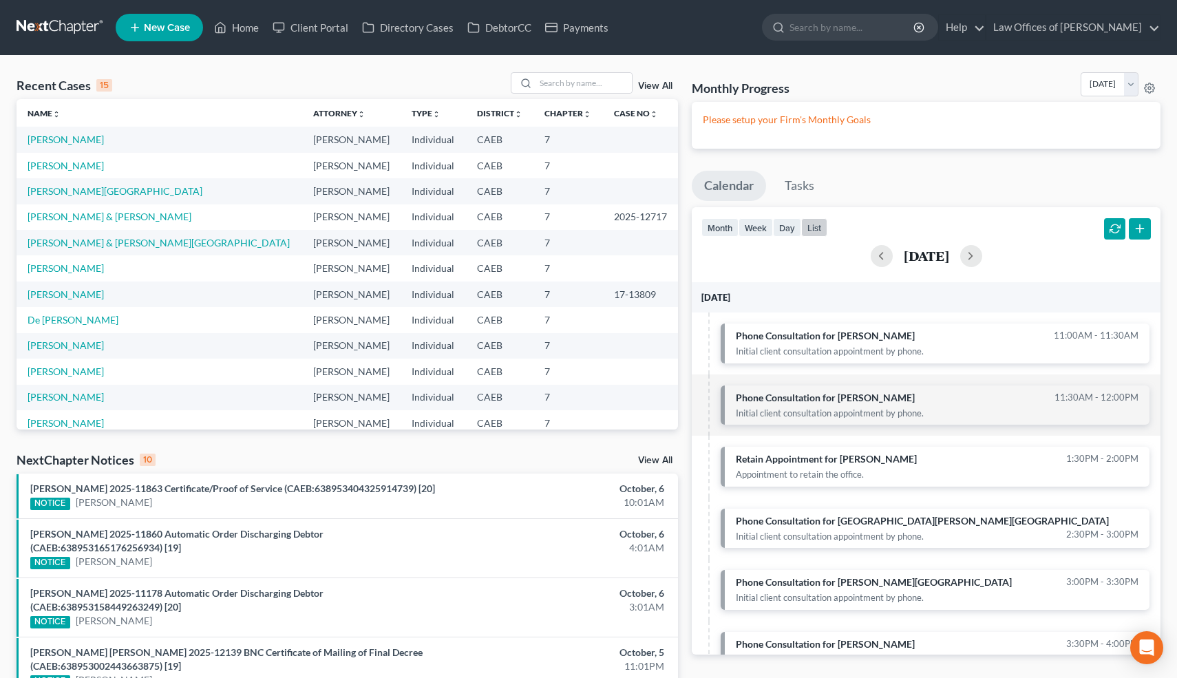
scroll to position [151, 0]
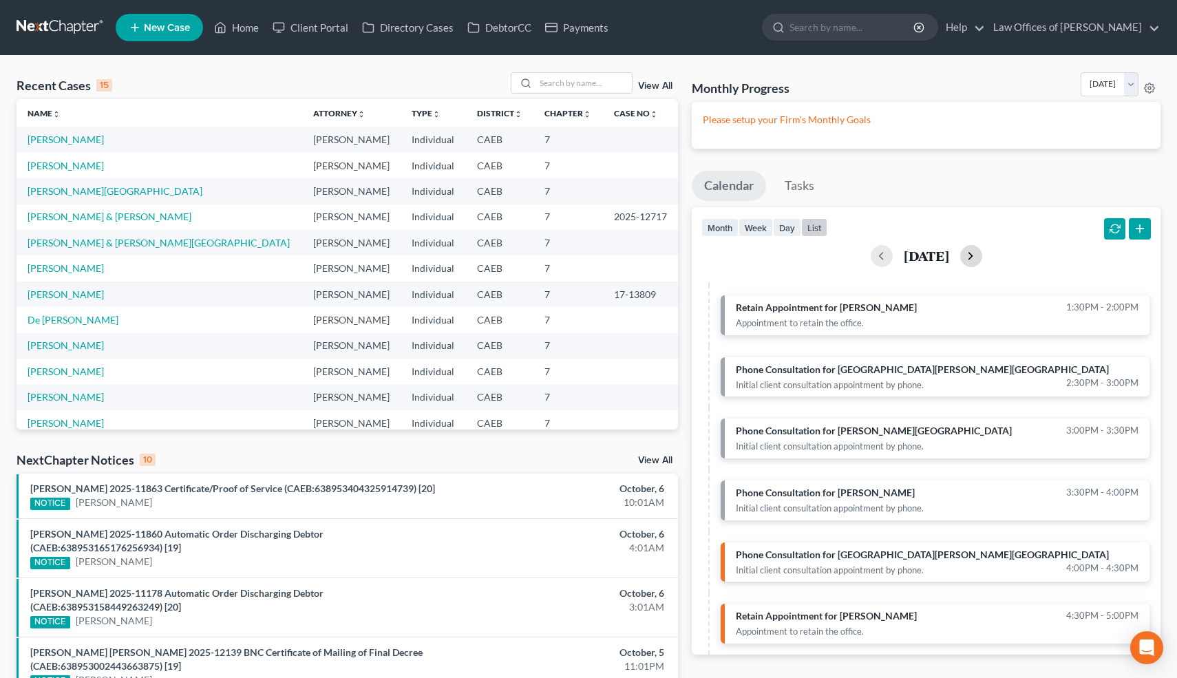
click at [982, 253] on button "button" at bounding box center [971, 256] width 22 height 22
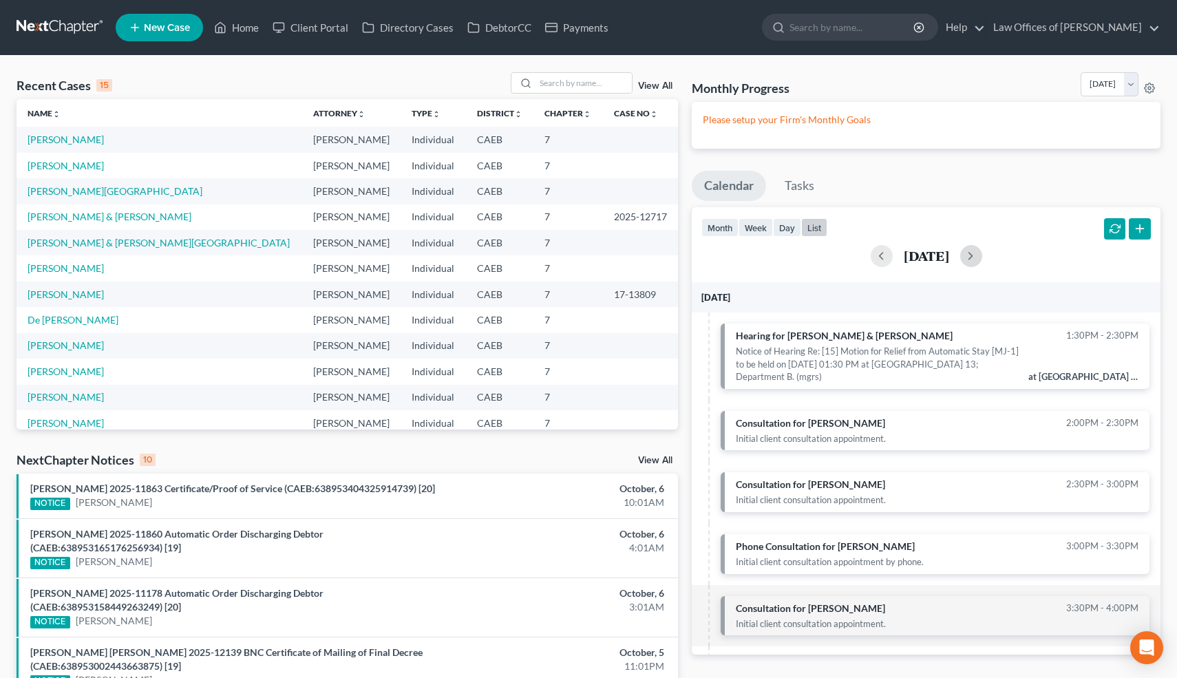
scroll to position [54, 0]
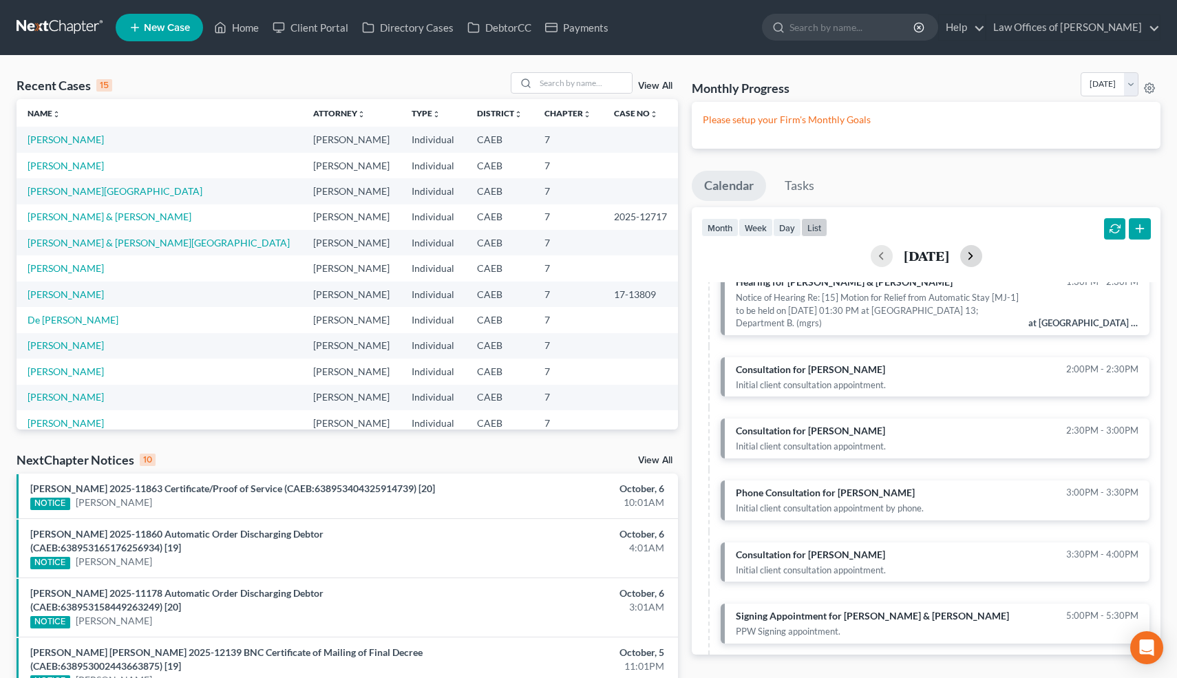
click at [982, 260] on button "button" at bounding box center [971, 256] width 22 height 22
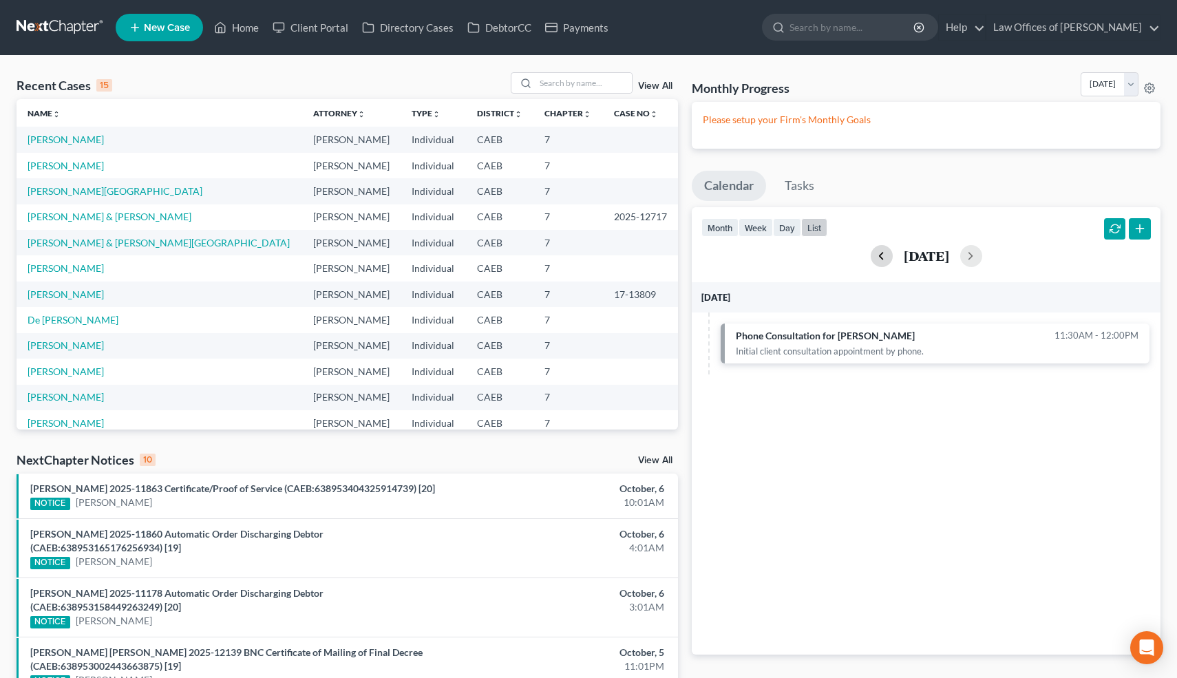
click at [871, 256] on button "button" at bounding box center [882, 256] width 22 height 22
